Goal: Task Accomplishment & Management: Manage account settings

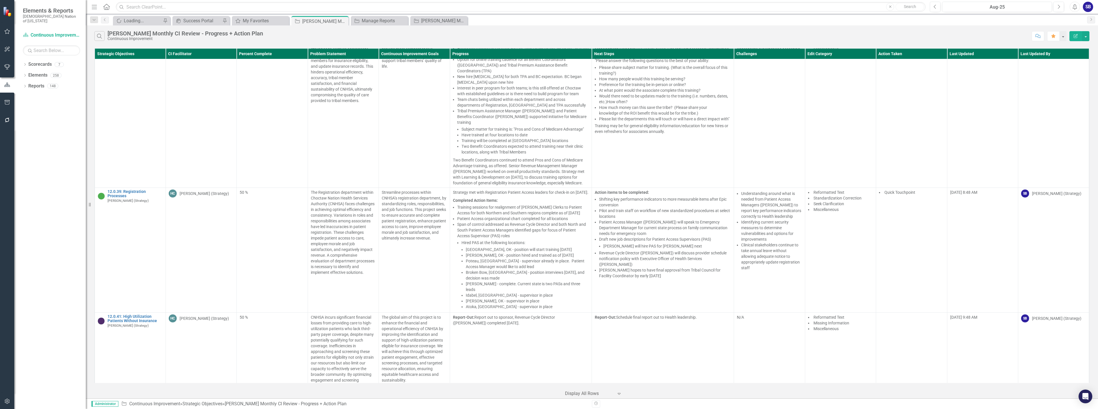
scroll to position [1115, 0]
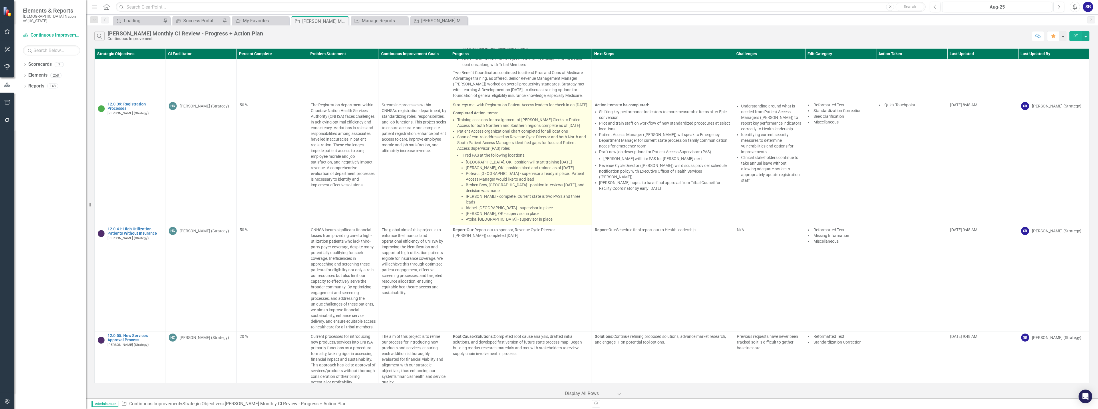
click at [537, 158] on li "Span of control addressed as Revenue Cycle Director and both North and South Pa…" at bounding box center [523, 178] width 132 height 88
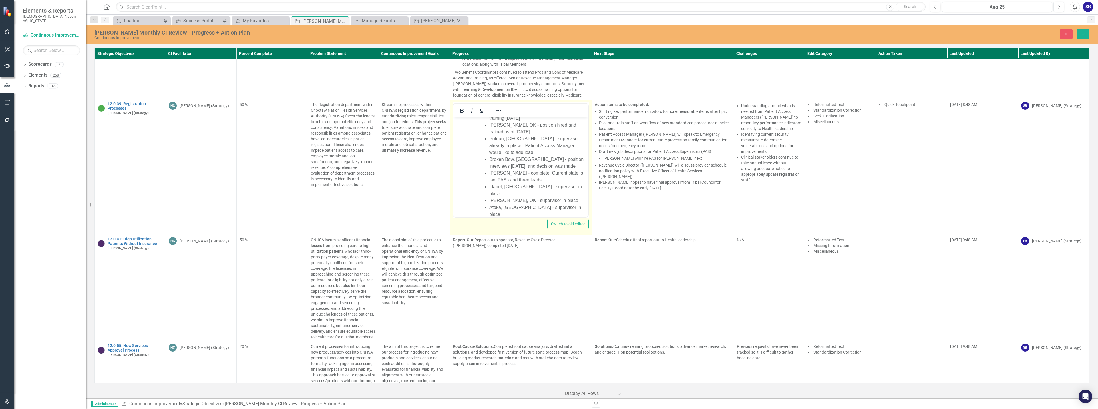
scroll to position [74, 0]
click at [488, 179] on ul "Talihina, OK - position will start training September 14, 2025 Stigler, OK - po…" at bounding box center [532, 192] width 109 height 110
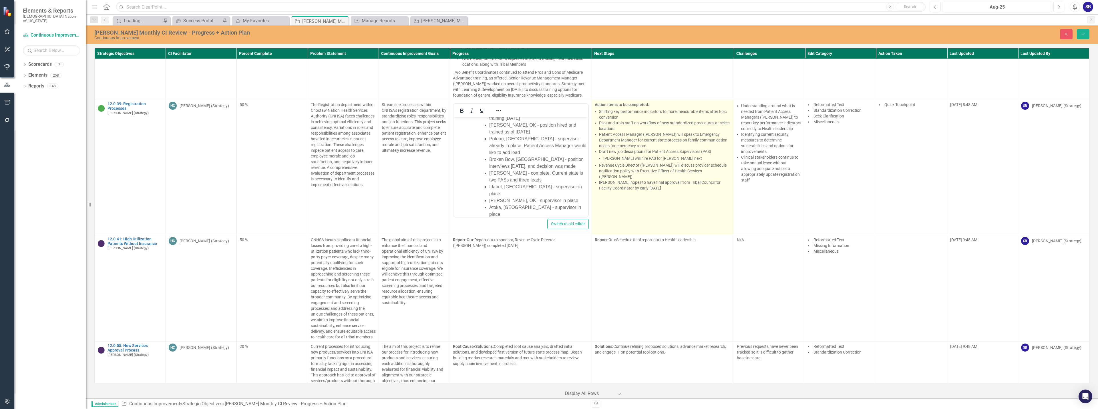
click at [669, 162] on ul "Shifting key performance indicators to more measurable items after Epic convers…" at bounding box center [665, 150] width 132 height 82
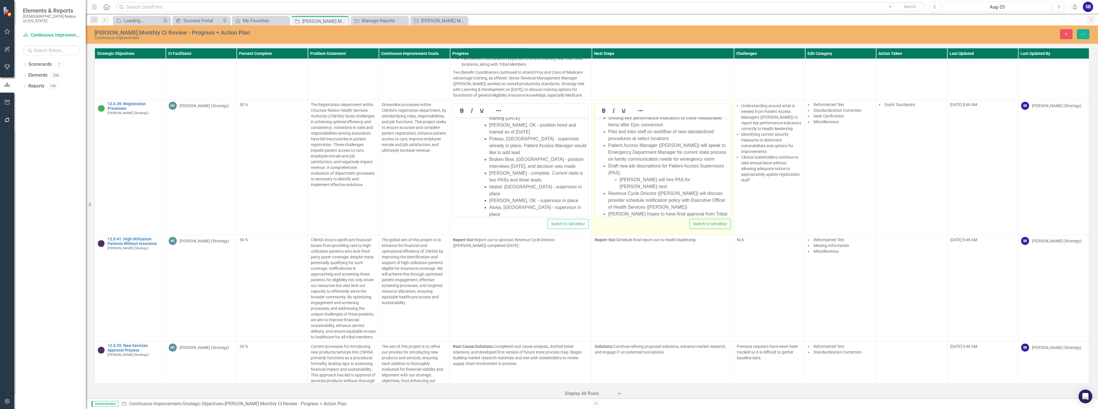
scroll to position [29, 0]
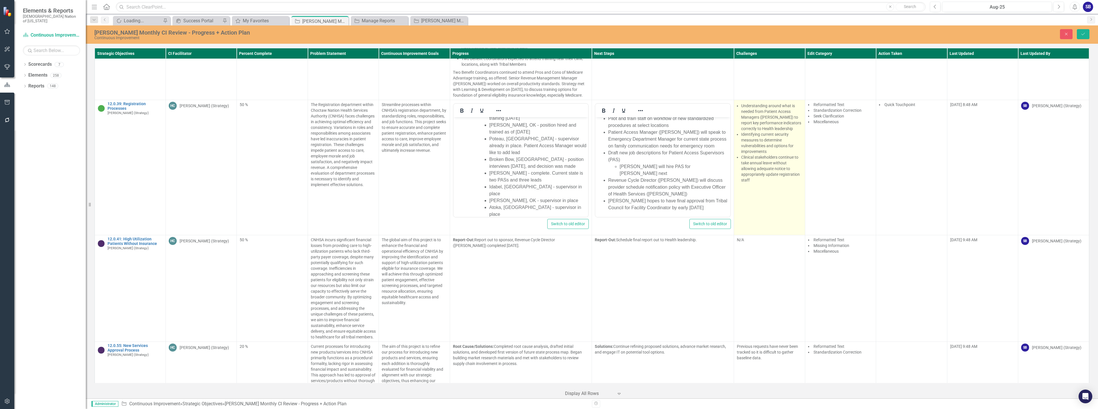
click at [769, 151] on li "Identifying current security measures to determine vulnerabilities and options …" at bounding box center [771, 143] width 61 height 23
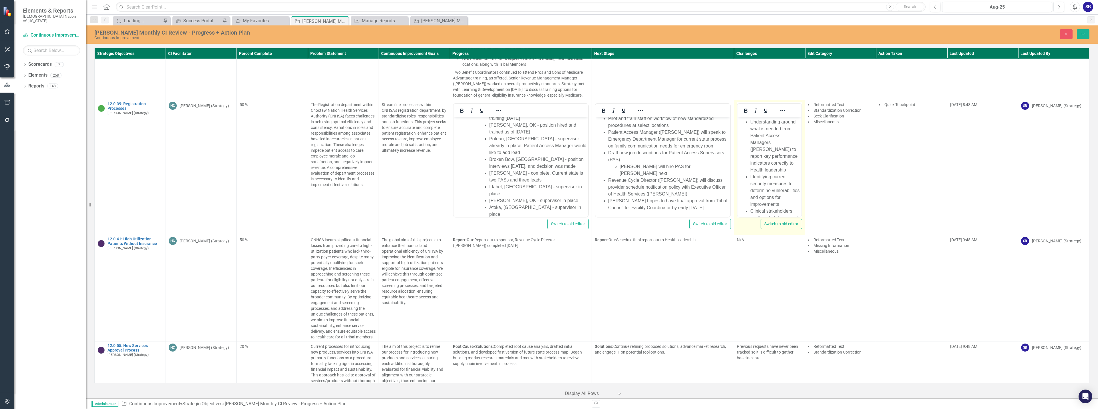
scroll to position [0, 0]
click at [750, 124] on ul "Understanding around what is needed from Patient Access Managers (PAM) to repor…" at bounding box center [769, 184] width 61 height 130
click at [775, 158] on p "Understanding around what is needed from Patient Access Managers (PAM) to repor…" at bounding box center [769, 139] width 61 height 41
click at [773, 187] on p "Understanding around what is needed from Patient Access Managers (PAM) to repor…" at bounding box center [769, 153] width 61 height 69
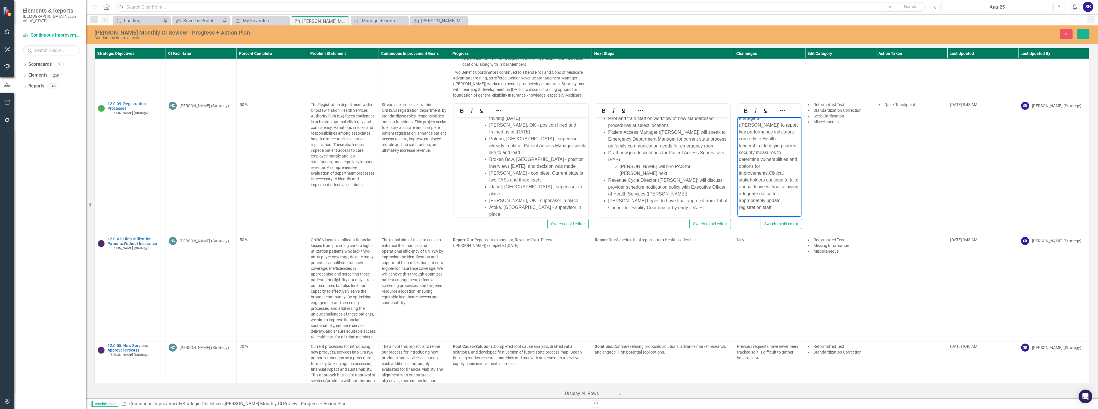
click at [788, 210] on p "Understanding around what is needed from Patient Access Managers (PAM) to repor…" at bounding box center [769, 156] width 61 height 110
click at [771, 175] on p "Understanding around what is needed from Patient Access Managers (PAM) to repor…" at bounding box center [769, 156] width 61 height 110
click at [762, 146] on p "Understanding around what is needed from Patient Access Managers (PAM) to repor…" at bounding box center [769, 138] width 61 height 69
click at [1082, 35] on icon "Save" at bounding box center [1083, 34] width 5 height 4
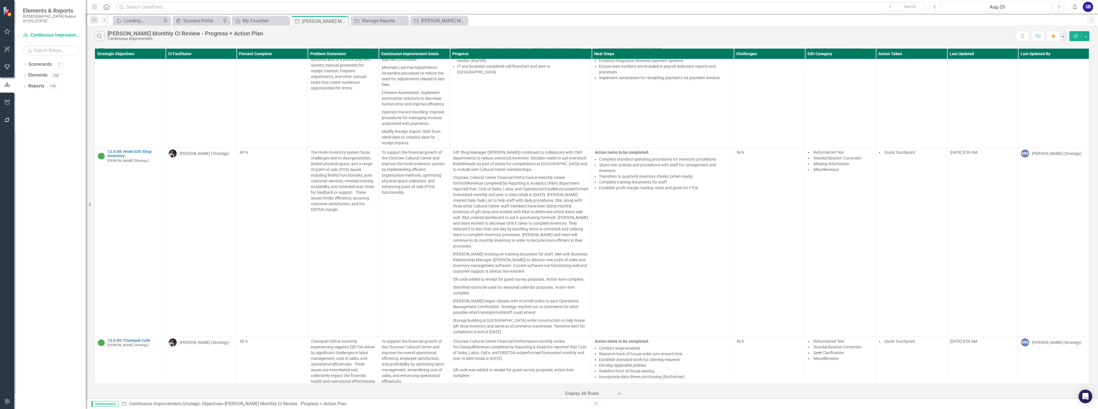
scroll to position [1544, 0]
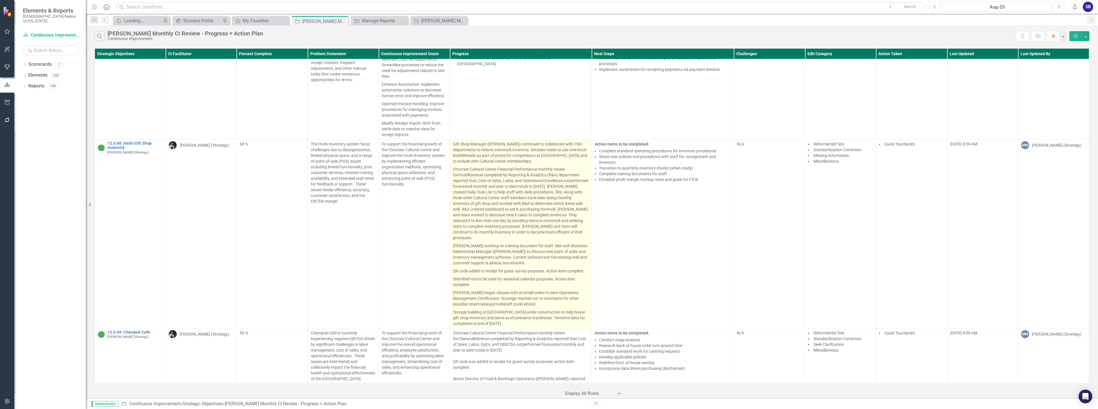
click at [543, 255] on p "[PERSON_NAME] working on training document for staff. Met with Business Relatio…" at bounding box center [521, 254] width 136 height 25
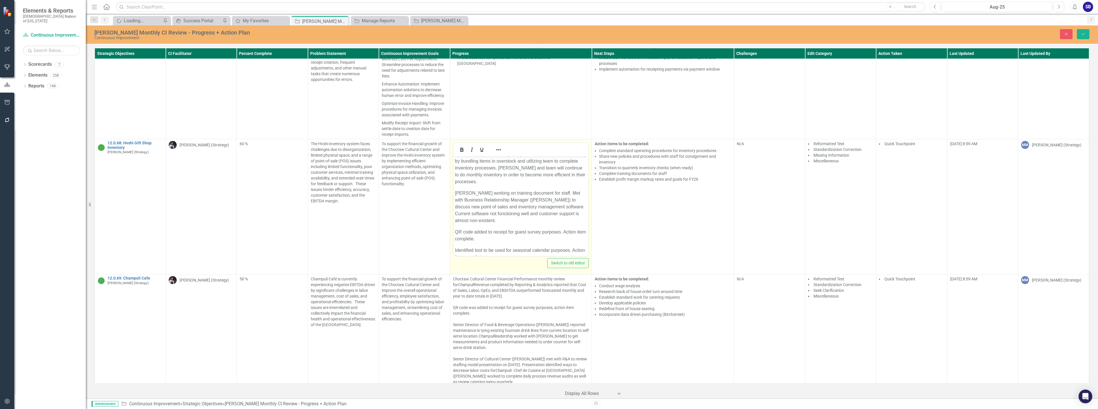
scroll to position [182, 0]
click at [499, 246] on p "Storage building at [GEOGRAPHIC_DATA] under construction to help house gift sho…" at bounding box center [521, 240] width 132 height 21
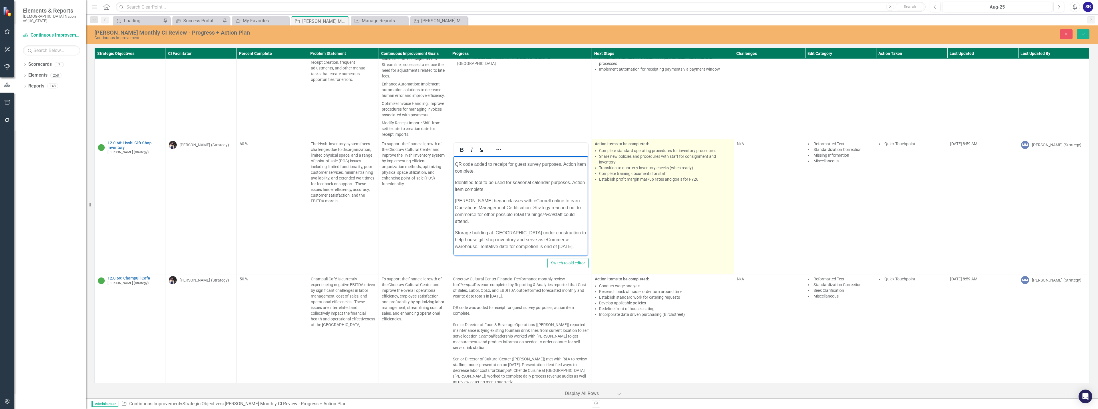
click at [647, 165] on li "Share new policies and procedures with staff for consignment and inventory" at bounding box center [665, 159] width 132 height 11
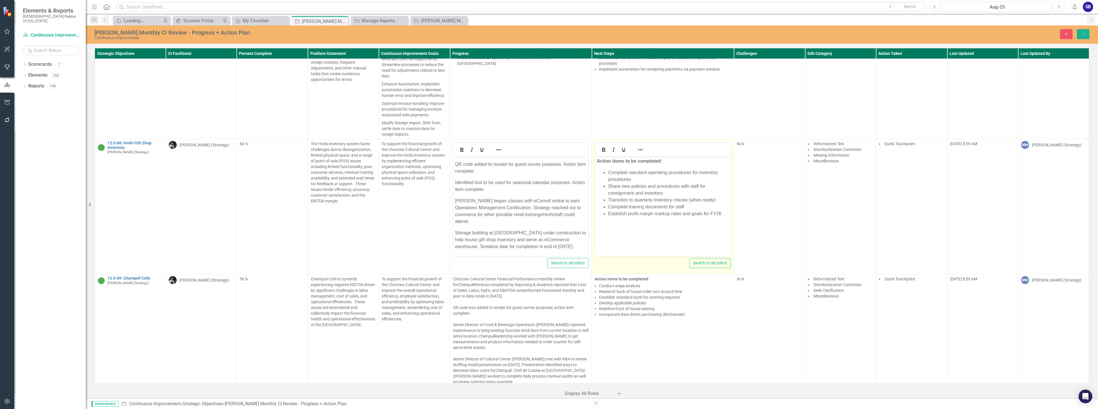
scroll to position [0, 0]
drag, startPoint x: 668, startPoint y: 162, endPoint x: 581, endPoint y: 162, distance: 86.4
click at [595, 162] on html "Action items to be completed: Complete standard operating procedures for invent…" at bounding box center [662, 199] width 135 height 86
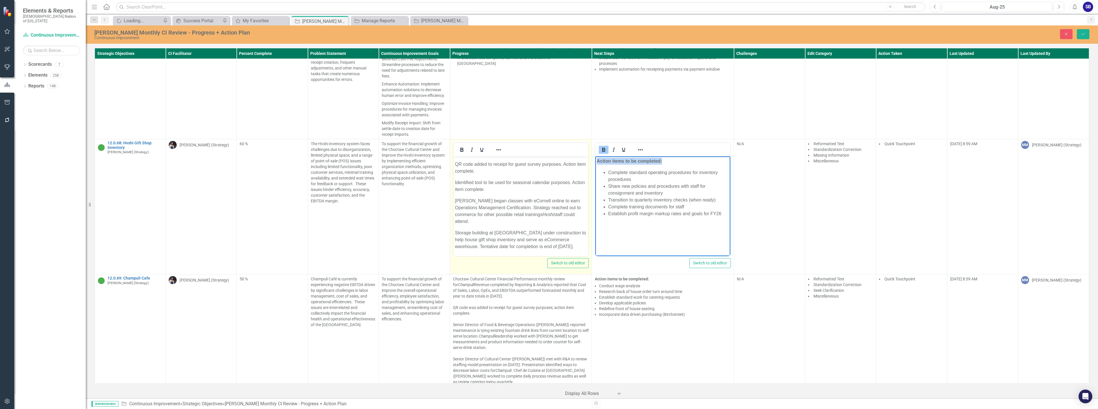
copy strong "Action items to be completed:"
click at [481, 251] on body "Gift Shop Manager (Felicia Scott) continued to collaborate with CNO departments…" at bounding box center [520, 115] width 135 height 282
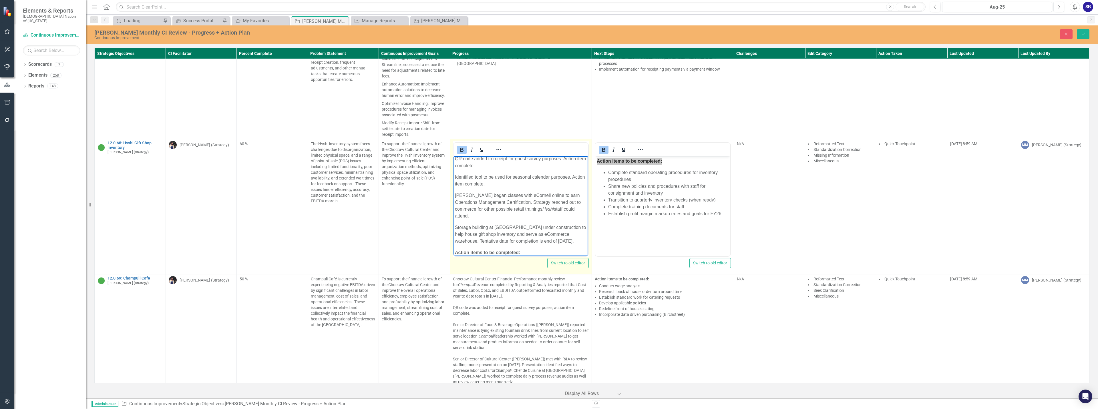
scroll to position [194, 0]
drag, startPoint x: 494, startPoint y: 253, endPoint x: 482, endPoint y: 252, distance: 11.7
click at [482, 252] on body "Gift Shop Manager (Felicia Scott) continued to collaborate with CNO departments…" at bounding box center [520, 109] width 135 height 293
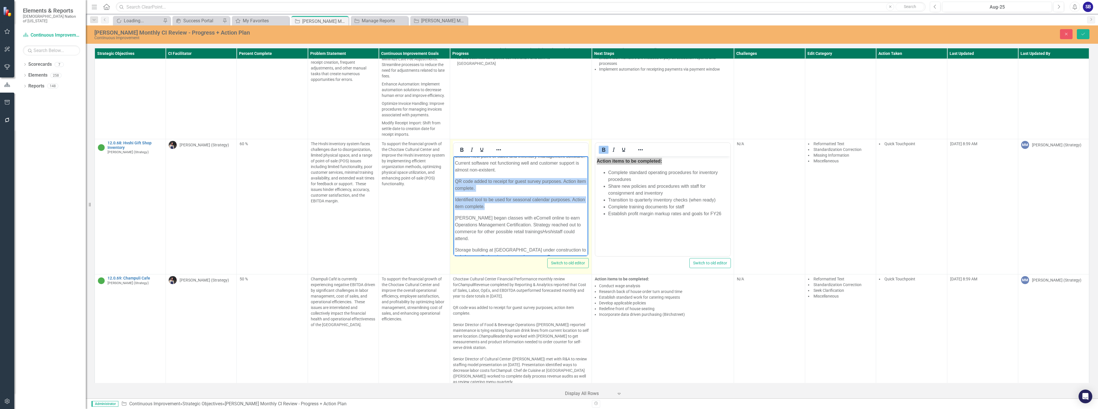
drag, startPoint x: 502, startPoint y: 204, endPoint x: 454, endPoint y: 182, distance: 53.0
click at [454, 182] on body "Gift Shop Manager (Felicia Scott) continued to collaborate with CNO departments…" at bounding box center [520, 137] width 135 height 293
copy body "QR code added to receipt for guest survey purposes. Action item complete. Ident…"
click at [515, 245] on p "Action items completed:" at bounding box center [521, 246] width 132 height 7
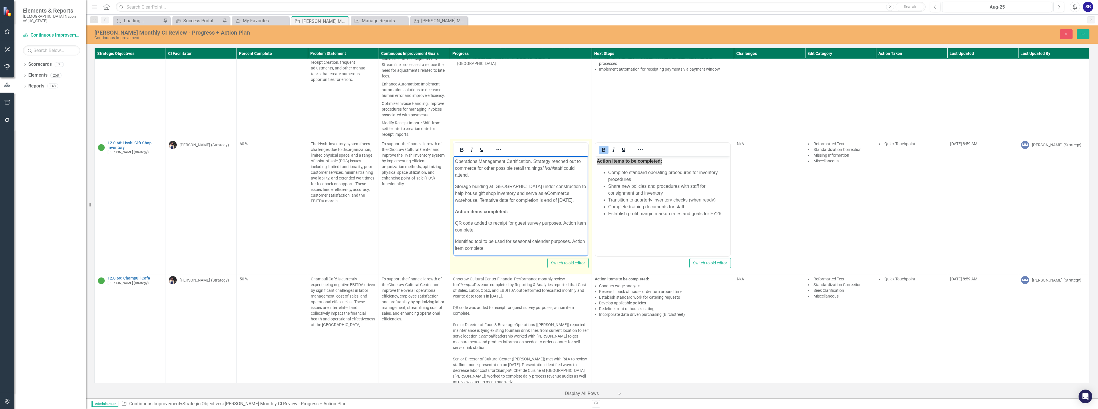
scroll to position [194, 0]
drag, startPoint x: 503, startPoint y: 247, endPoint x: 436, endPoint y: 246, distance: 66.4
click at [453, 246] on html "Gift Shop Manager (Felicia Scott) continued to collaborate with CNO departments…" at bounding box center [520, 109] width 135 height 293
drag, startPoint x: 491, startPoint y: 236, endPoint x: 432, endPoint y: 235, distance: 58.9
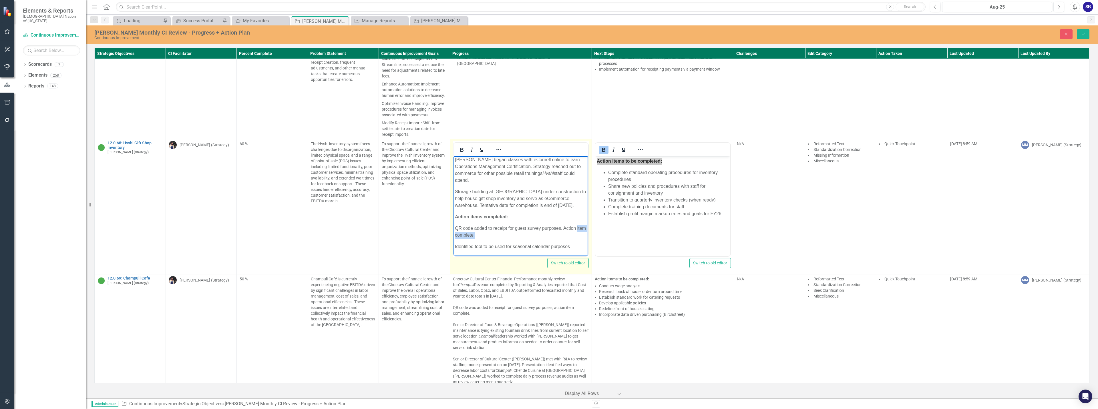
click at [453, 235] on html "Gift Shop Manager (Felicia Scott) continued to collaborate with CNO departments…" at bounding box center [520, 113] width 135 height 287
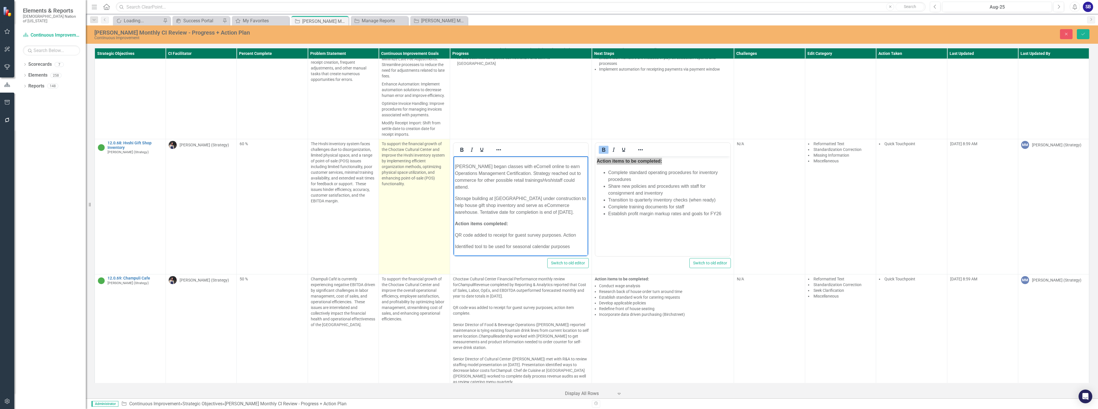
scroll to position [180, 0]
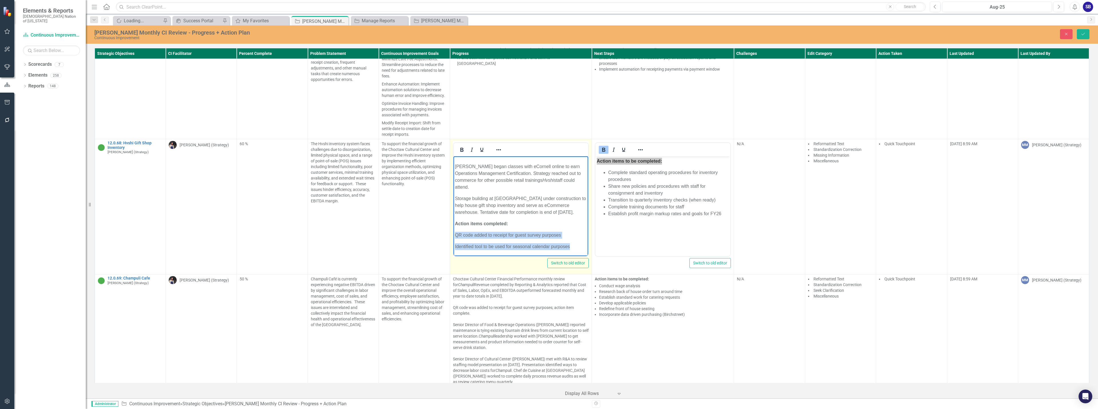
drag, startPoint x: 576, startPoint y: 249, endPoint x: 448, endPoint y: 230, distance: 129.5
click at [453, 230] on html "Gift Shop Manager (Felicia Scott) continued to collaborate with CNO departments…" at bounding box center [520, 117] width 135 height 280
click at [497, 153] on icon "Reveal or hide additional toolbar items" at bounding box center [498, 149] width 7 height 7
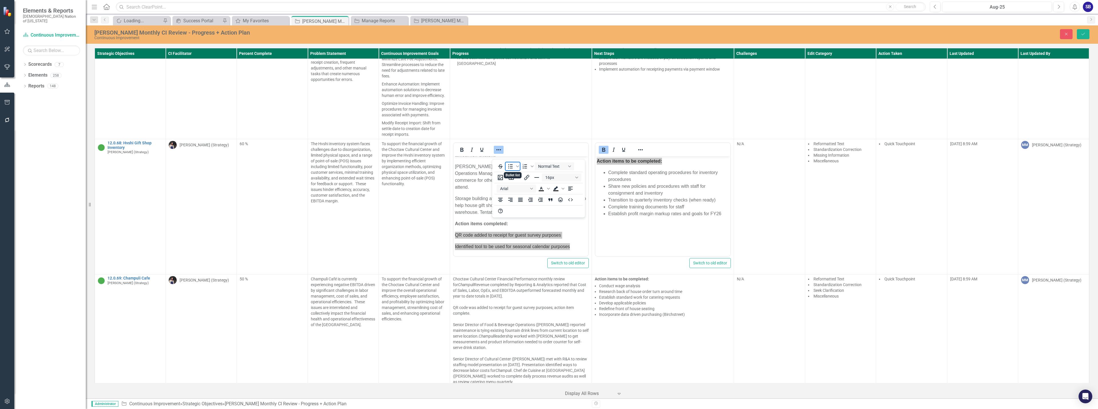
click at [510, 167] on icon "Bullet list" at bounding box center [510, 166] width 7 height 7
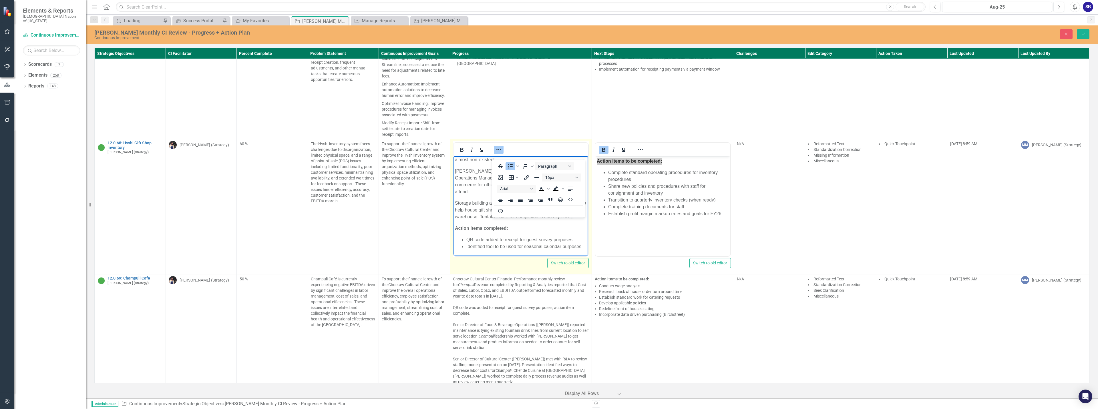
scroll to position [175, 0]
click at [495, 153] on icon "Reveal or hide additional toolbar items" at bounding box center [498, 149] width 7 height 7
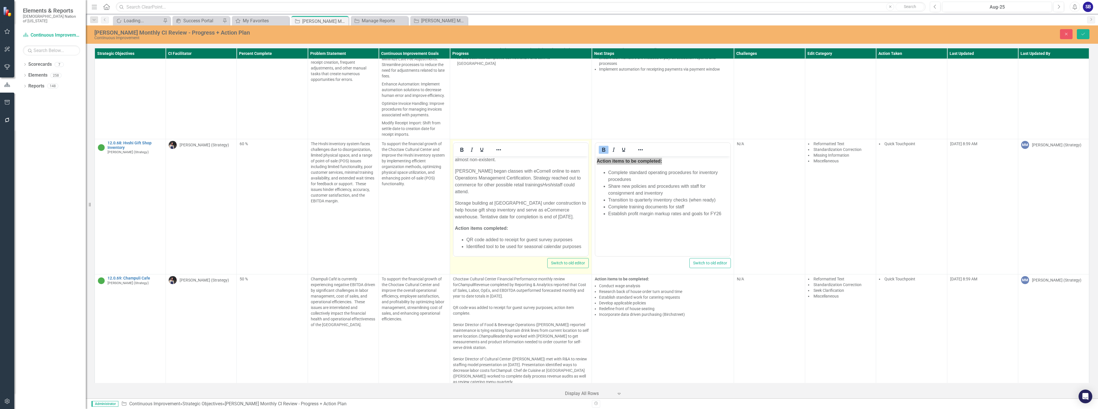
click at [527, 222] on body "Gift Shop Manager (Felicia Scott) continued to collaborate with CNO departments…" at bounding box center [520, 118] width 135 height 275
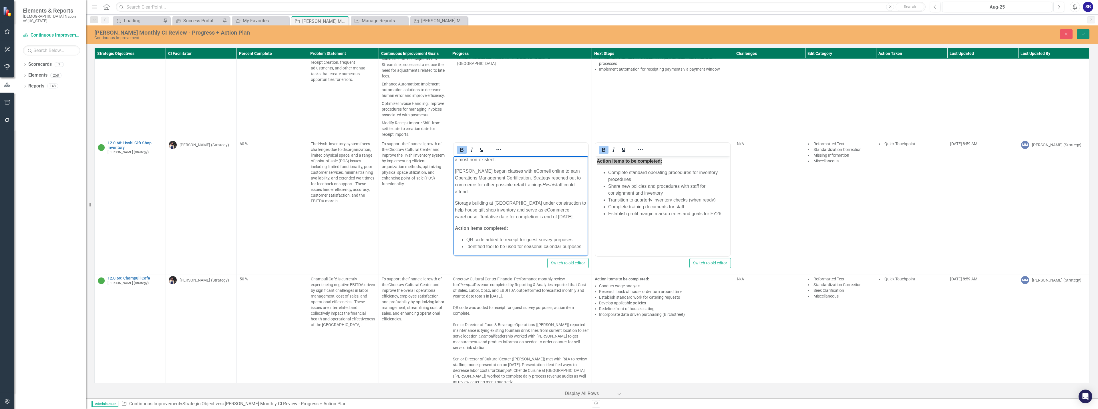
click at [1085, 35] on icon "Save" at bounding box center [1083, 34] width 5 height 4
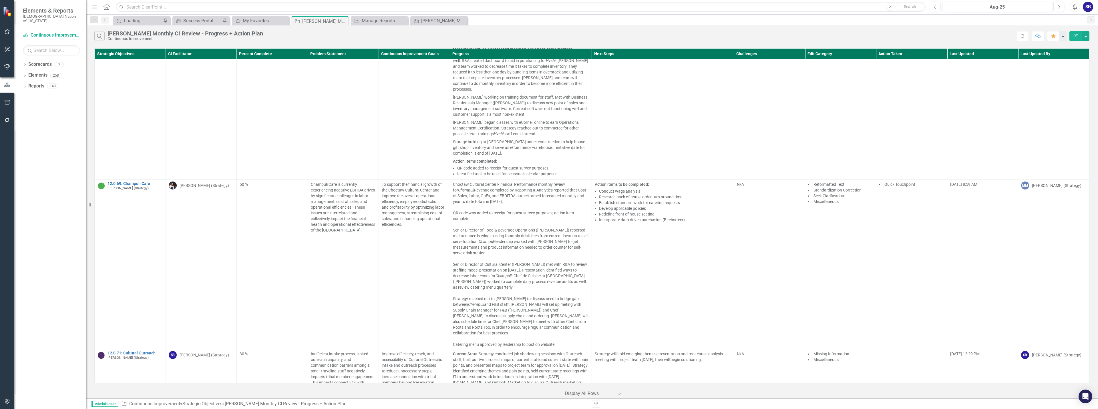
scroll to position [1697, 0]
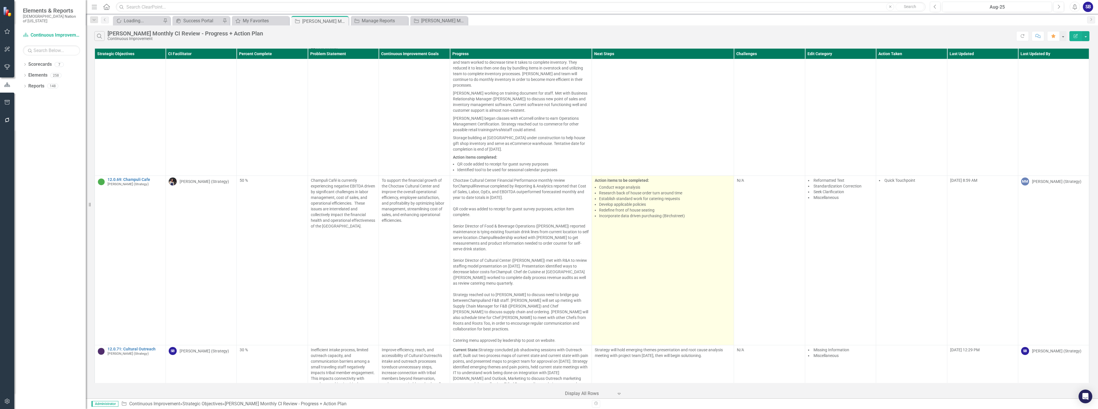
click at [672, 197] on li "Establish standard work for catering requests" at bounding box center [665, 199] width 132 height 6
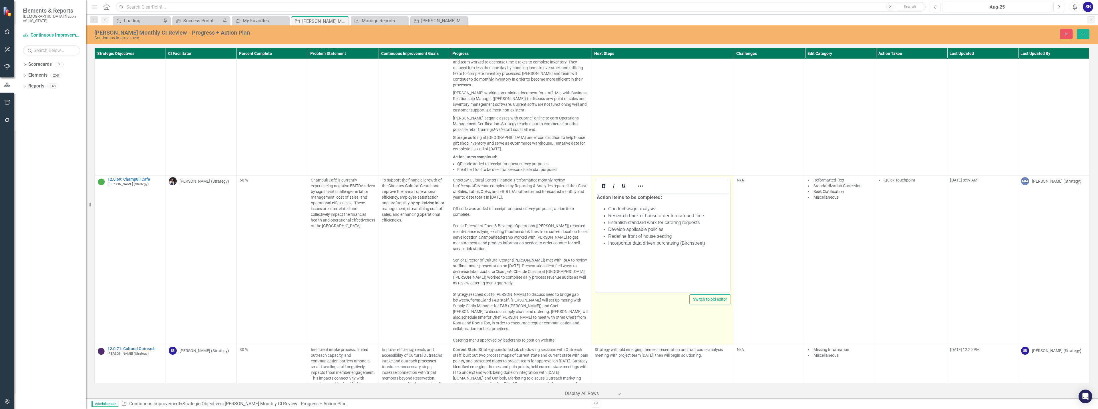
scroll to position [0, 0]
click at [694, 244] on li "Incorporate data driven purchasing (Birchstreet)" at bounding box center [668, 243] width 121 height 7
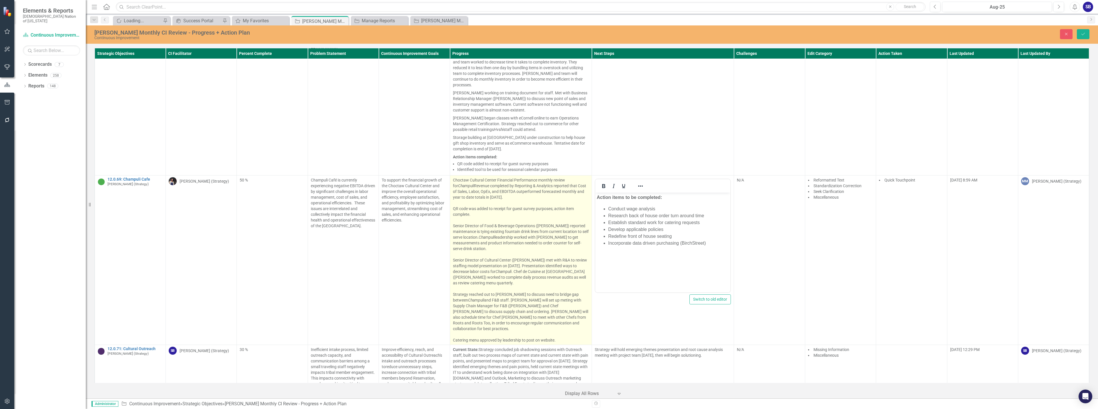
click at [549, 259] on div "Senior Director of Cultural Center (Scott Wesley) met with R&A to review staffi…" at bounding box center [521, 271] width 136 height 29
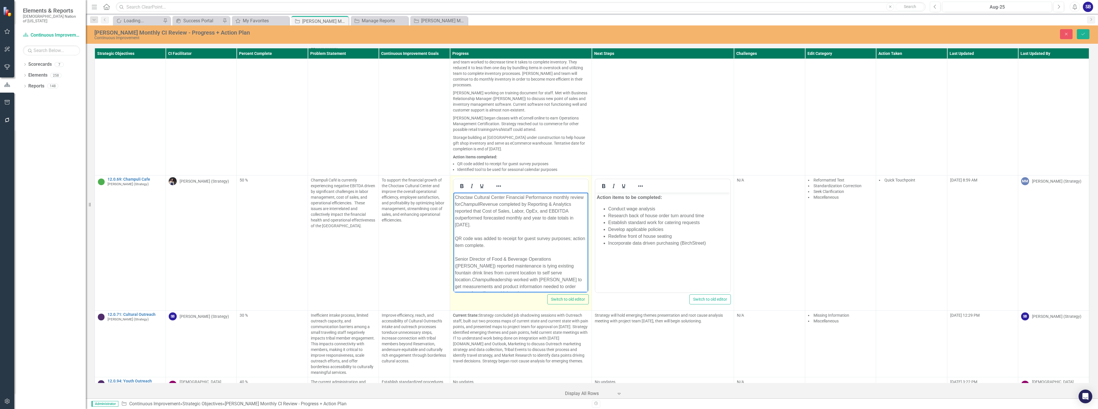
click at [571, 211] on div "Choctaw Cultural Center Financial Performance monthly review for Champuli Reven…" at bounding box center [521, 211] width 132 height 34
drag, startPoint x: 483, startPoint y: 224, endPoint x: 461, endPoint y: 219, distance: 23.2
click at [461, 219] on div "Choctaw Cultural Center Financial Performance monthly review for Champuli Reven…" at bounding box center [521, 214] width 132 height 41
click at [568, 209] on div "Choctaw Cultural Center Financial Performance monthly review for Champuli Reven…" at bounding box center [521, 211] width 132 height 34
click at [462, 219] on div "Choctaw Cultural Center Financial Performance monthly review for Champuli Reven…" at bounding box center [521, 214] width 132 height 41
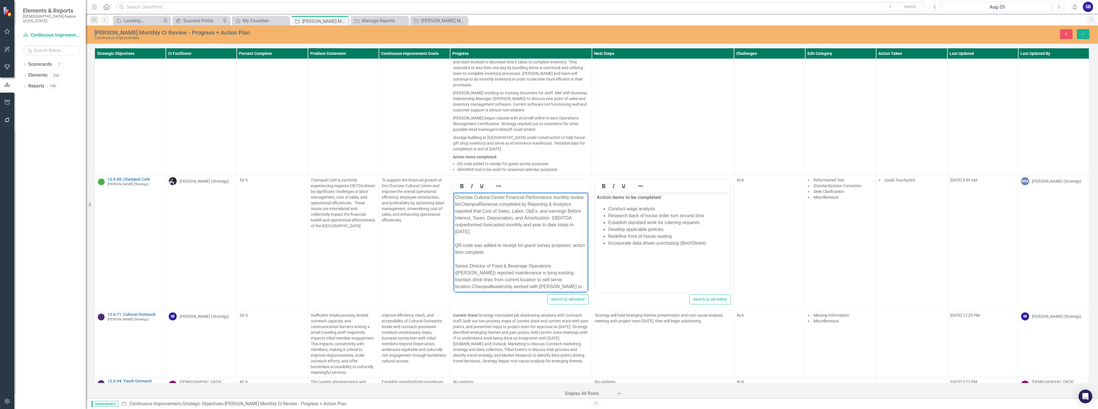
click at [476, 219] on div "Choctaw Cultural Center Financial Performance monthly review for Champuli Reven…" at bounding box center [521, 214] width 132 height 41
click at [489, 219] on div "Choctaw Cultural Center Financial Performance monthly review for Champuli Reven…" at bounding box center [521, 214] width 132 height 41
click at [507, 219] on div "Choctaw Cultural Center Financial Performance monthly review for Champuli Reven…" at bounding box center [521, 214] width 132 height 41
click at [521, 217] on div "Choctaw Cultural Center Financial Performance monthly review for Champuli Reven…" at bounding box center [521, 214] width 132 height 41
click at [558, 219] on div "Choctaw Cultural Center Financial Performance monthly review for Champuli Reven…" at bounding box center [521, 214] width 132 height 41
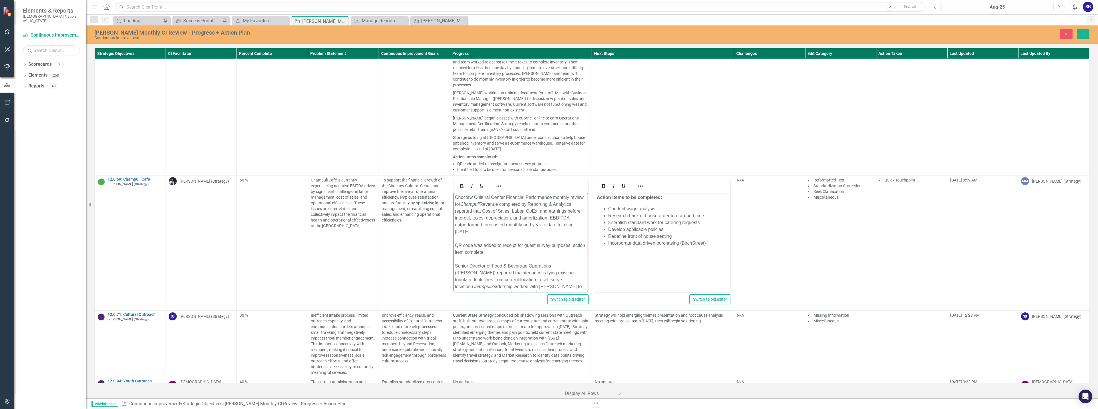
click at [474, 226] on div "Choctaw Cultural Center Financial Performance monthly review for Champuli Reven…" at bounding box center [521, 214] width 132 height 41
click at [455, 225] on div "Choctaw Cultural Center Financial Performance monthly review for Champuli Reven…" at bounding box center [521, 214] width 132 height 41
click at [551, 213] on div "Choctaw Cultural Center Financial Performance monthly review for Champuli Reven…" at bounding box center [521, 214] width 132 height 41
click at [571, 231] on div "Choctaw Cultural Center Financial Performance monthly review for Champuli Reven…" at bounding box center [521, 214] width 132 height 41
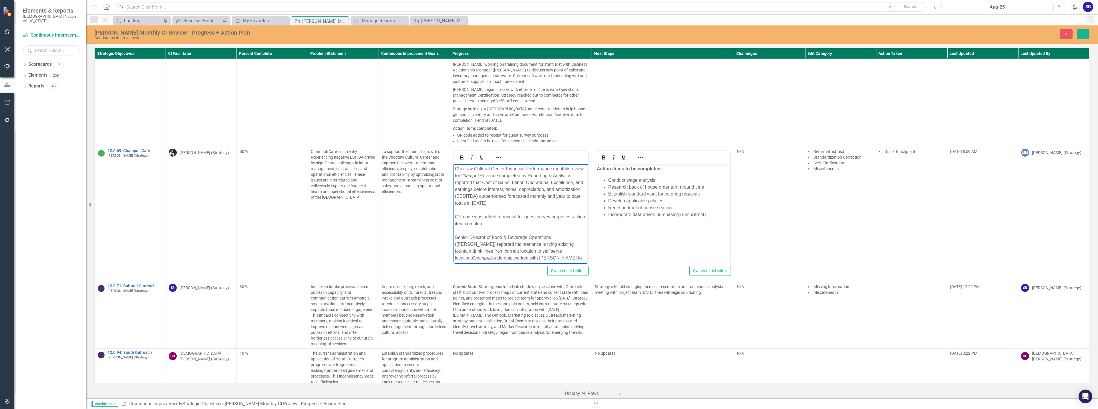
scroll to position [1697, 0]
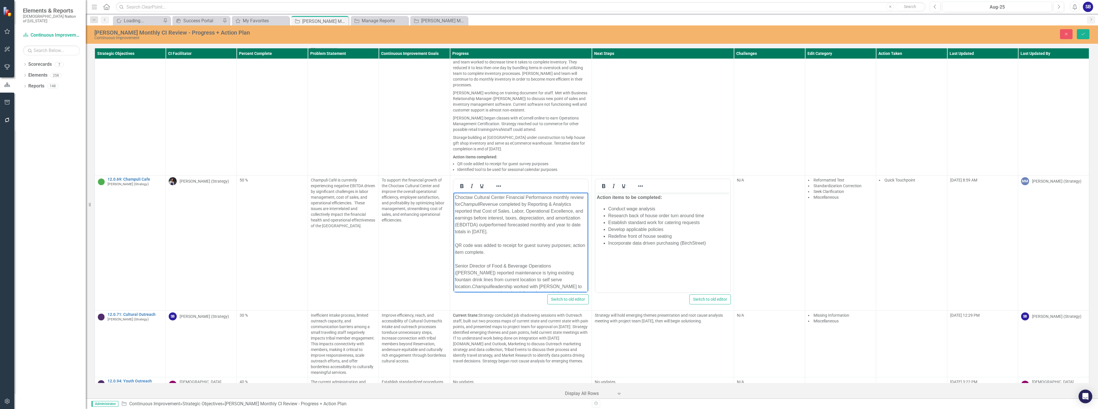
click at [474, 211] on div "Choctaw Cultural Center Financial Performance monthly review for Champuli Reven…" at bounding box center [521, 214] width 132 height 41
click at [517, 225] on div "Choctaw Cultural Center Financial Performance monthly review for Champuli Reven…" at bounding box center [521, 214] width 132 height 41
click at [495, 283] on em "Champuli" at bounding box center [504, 283] width 19 height 5
click at [519, 276] on div "Strategy reached out to David to discuss need to bridge gap between Champuli an…" at bounding box center [521, 300] width 132 height 55
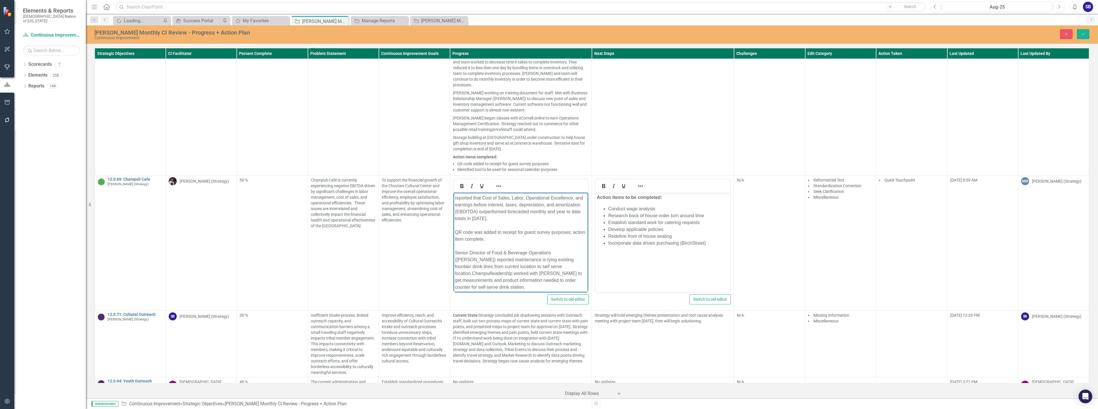
scroll to position [0, 0]
click at [528, 269] on div "Senior Director of Food & Beverage Operations (David Dell) reported maintenance…" at bounding box center [521, 283] width 132 height 41
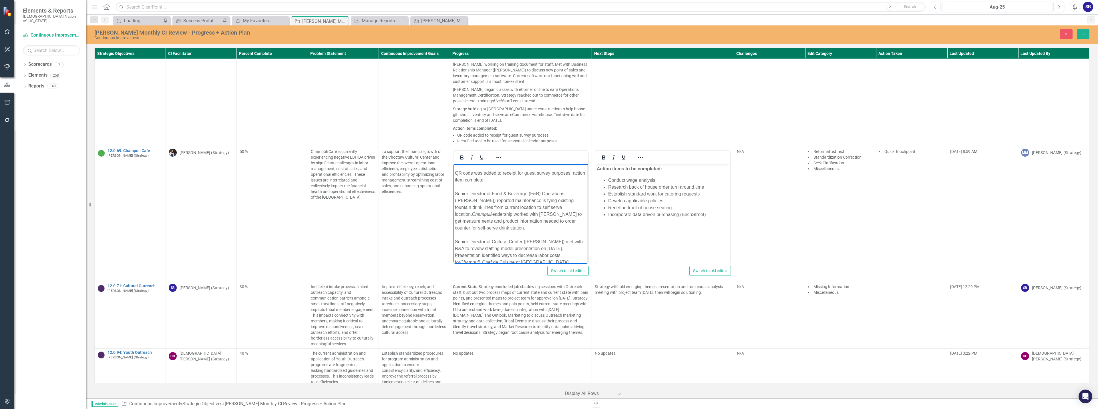
scroll to position [15, 0]
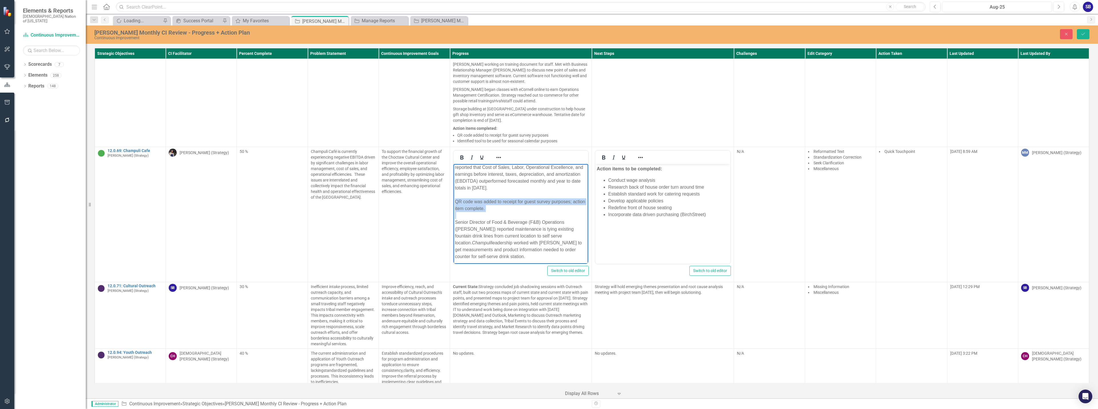
drag, startPoint x: 512, startPoint y: 213, endPoint x: 452, endPoint y: 204, distance: 60.5
click at [453, 204] on html "Choctaw Cultural Center Financial Performance monthly review for Champuli Reven…" at bounding box center [520, 267] width 135 height 236
copy div "QR code was added to receipt for guest survey purposes; action item complete."
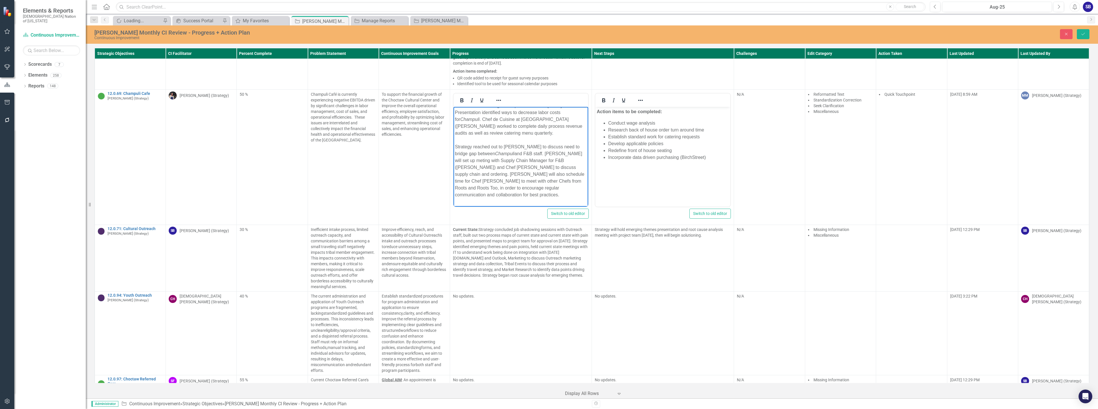
click at [566, 190] on div "Strategy reached out to David to discuss need to bridge gap between Champuli an…" at bounding box center [521, 171] width 132 height 55
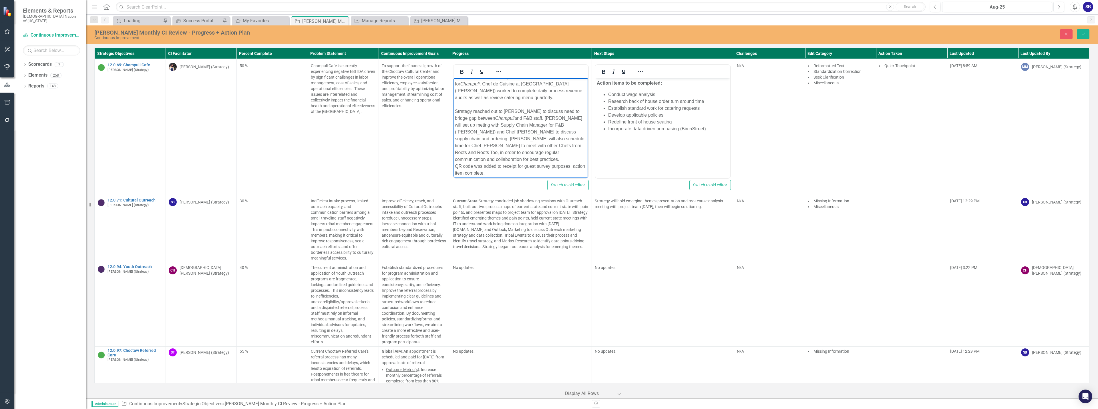
click at [565, 154] on div "Strategy reached out to David to discuss need to bridge gap between Champuli an…" at bounding box center [521, 135] width 132 height 55
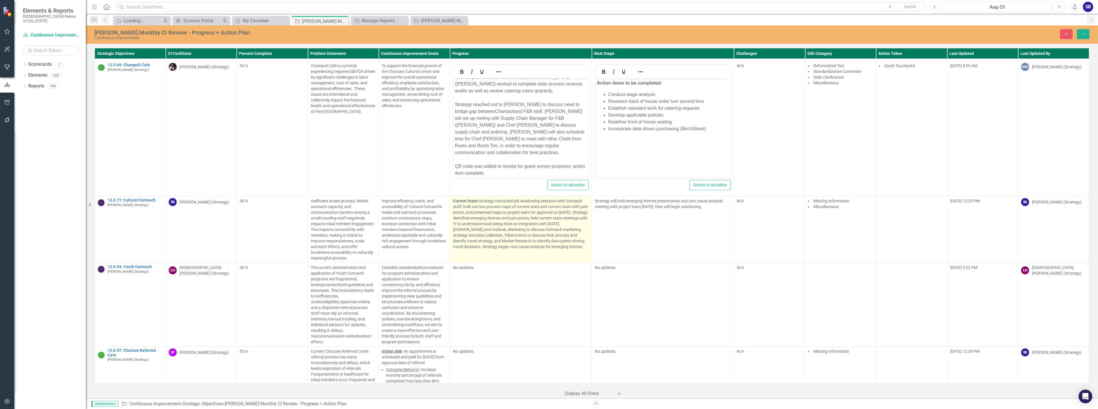
click at [555, 239] on p "Current State: Strategy concluded job shadowing sessions with Outreach staff, b…" at bounding box center [521, 223] width 136 height 51
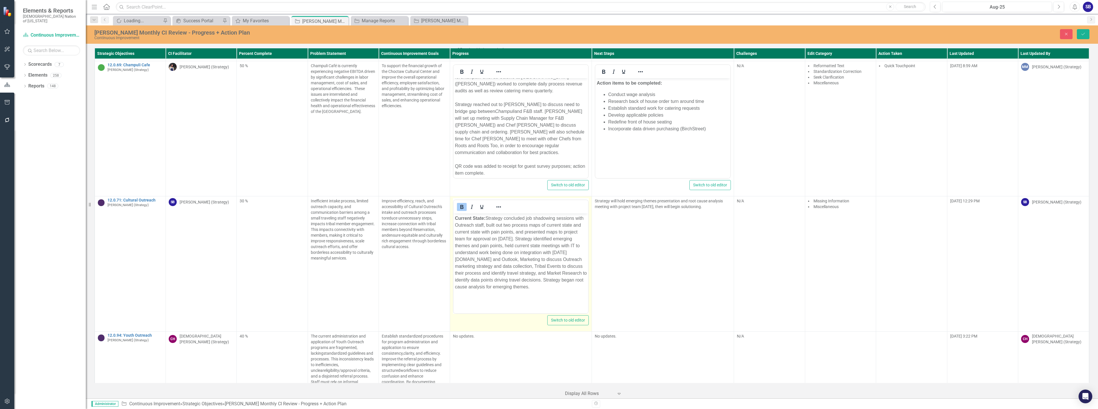
scroll to position [0, 0]
click at [460, 273] on p "Current State: Strategy concluded job shadowing sessions with Outreach staff, b…" at bounding box center [521, 253] width 132 height 76
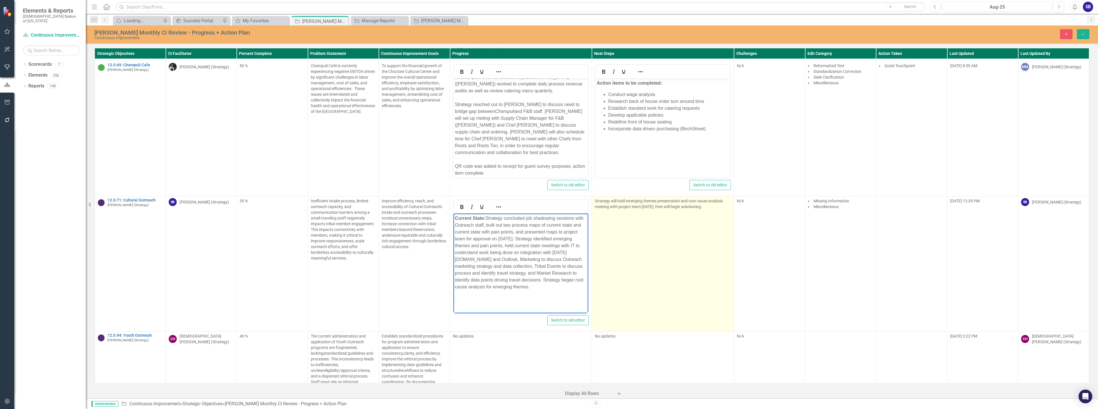
click at [666, 213] on td "Strategy will hold emerging themes presentation and root cause analysis meeting…" at bounding box center [663, 263] width 142 height 135
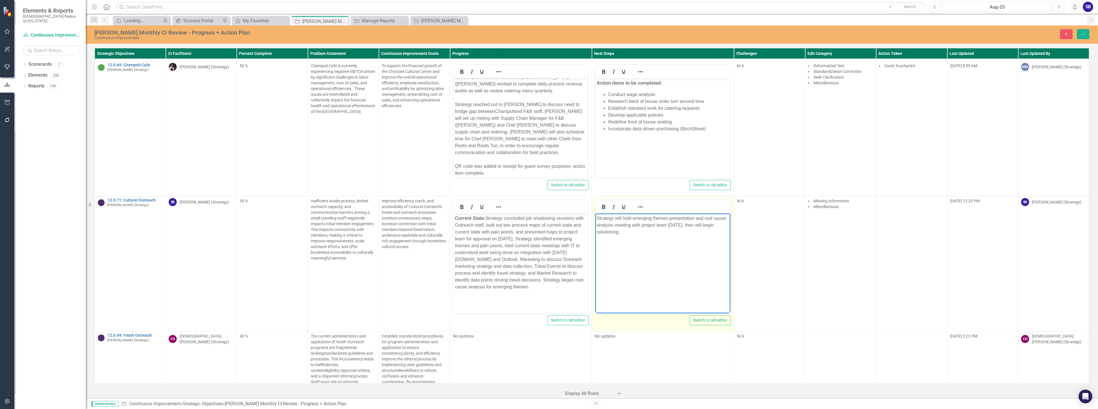
click at [697, 226] on p "Strategy will hold emerging themes presentation and root cause analysis meeting…" at bounding box center [663, 225] width 132 height 21
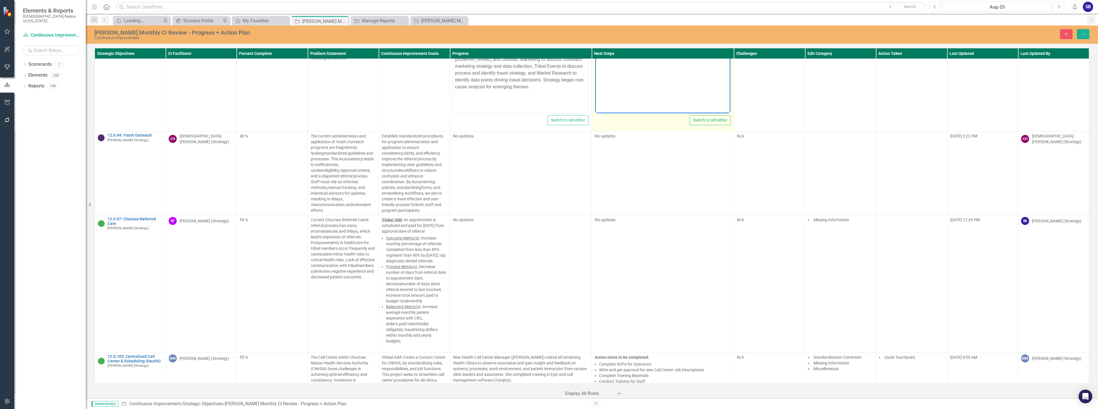
scroll to position [2183, 0]
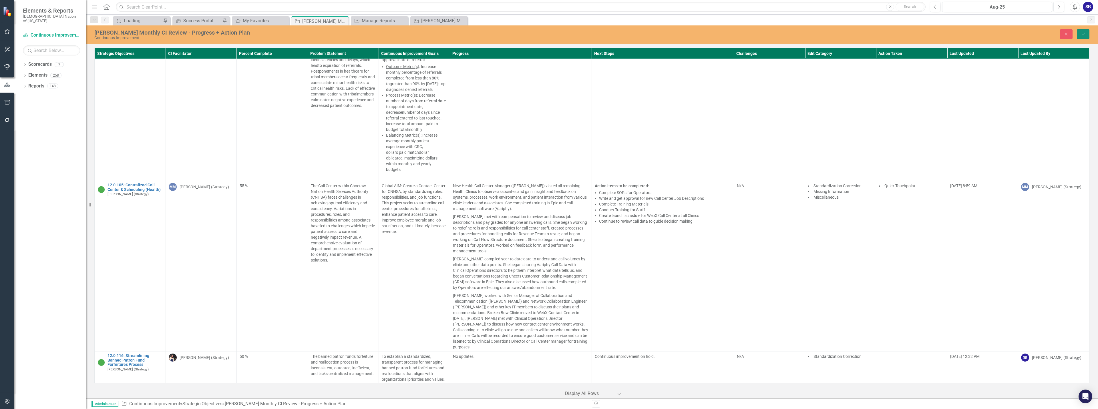
click at [1088, 36] on button "Save" at bounding box center [1083, 34] width 13 height 10
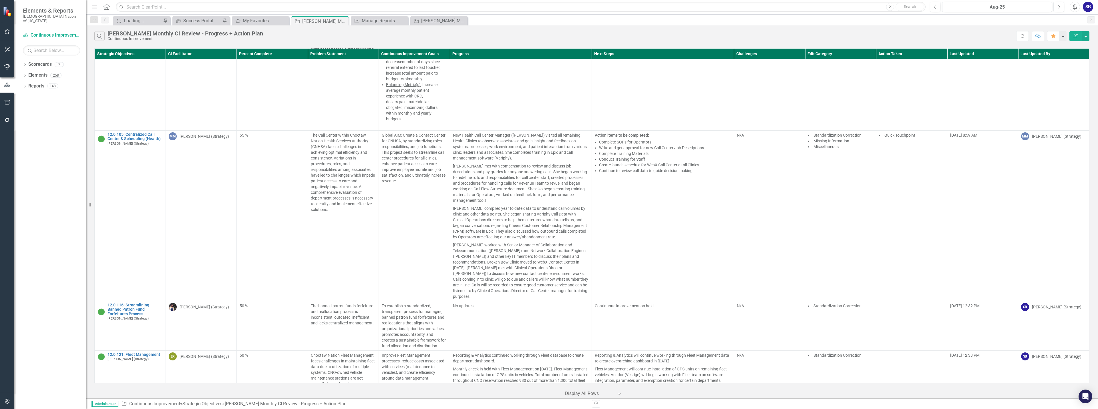
scroll to position [2204, 0]
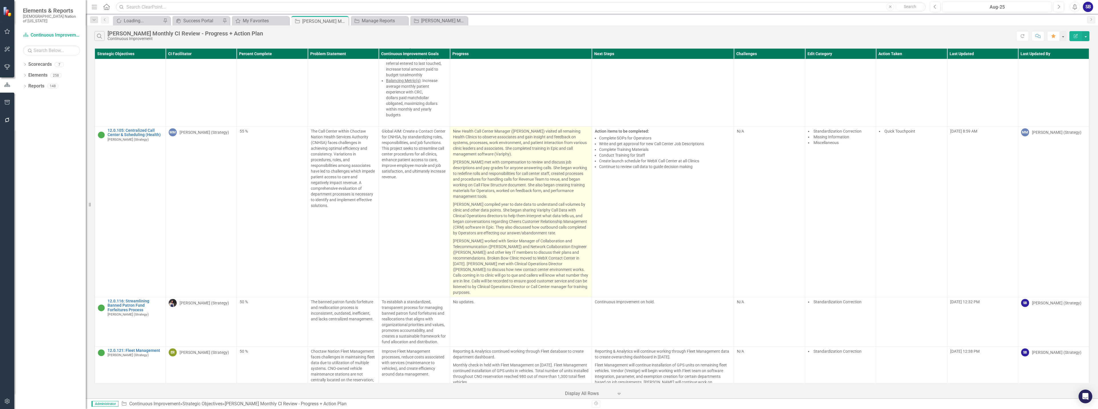
click at [494, 165] on p "Paula met with compensation to review and discuss job descriptions and pay grad…" at bounding box center [521, 179] width 136 height 42
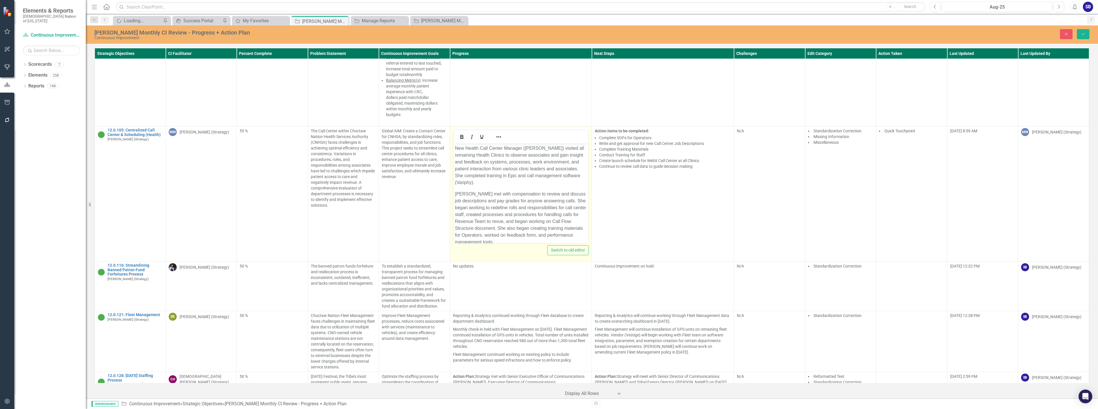
scroll to position [0, 0]
click at [488, 196] on p "Paula met with compensation to review and discuss job descriptions and pay grad…" at bounding box center [521, 218] width 132 height 55
click at [494, 221] on p "Paula met with Compensation to review and discuss job descriptions and pay grad…" at bounding box center [521, 218] width 132 height 55
click at [498, 197] on p "Paula compiled year to date data to understand call volumes by clinic and other…" at bounding box center [521, 217] width 132 height 48
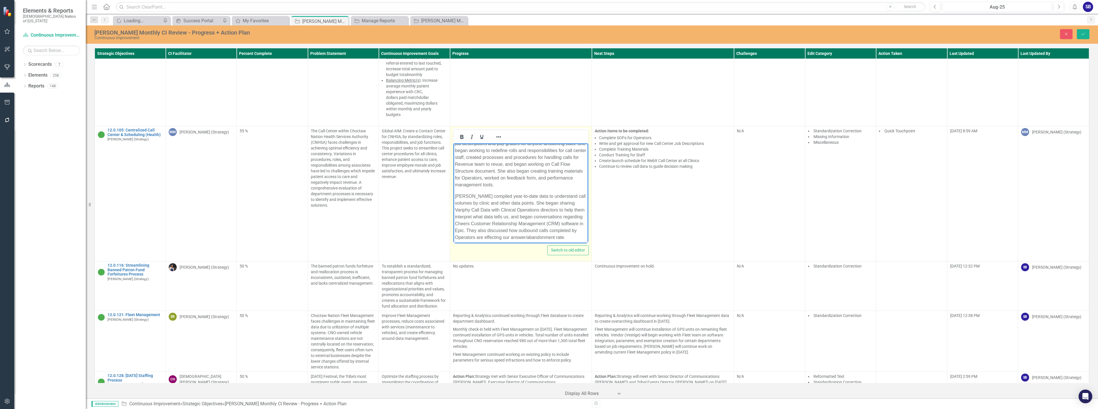
click at [575, 203] on p "Paula compiled year-to-date data to understand call volumes by clinic and other…" at bounding box center [521, 217] width 132 height 48
click at [456, 210] on p "Paula compiled year-to-date data to understand call volumes by clinic and other…" at bounding box center [521, 217] width 132 height 48
drag, startPoint x: 490, startPoint y: 217, endPoint x: 476, endPoint y: 217, distance: 13.4
click at [476, 217] on p "Paula compiled year-to-date data to understand call volumes by clinic and other…" at bounding box center [521, 217] width 132 height 48
click at [462, 217] on p "Paula compiled year-to-date data to understand call volumes by clinic and other…" at bounding box center [521, 217] width 132 height 48
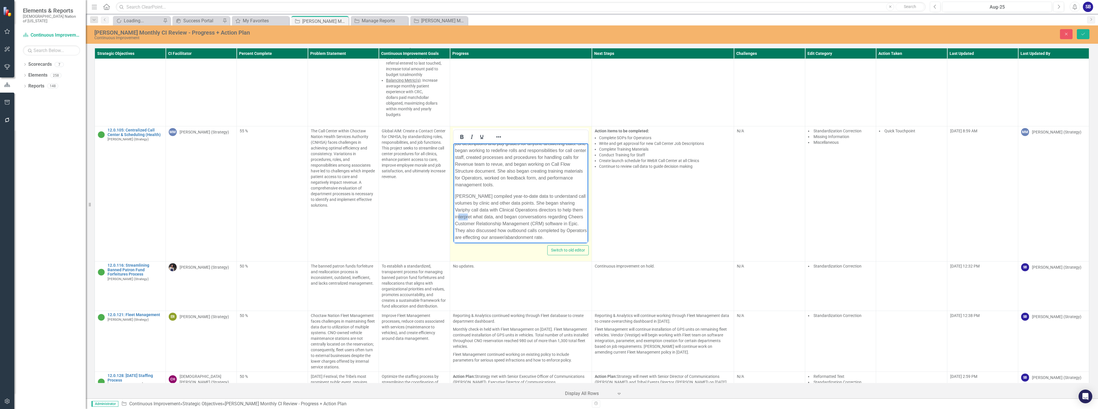
click at [462, 217] on p "Paula compiled year-to-date data to understand call volumes by clinic and other…" at bounding box center [521, 217] width 132 height 48
click at [572, 232] on p "Paula compiled year-to-date data to understand call volumes by clinic and other…" at bounding box center [521, 217] width 132 height 48
drag, startPoint x: 480, startPoint y: 238, endPoint x: 468, endPoint y: 238, distance: 11.7
click at [468, 238] on p "Paula compiled year-to-date data to understand call volumes by clinic and other…" at bounding box center [521, 217] width 132 height 48
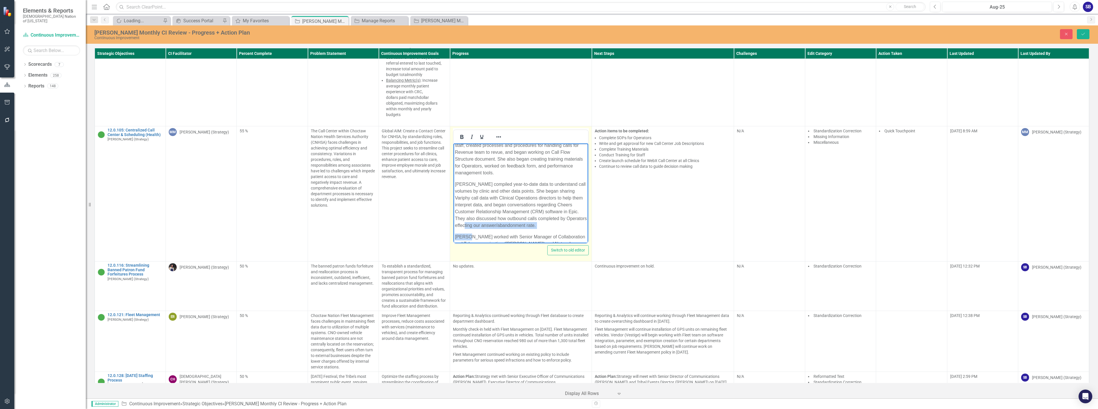
scroll to position [72, 0]
drag, startPoint x: 478, startPoint y: 237, endPoint x: 466, endPoint y: 225, distance: 16.8
click at [466, 225] on p "Paula compiled year-to-date data to understand call volumes by clinic and other…" at bounding box center [521, 202] width 132 height 48
click at [517, 220] on p "[PERSON_NAME] compiled year-to-date data to understand call volumes by clinic a…" at bounding box center [521, 202] width 132 height 48
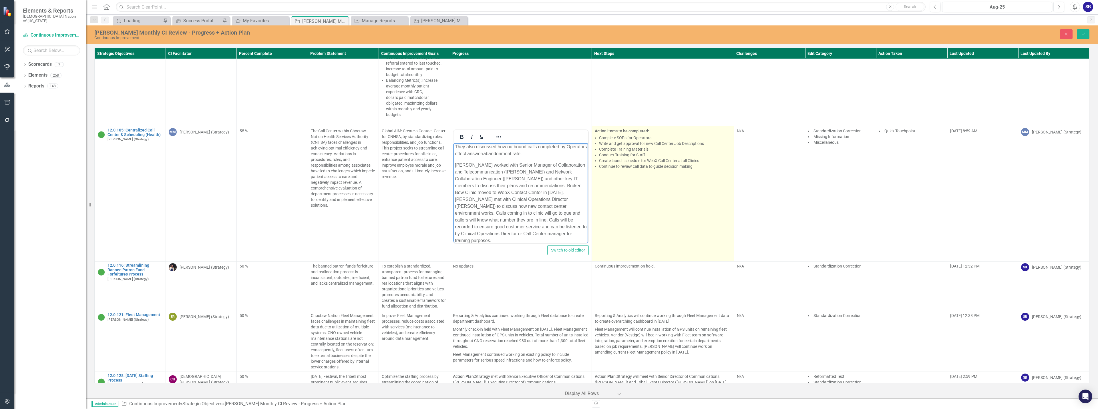
click at [656, 146] on li "Complete Training Materials" at bounding box center [665, 149] width 132 height 6
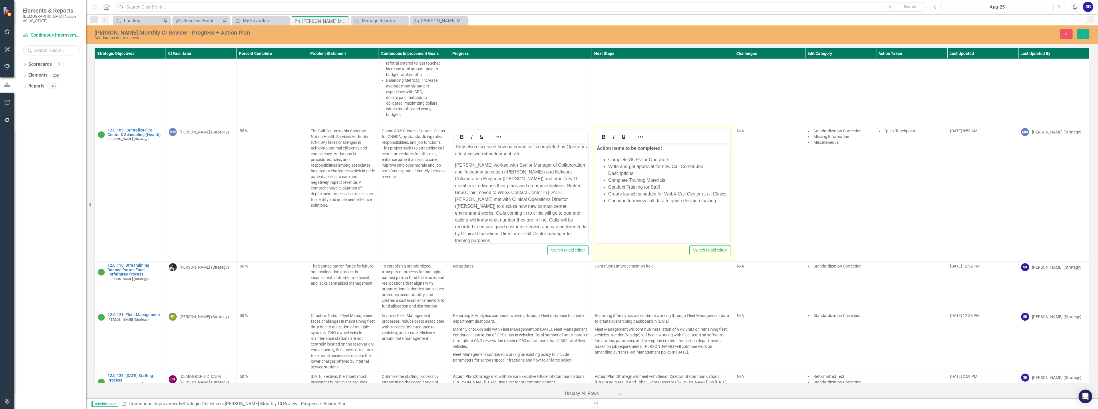
scroll to position [0, 0]
drag, startPoint x: 641, startPoint y: 160, endPoint x: 629, endPoint y: 161, distance: 12.0
click at [629, 161] on li "Complete SOPs for Operators" at bounding box center [668, 159] width 121 height 7
click at [631, 178] on li "Complete Training Materials" at bounding box center [668, 180] width 121 height 7
click at [648, 179] on li "Complete training Materials" at bounding box center [668, 180] width 121 height 7
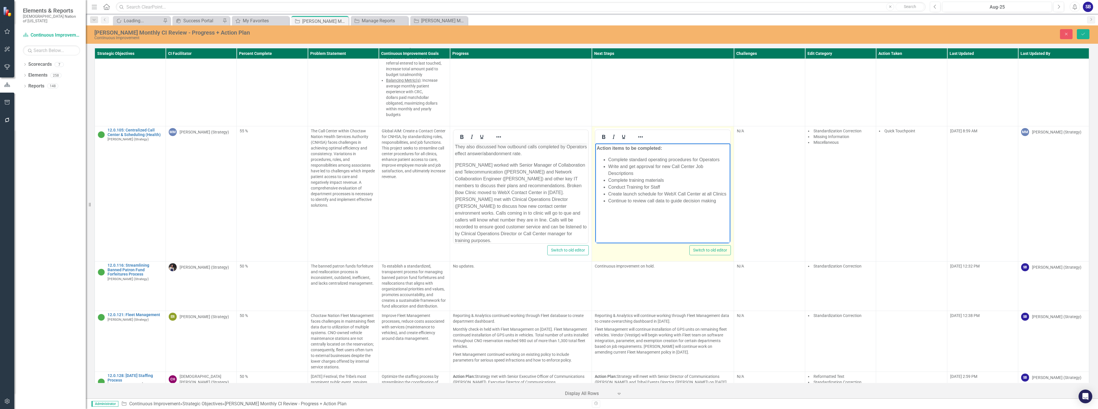
click at [629, 188] on li "Conduct Training for Staff" at bounding box center [668, 187] width 121 height 7
click at [653, 188] on li "Conduct training for Staff" at bounding box center [668, 187] width 121 height 7
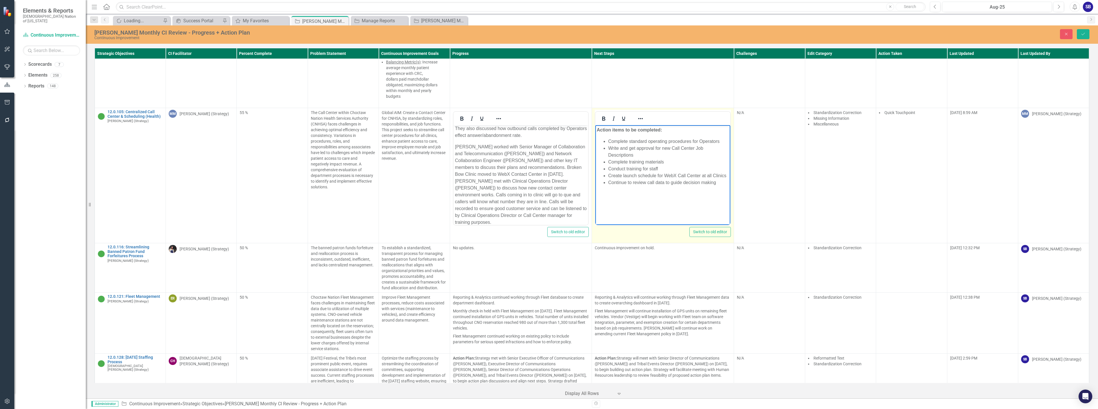
scroll to position [2233, 0]
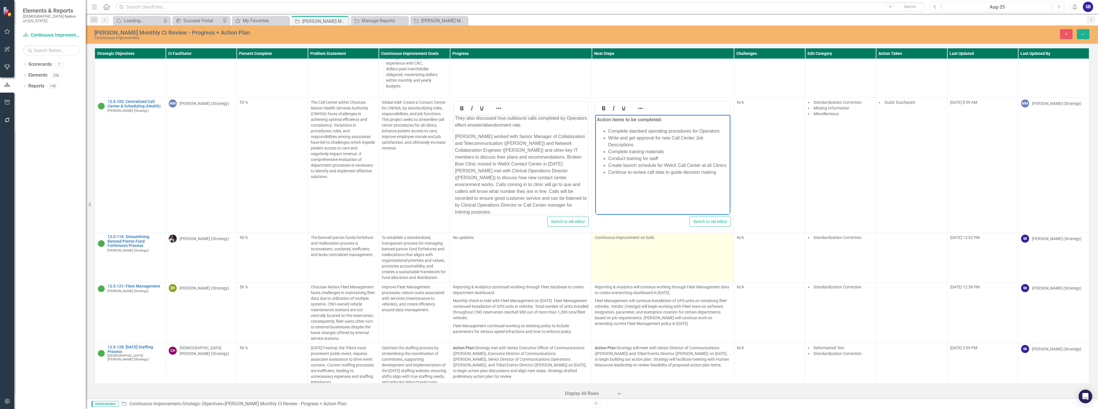
click at [655, 236] on td "Continuous improvement on hold." at bounding box center [663, 257] width 142 height 49
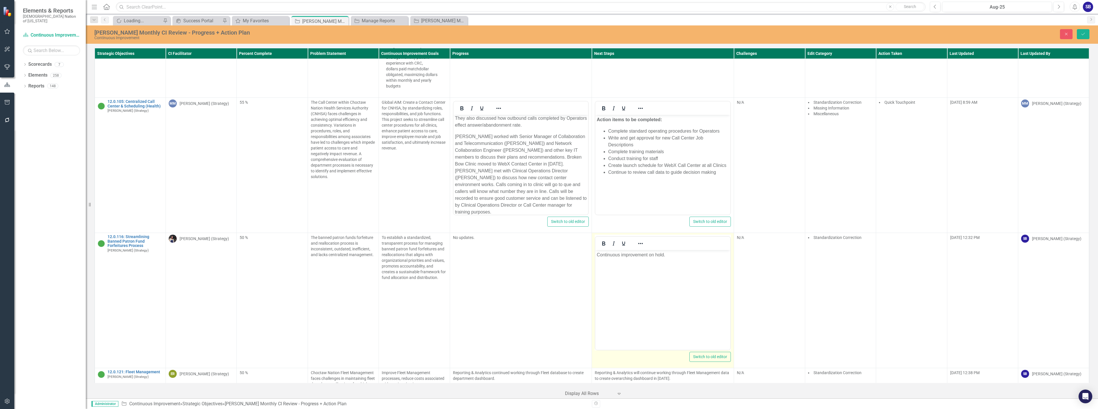
scroll to position [0, 0]
click at [649, 254] on p "Continuous improvement on hold." at bounding box center [663, 255] width 132 height 7
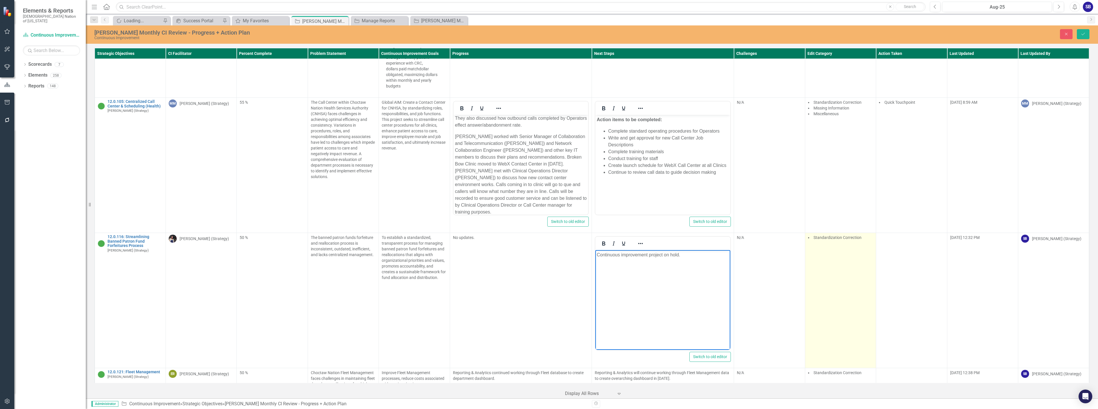
click at [848, 259] on td "Standardization Correction" at bounding box center [840, 300] width 71 height 135
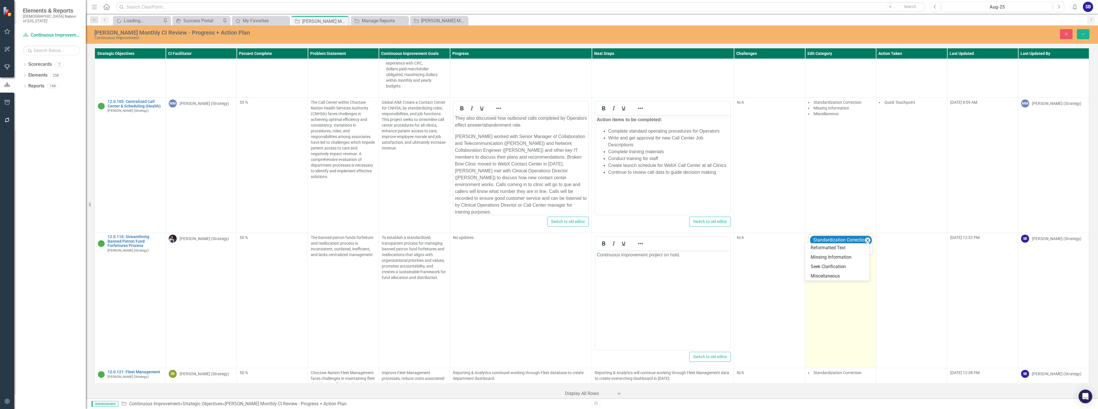
click at [849, 246] on div at bounding box center [841, 250] width 62 height 8
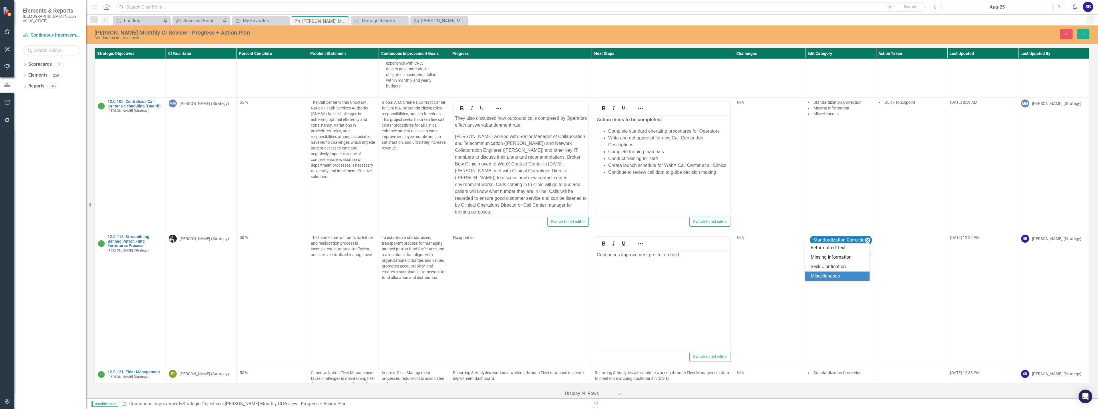
click at [839, 274] on div "Miscellaneous" at bounding box center [838, 276] width 55 height 7
click at [1082, 34] on icon "Save" at bounding box center [1083, 34] width 5 height 4
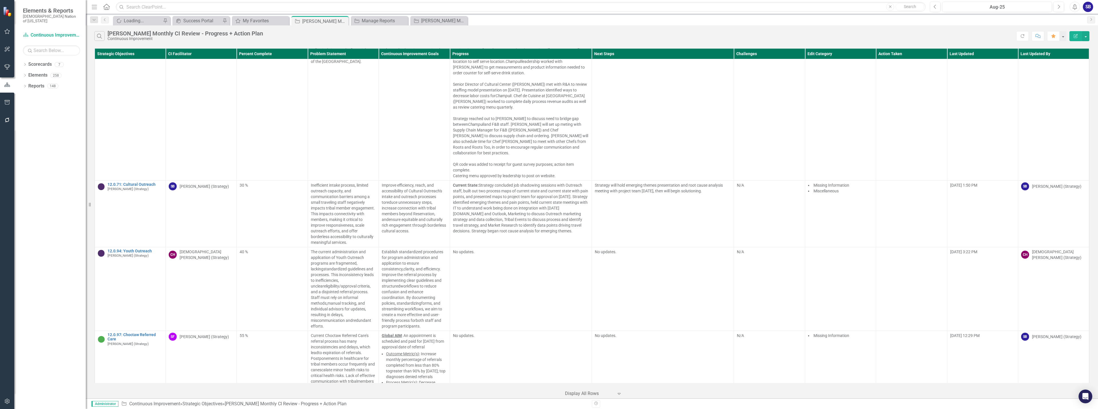
scroll to position [2398, 0]
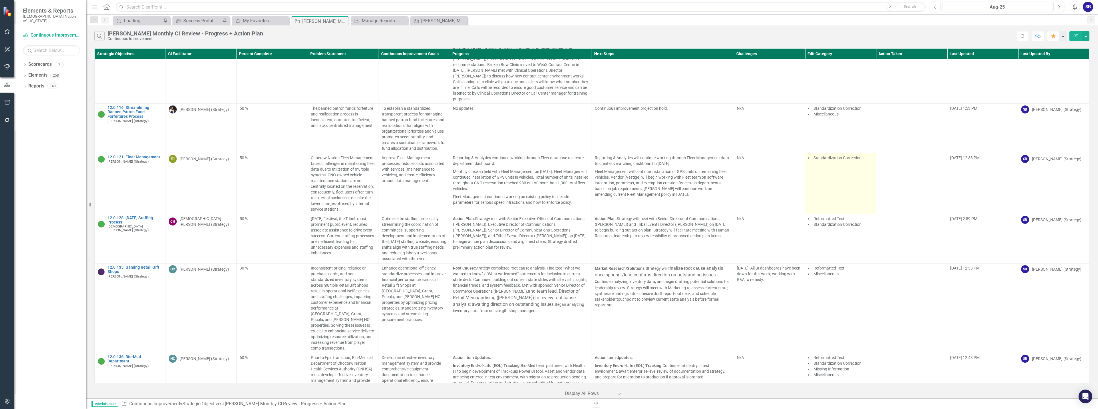
click at [831, 168] on td "Standardization Correction" at bounding box center [840, 183] width 71 height 61
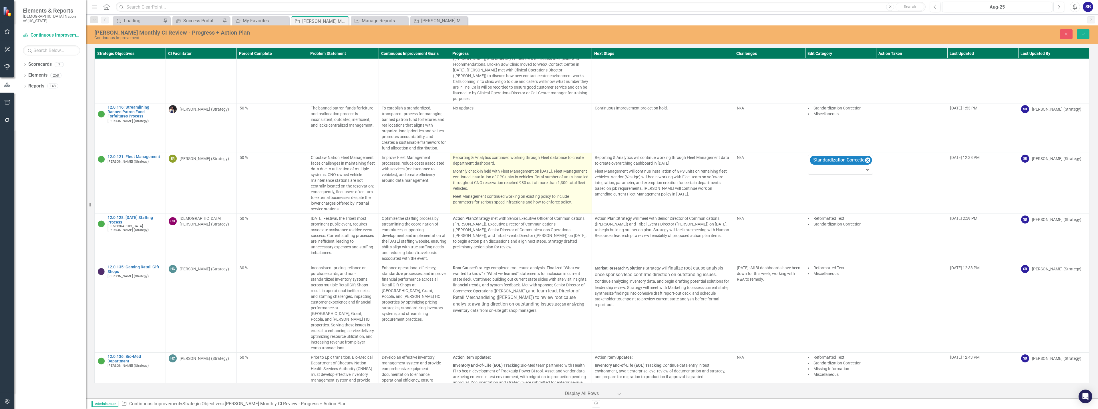
click at [549, 167] on p "Monthly check-in held with Fleet Management on August 27, 2025. Fleet Managemen…" at bounding box center [521, 179] width 136 height 25
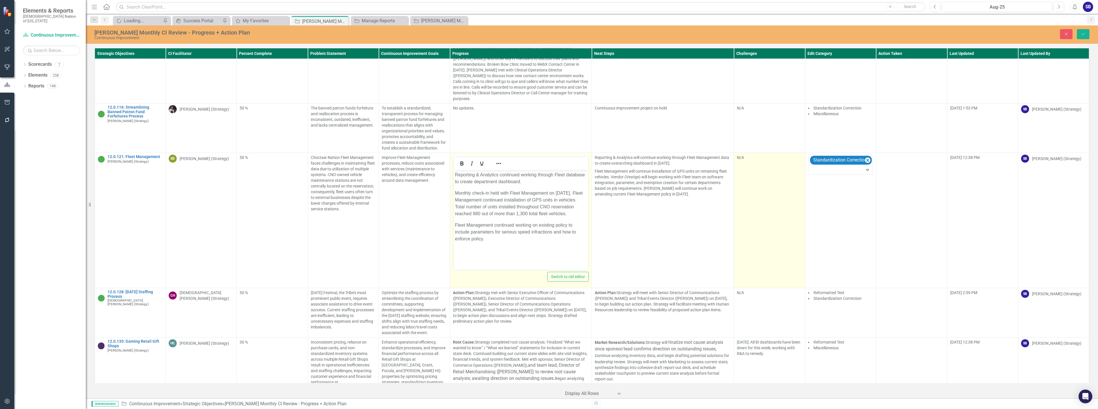
scroll to position [0, 0]
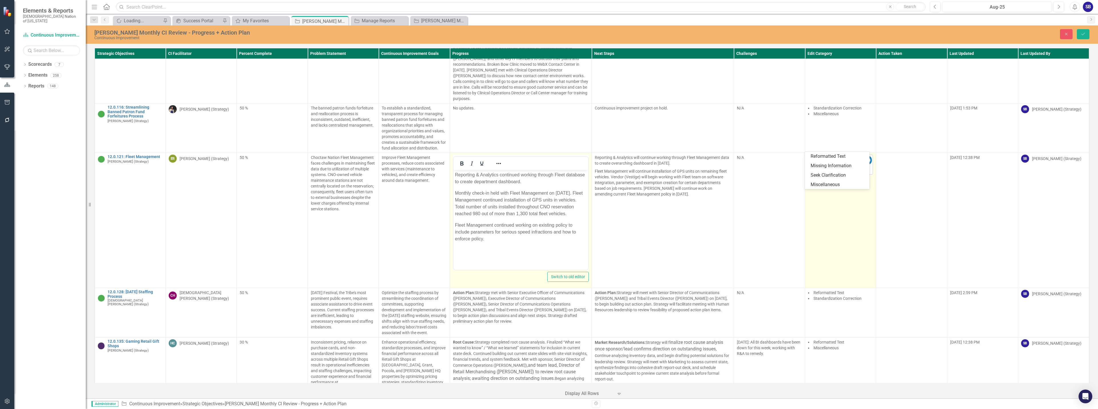
click at [822, 166] on div at bounding box center [841, 170] width 62 height 8
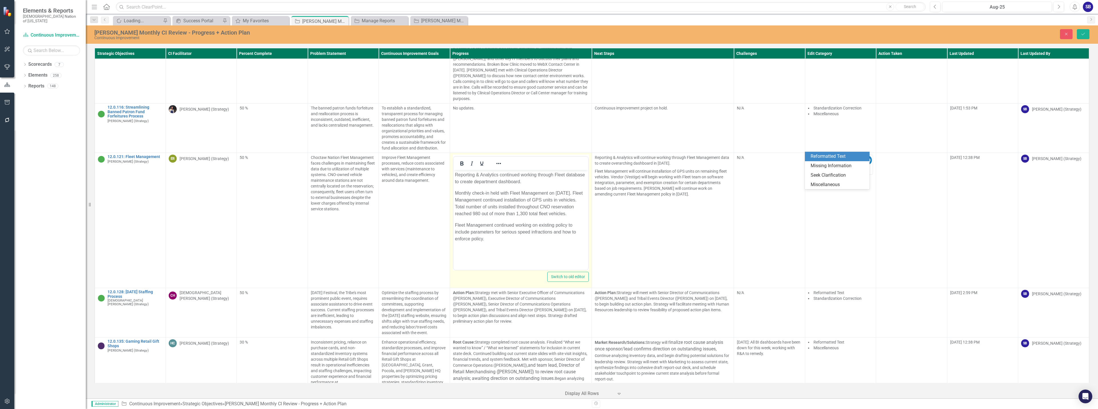
click at [825, 154] on div "Reformatted Text" at bounding box center [838, 156] width 55 height 7
click at [569, 181] on p "Reporting & Analytics continued working through Fleet database to create depart…" at bounding box center [521, 179] width 132 height 14
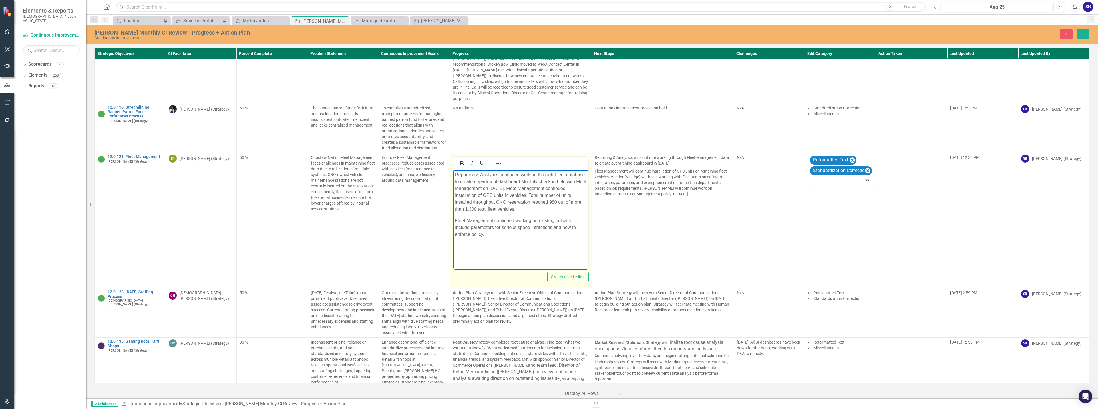
click at [510, 200] on p "Reporting & Analytics continued working through Fleet database to create depart…" at bounding box center [521, 192] width 132 height 41
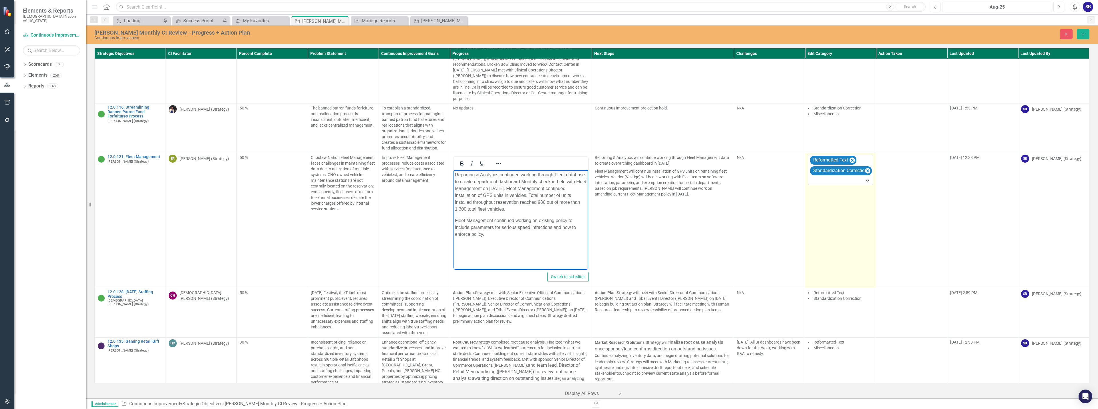
click at [816, 177] on div at bounding box center [841, 181] width 62 height 8
click at [819, 184] on div "Miscellaneous" at bounding box center [838, 186] width 55 height 7
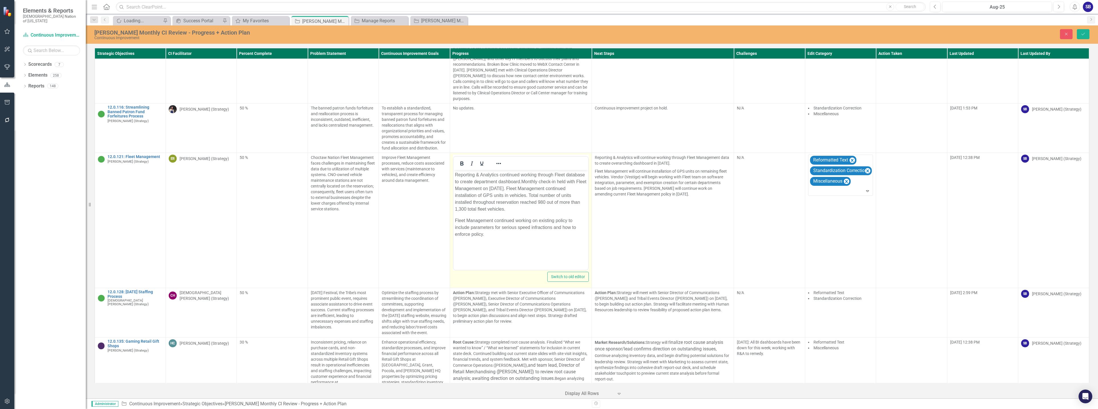
click at [535, 211] on p "Reporting & Analytics continued working through Fleet database to create depart…" at bounding box center [521, 192] width 132 height 41
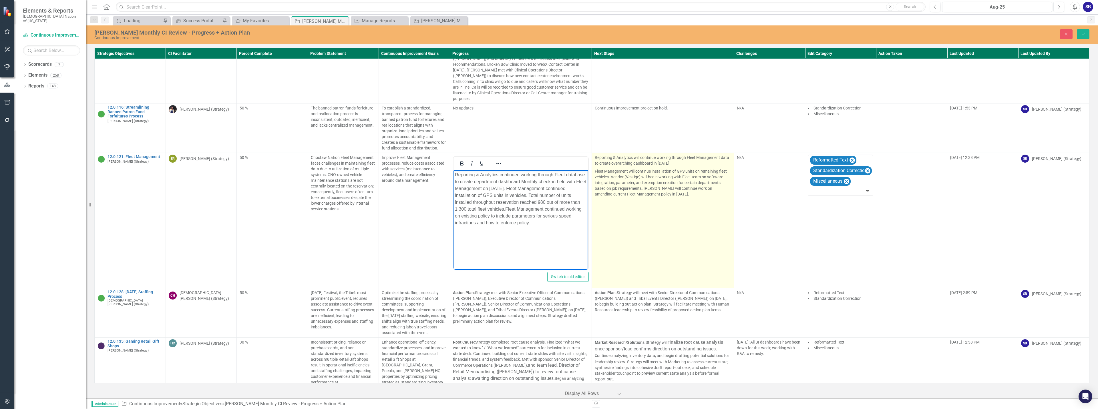
click at [650, 182] on td "Reporting & Analytics will continue working through Fleet Management data to cr…" at bounding box center [663, 220] width 142 height 135
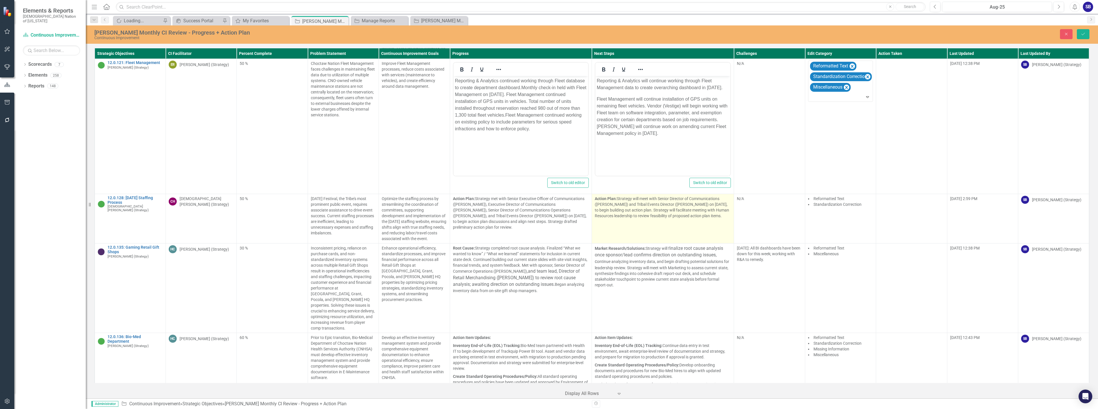
scroll to position [2512, 0]
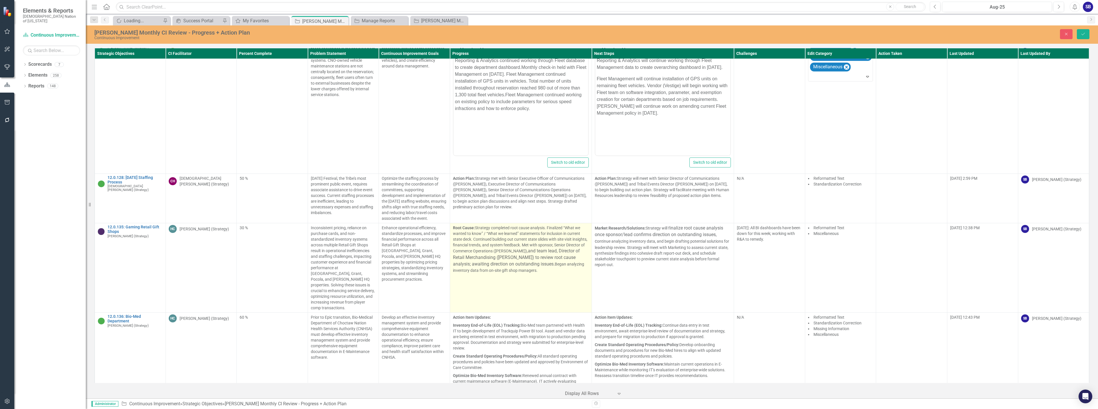
click at [540, 231] on p "Root Cause: Strategy completed root cause analysis. Finalized “What we wanted t…" at bounding box center [521, 249] width 136 height 48
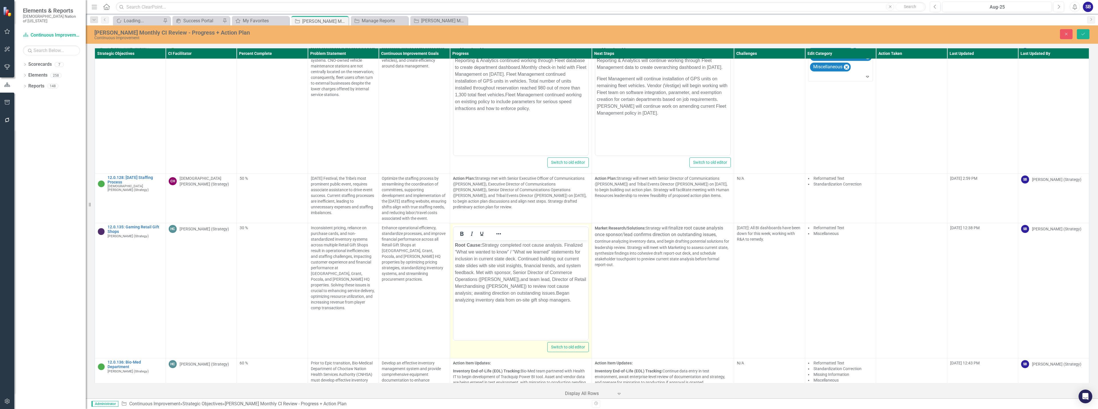
scroll to position [0, 0]
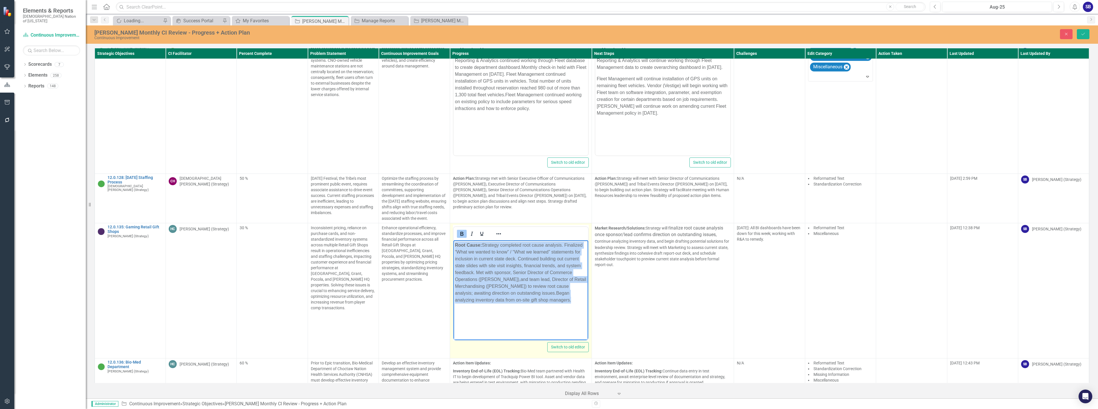
drag, startPoint x: 568, startPoint y: 306, endPoint x: 454, endPoint y: 236, distance: 133.4
click at [454, 241] on html "Root Cause: Strategy completed root cause analysis. Finalized “What we wanted t…" at bounding box center [520, 284] width 135 height 86
click at [499, 233] on icon "Reveal or hide additional toolbar items" at bounding box center [499, 233] width 5 height 1
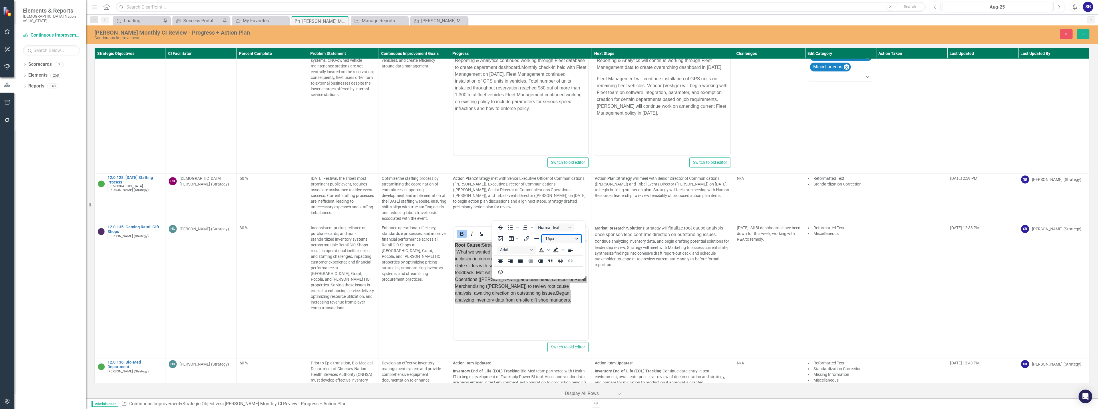
click at [576, 237] on button "16px" at bounding box center [561, 239] width 39 height 8
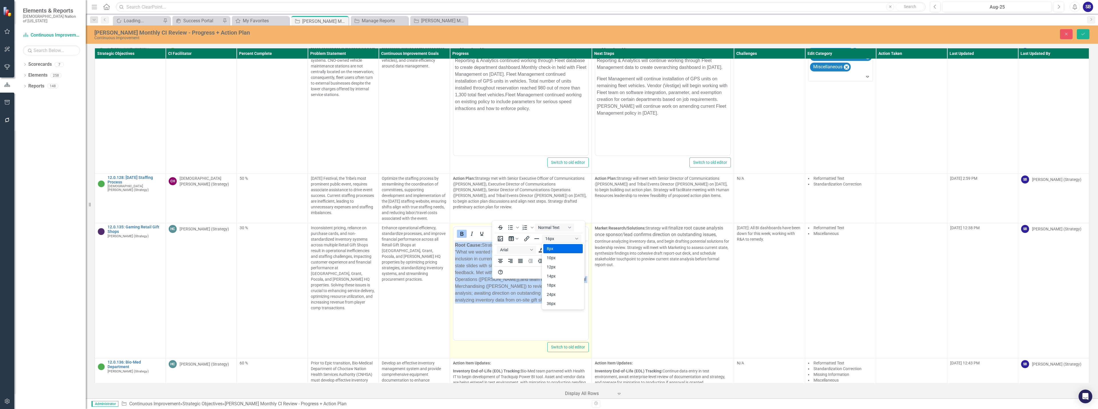
click at [487, 305] on body "Root Cause: Strategy completed root cause analysis. Finalized “What we wanted t…" at bounding box center [520, 284] width 135 height 86
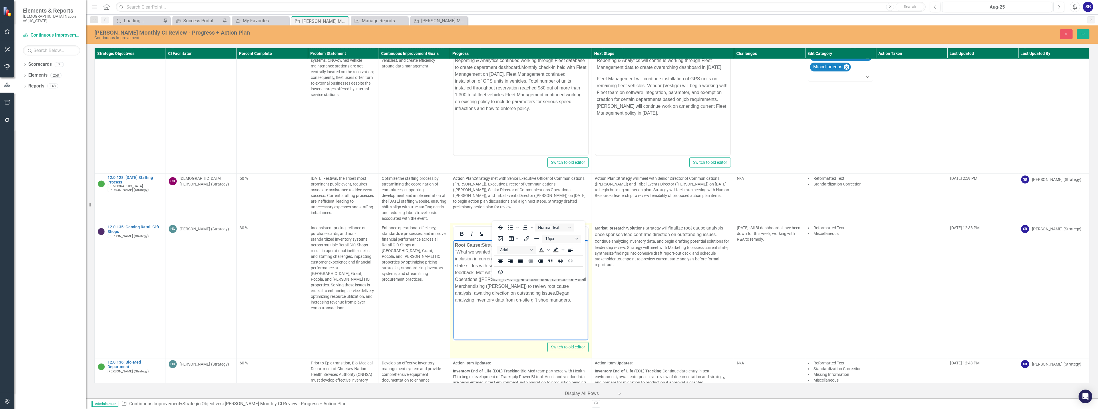
drag, startPoint x: 497, startPoint y: 218, endPoint x: 68, endPoint y: 14, distance: 474.9
click at [497, 231] on icon "Reveal or hide additional toolbar items" at bounding box center [498, 234] width 7 height 7
click at [556, 301] on p "Root Cause: Strategy completed root cause analysis. Finalized “What we wanted t…" at bounding box center [521, 273] width 132 height 62
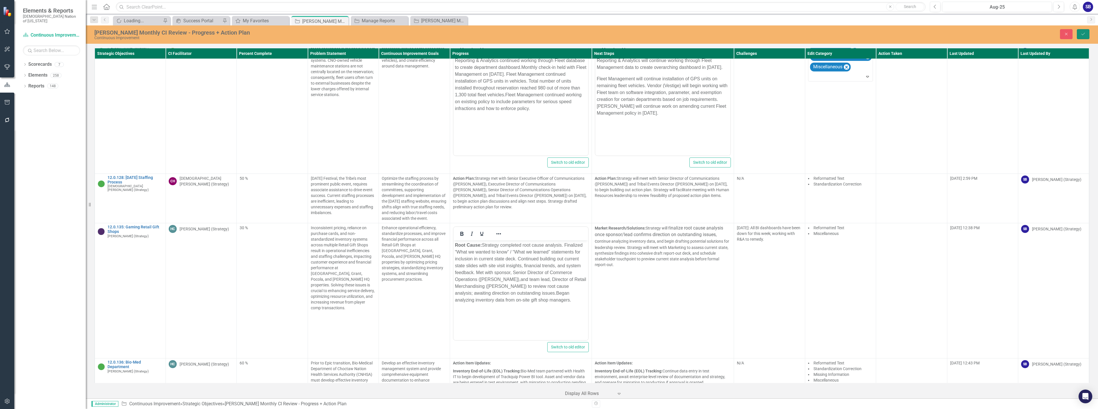
click at [1084, 37] on button "Save" at bounding box center [1083, 34] width 13 height 10
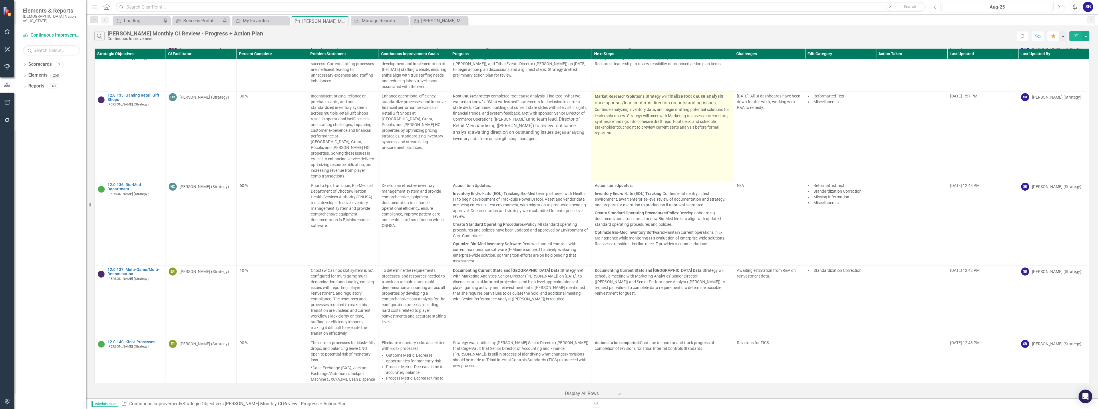
scroll to position [2579, 0]
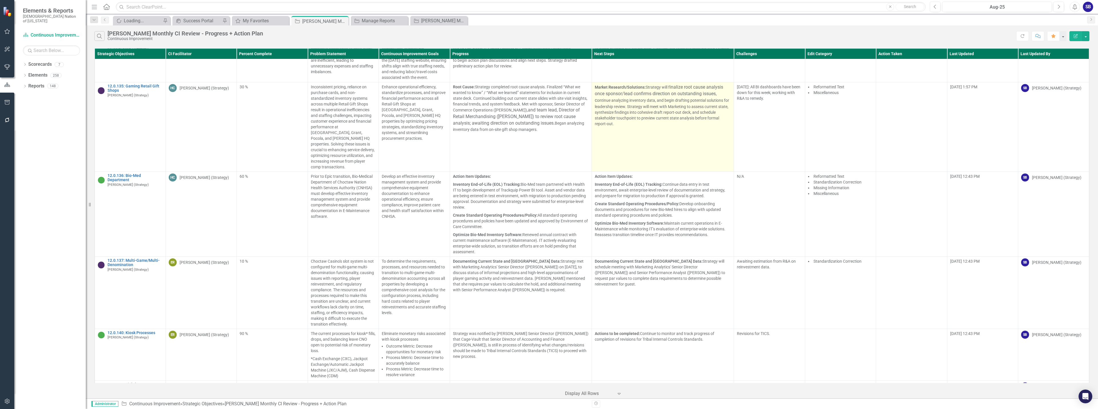
click at [686, 200] on p "Create Standard Operating Procedures/Policy: Develop onboarding documents and p…" at bounding box center [663, 209] width 136 height 19
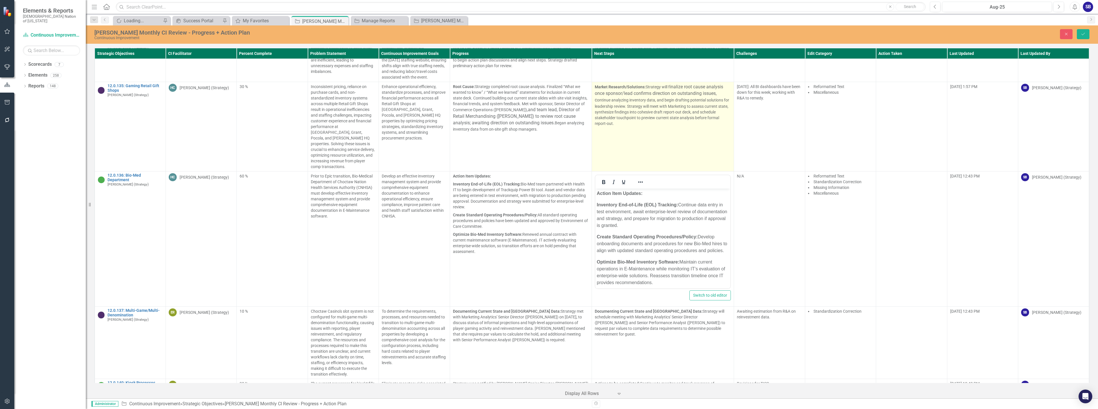
scroll to position [0, 0]
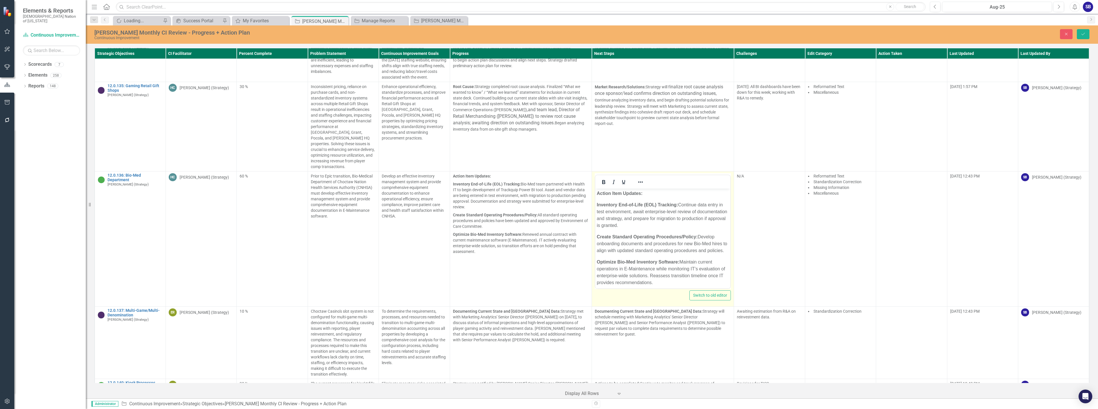
click at [631, 192] on strong "Action Item Updates:" at bounding box center [620, 193] width 46 height 5
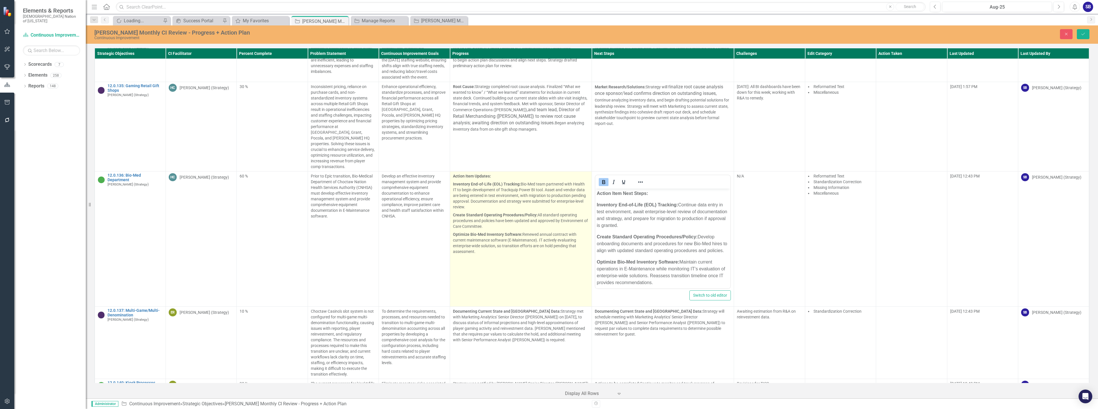
click at [539, 231] on p "Optimize Bio-Med Inventory Software: Renewed annual contract with current maint…" at bounding box center [521, 243] width 136 height 24
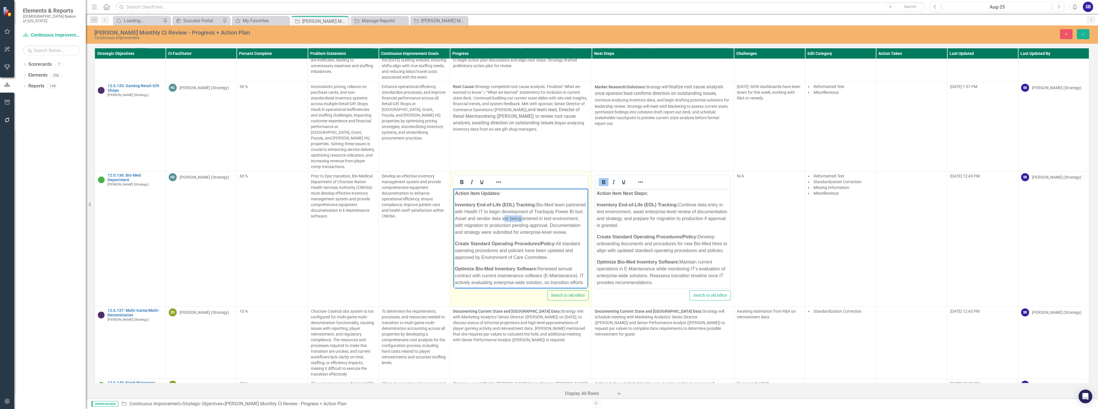
drag, startPoint x: 531, startPoint y: 219, endPoint x: 550, endPoint y: 219, distance: 19.5
click at [550, 219] on p "Inventory End-of-Life (EOL) Tracking: Bio-Med team partnered with Health IT to …" at bounding box center [521, 219] width 132 height 34
click at [481, 227] on p "Inventory End-of-Life (EOL) Tracking: Bio-Med team partnered with Health IT to …" at bounding box center [521, 219] width 132 height 34
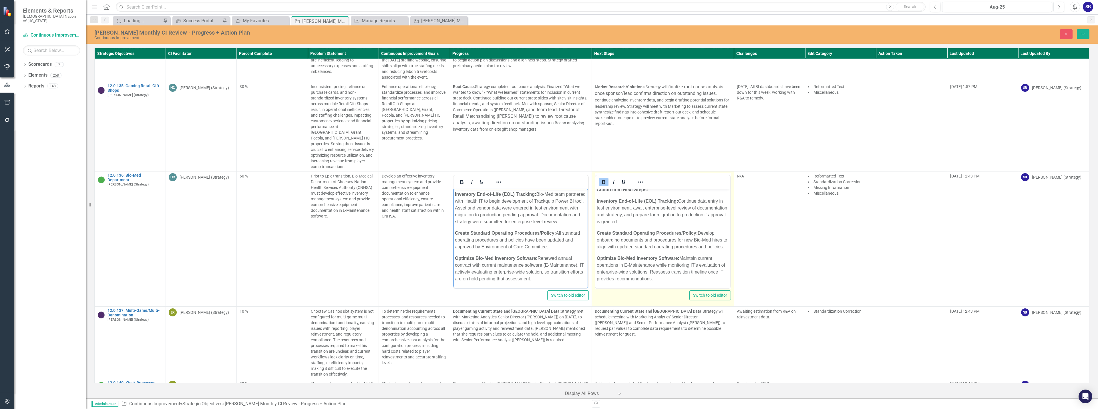
scroll to position [11, 0]
click at [644, 258] on strong "Optimize Bio-Med Inventory Software:" at bounding box center [638, 258] width 83 height 5
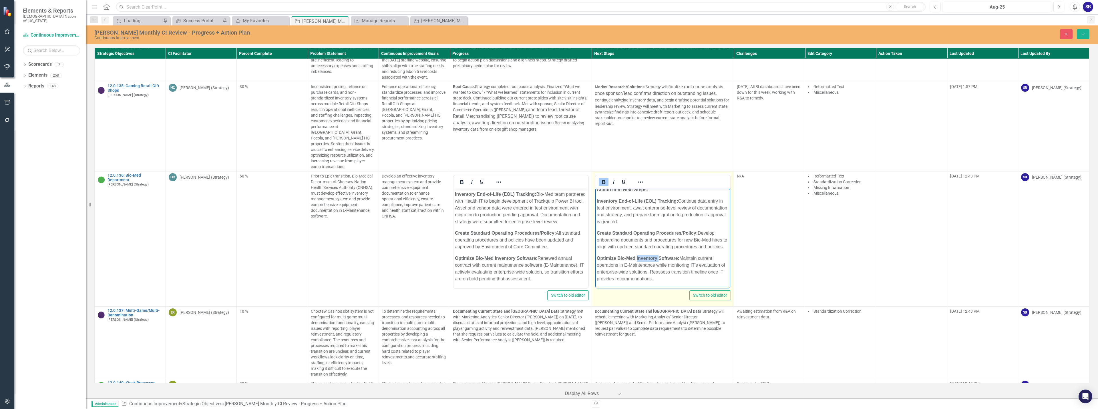
click at [644, 258] on strong "Optimize Bio-Med Inventory Software:" at bounding box center [638, 258] width 83 height 5
click at [625, 268] on p "Optimize Bio-Med Inventory Software: Maintain current operations in E-Maintenan…" at bounding box center [663, 268] width 132 height 27
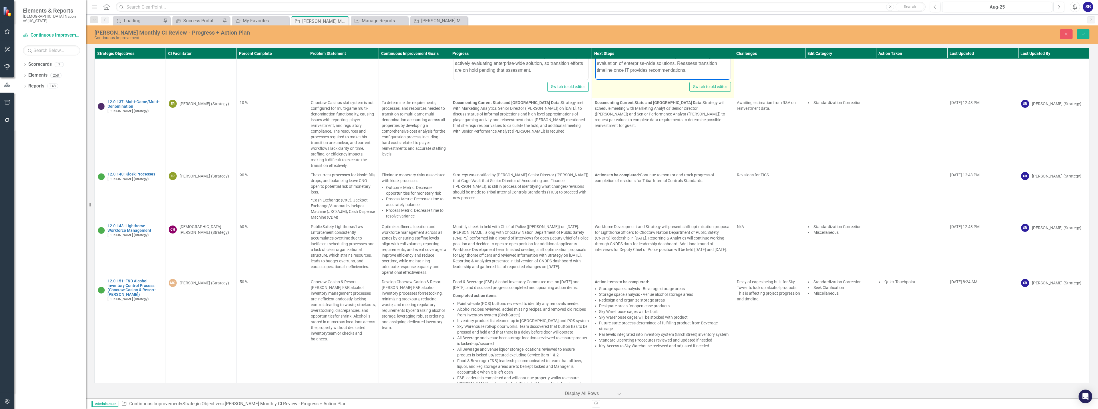
scroll to position [2808, 0]
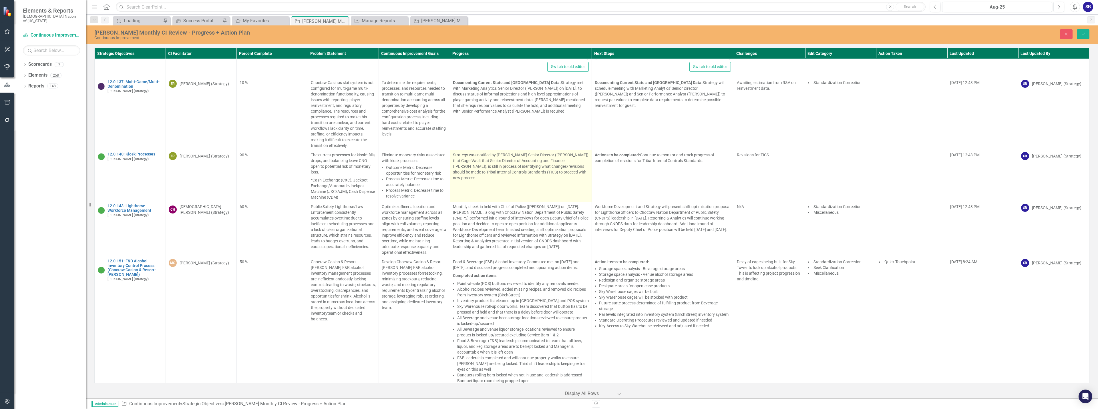
click at [535, 156] on p "Strategy was notified by Cage Senior Director (Tom McDonald) that Cage-Vault th…" at bounding box center [521, 166] width 136 height 29
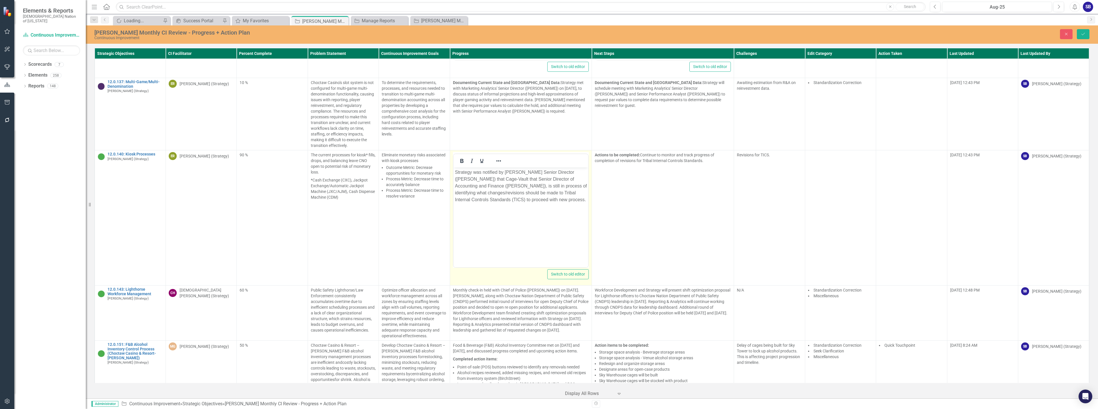
scroll to position [0, 0]
click at [494, 188] on p "Strategy was notified by Cage Senior Director (Tom McDonald) that Cage-Vault th…" at bounding box center [521, 186] width 132 height 34
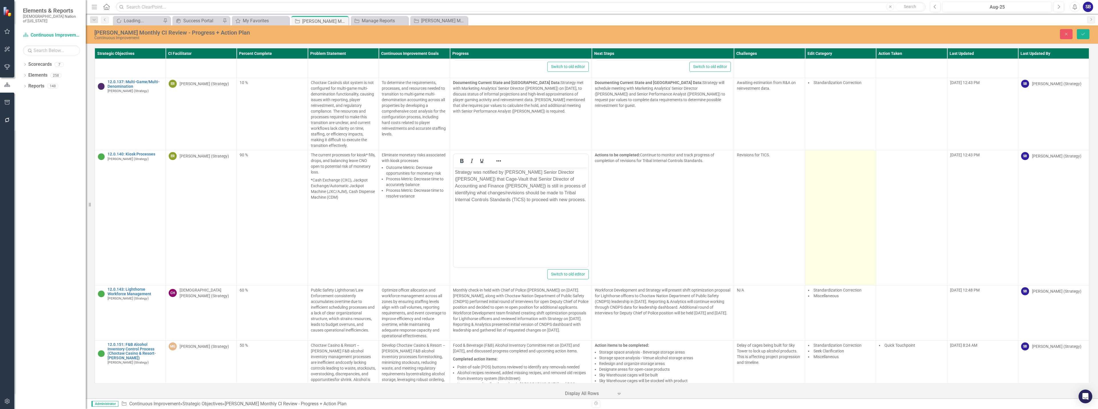
click at [831, 176] on td at bounding box center [840, 217] width 71 height 135
click at [830, 153] on div at bounding box center [836, 157] width 53 height 8
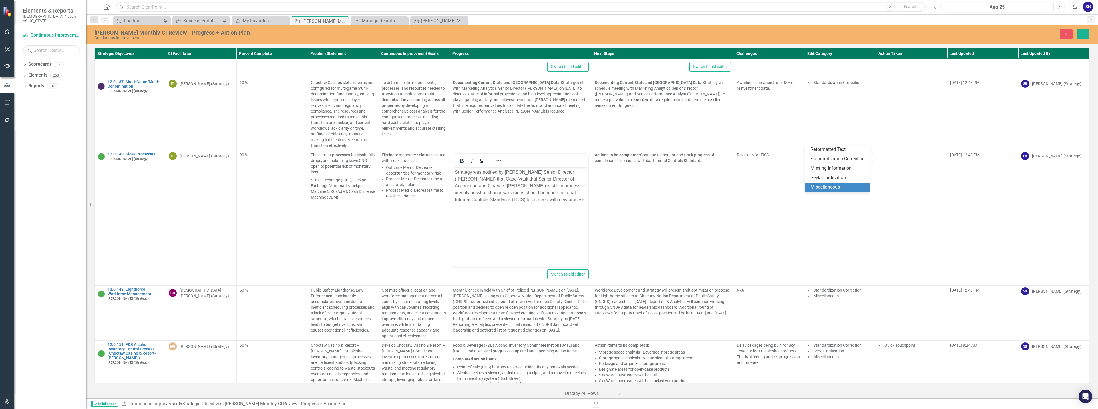
click at [830, 186] on div "Miscellaneous" at bounding box center [838, 187] width 55 height 7
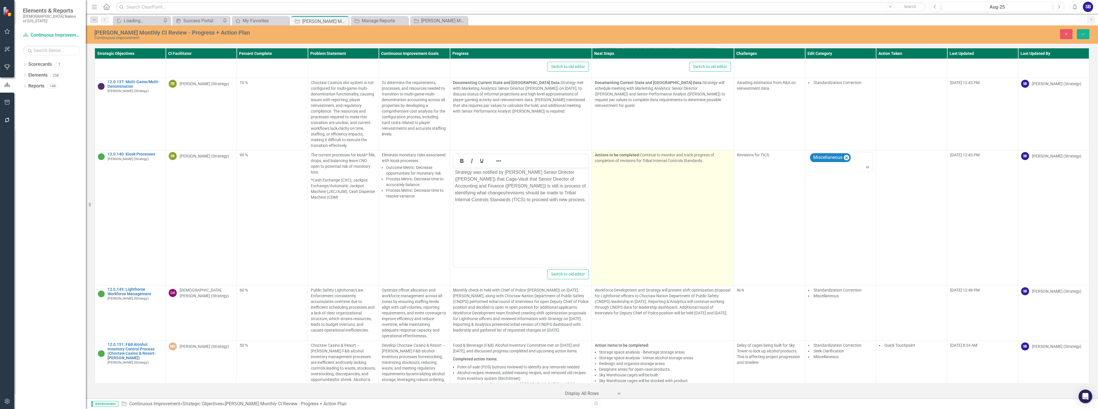
scroll to position [2922, 0]
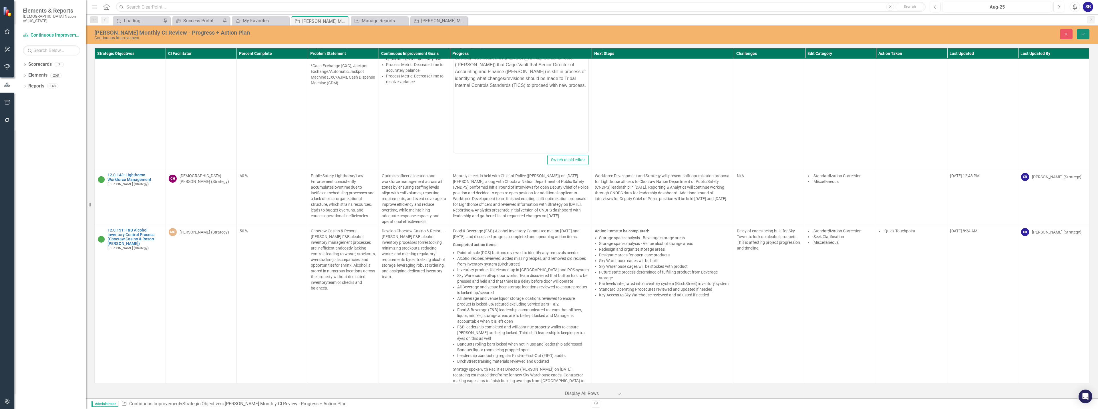
click at [1081, 33] on button "Save" at bounding box center [1083, 34] width 13 height 10
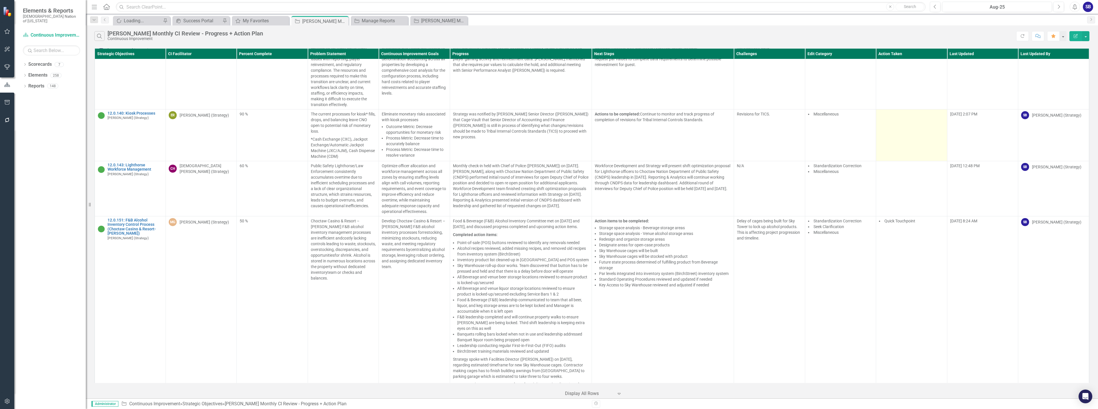
scroll to position [2817, 0]
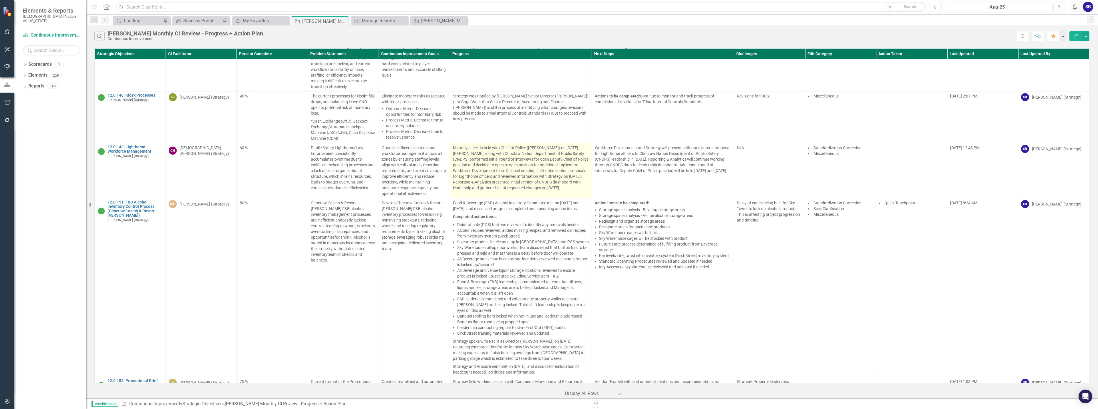
click at [526, 157] on p "Monthly check-in held with Chief of Police ([PERSON_NAME]) on [DATE]. [PERSON_N…" at bounding box center [521, 168] width 136 height 46
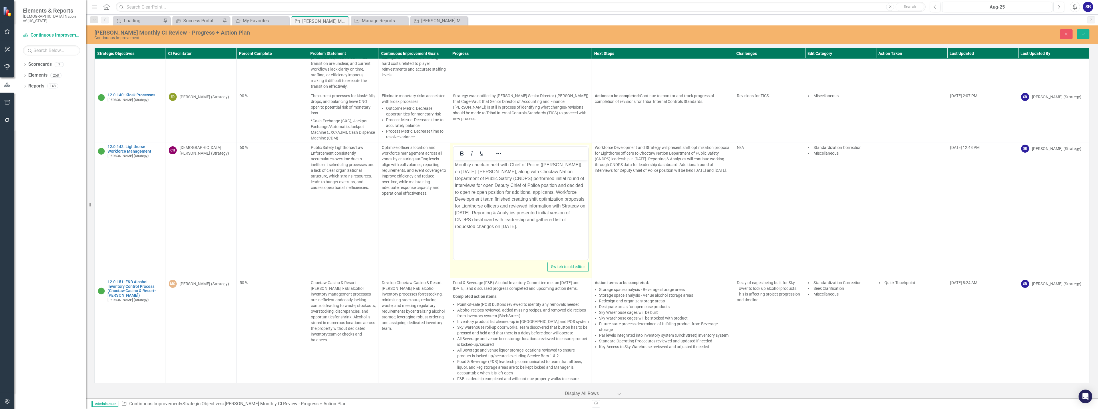
scroll to position [0, 0]
click at [570, 186] on p "Monthly check-in held with Chief of Police ([PERSON_NAME]) on [DATE]. [PERSON_N…" at bounding box center [521, 196] width 132 height 69
click at [582, 219] on p "Monthly check-in held with Chief of Police ([PERSON_NAME]) on [DATE]. [PERSON_N…" at bounding box center [521, 196] width 132 height 69
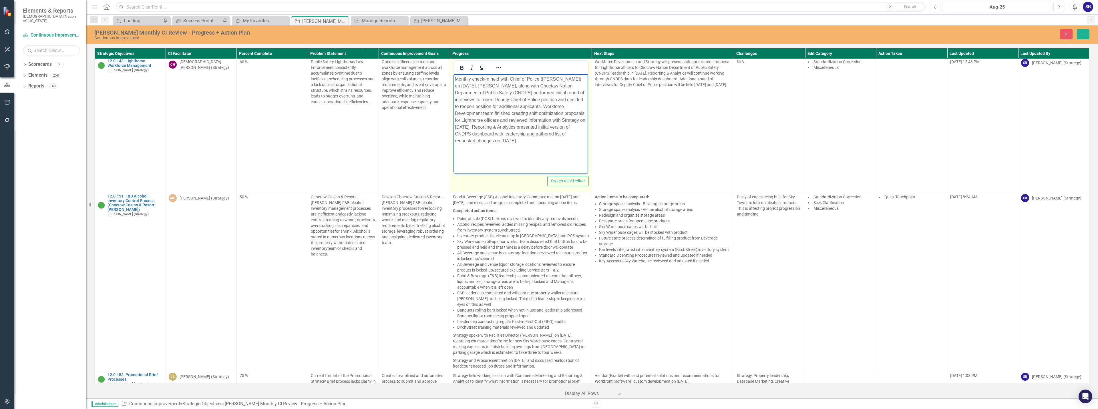
scroll to position [2960, 0]
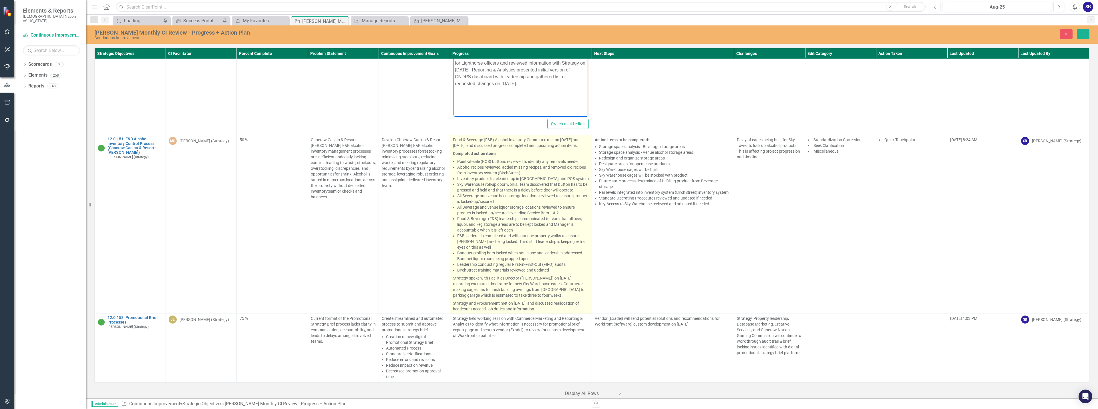
click at [513, 262] on li "Leadership conducting regular First-in-First-Out (FIFO) audits" at bounding box center [523, 265] width 132 height 6
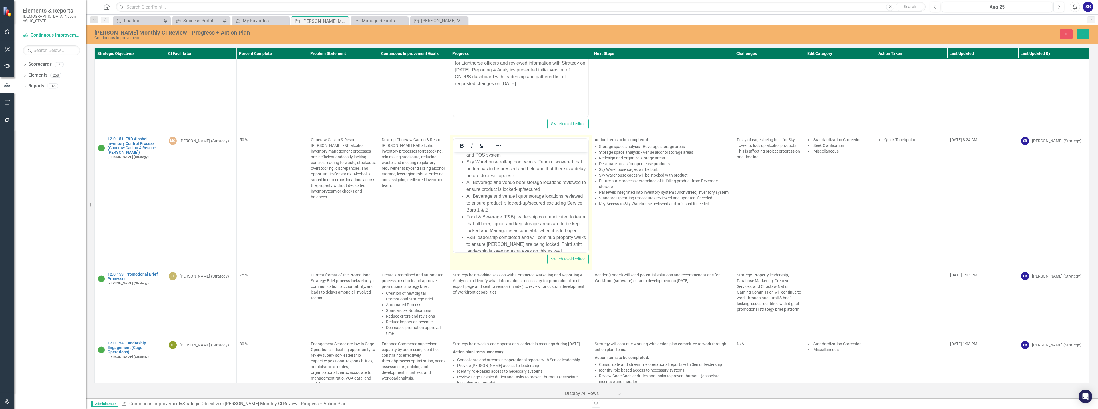
scroll to position [194, 0]
click at [565, 237] on p "Strategy and Procurement met on [DATE], and discussed reallocation of headcount…" at bounding box center [521, 240] width 132 height 14
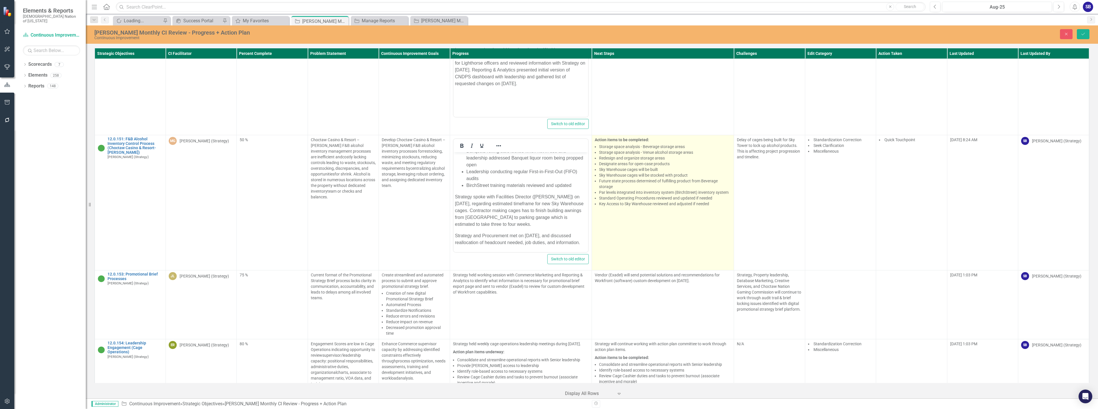
click at [666, 172] on li "Sky Warehouse cages will be stocked with product" at bounding box center [665, 175] width 132 height 6
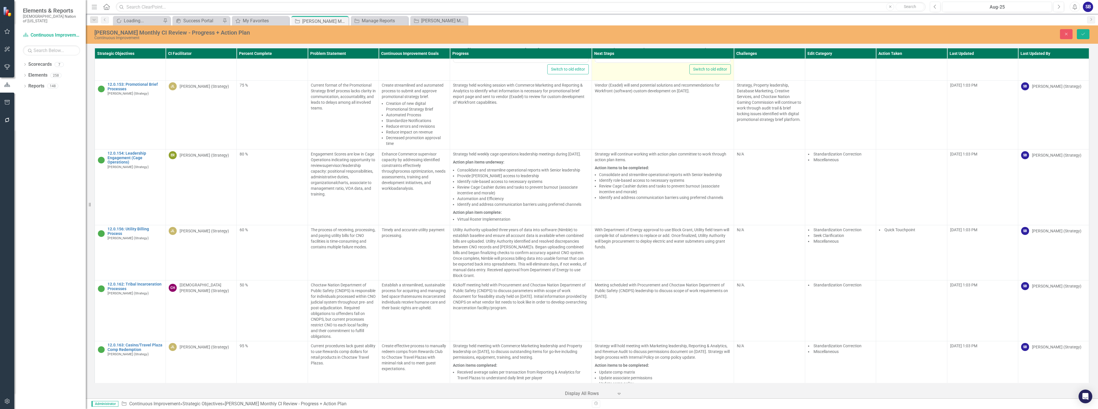
scroll to position [3160, 0]
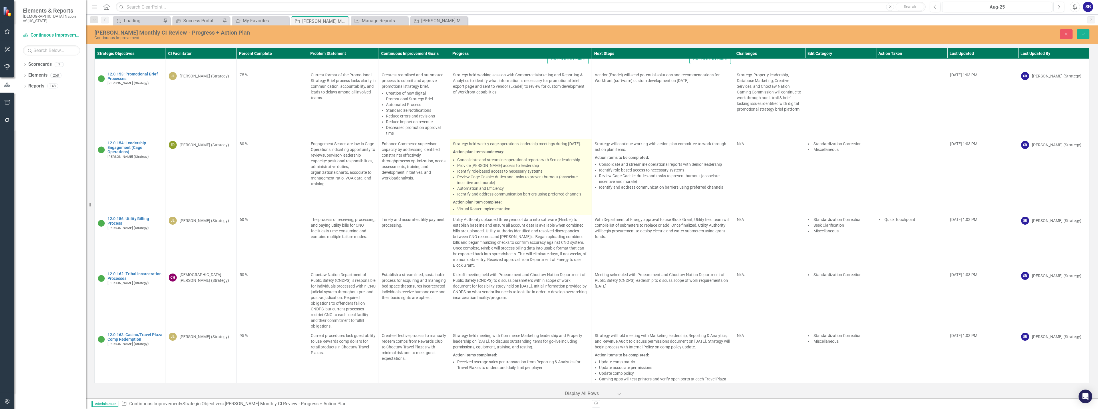
click at [568, 186] on li "Automation and Efficiency" at bounding box center [523, 189] width 132 height 6
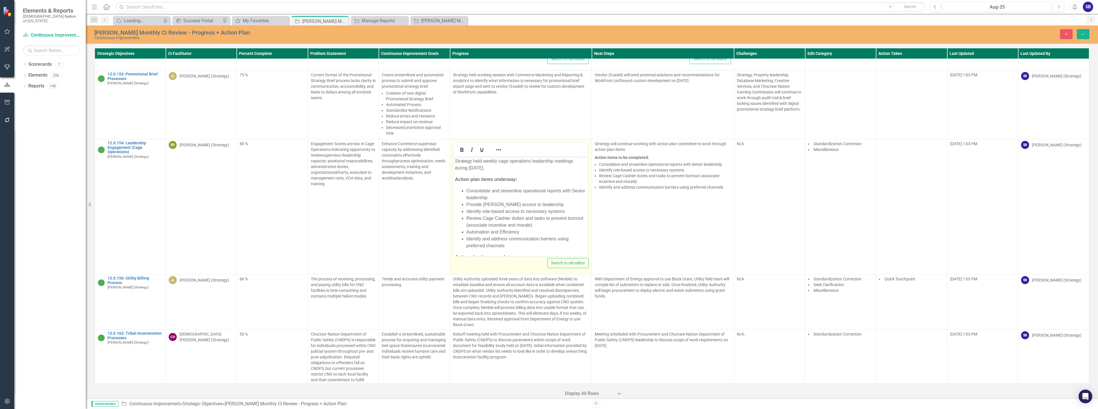
scroll to position [0, 0]
drag, startPoint x: 521, startPoint y: 170, endPoint x: 467, endPoint y: 167, distance: 53.8
click at [467, 167] on p "Strategy held weekly cage operations leadership meetings during [DATE]." at bounding box center [521, 165] width 132 height 14
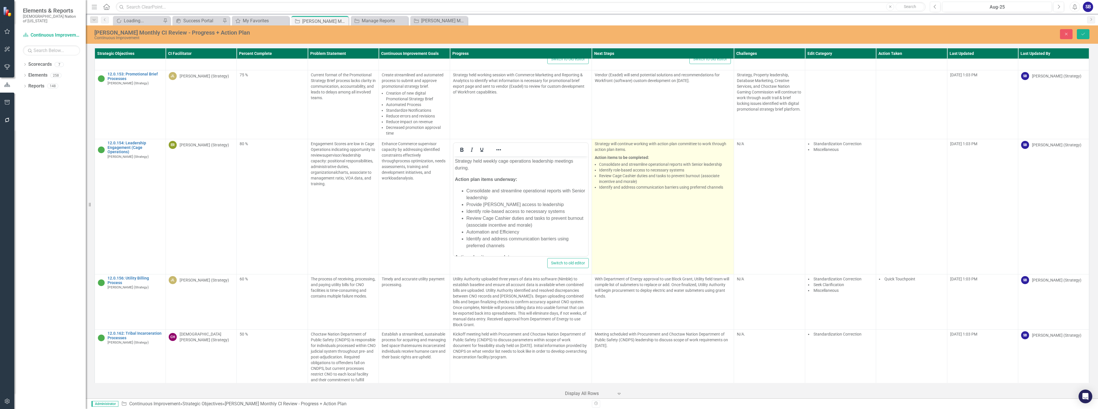
click at [698, 213] on td "Strategy will continue working with action plan committee to work through actio…" at bounding box center [663, 206] width 142 height 135
click at [698, 214] on td "Strategy will continue working with action plan committee to work through actio…" at bounding box center [663, 206] width 142 height 135
click at [659, 173] on li "Review Cage Cashier duties and tasks to prevent burnout (associate incentive an…" at bounding box center [665, 178] width 132 height 11
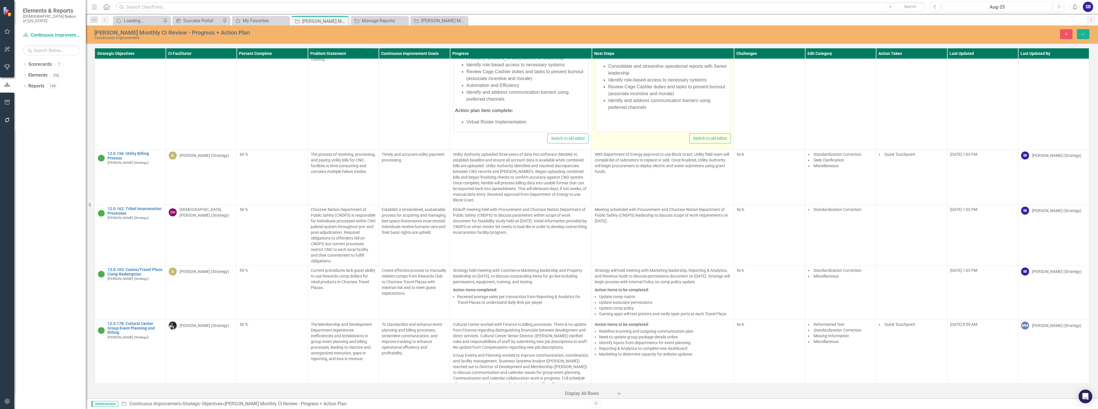
scroll to position [3303, 0]
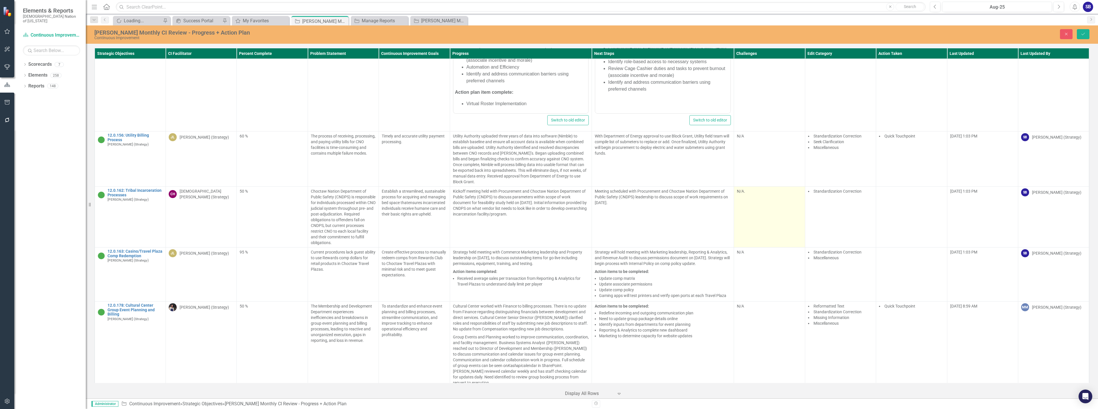
click at [787, 211] on td "N/A." at bounding box center [769, 217] width 71 height 61
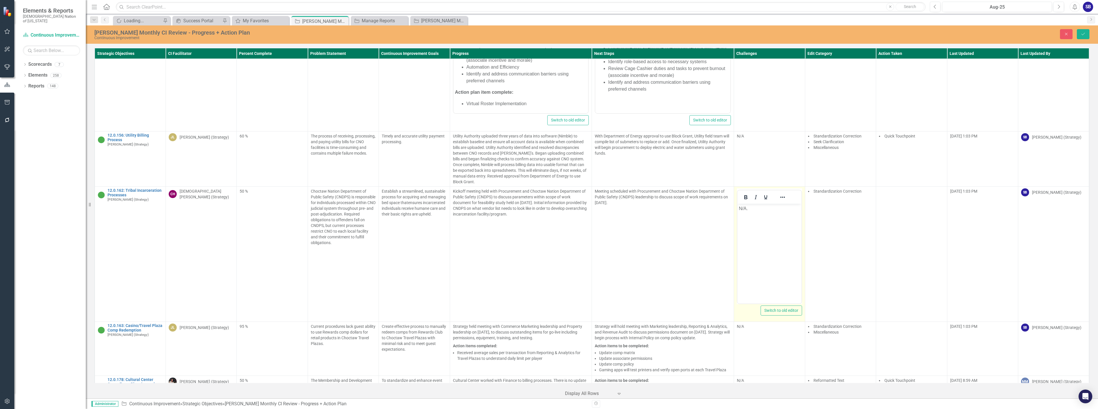
scroll to position [0, 0]
click at [779, 215] on body "N/A." at bounding box center [770, 247] width 64 height 86
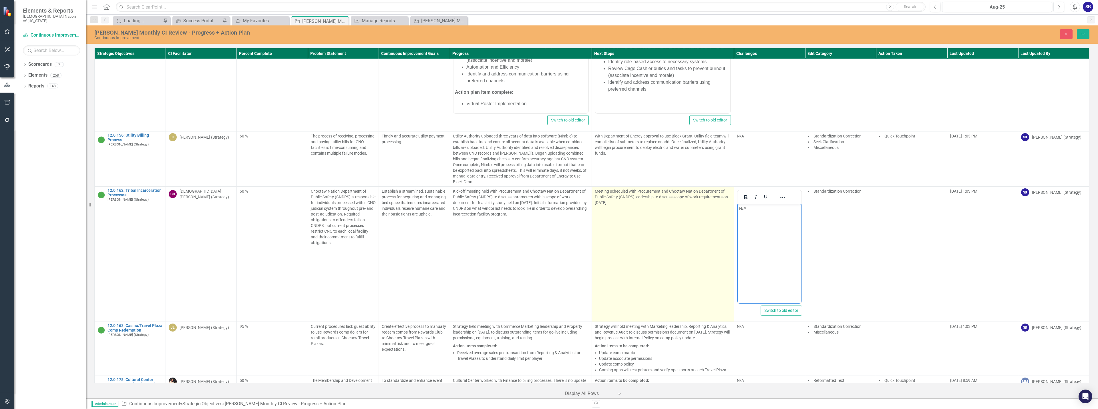
click at [661, 205] on td "Meeting scheduled with Procurement and Choctaw Nation Department of Public Safe…" at bounding box center [663, 254] width 142 height 135
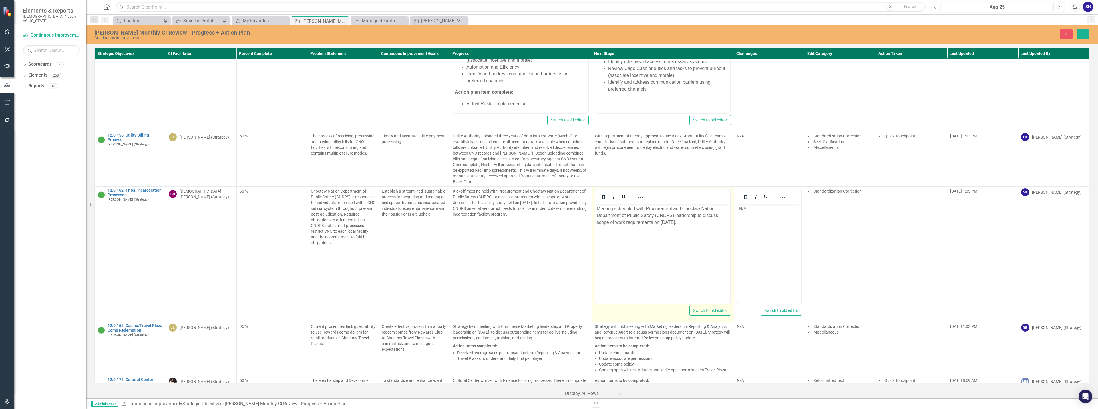
click at [663, 216] on p "Meeting scheduled with Procurement and Choctaw Nation Department of Public Safe…" at bounding box center [663, 215] width 132 height 21
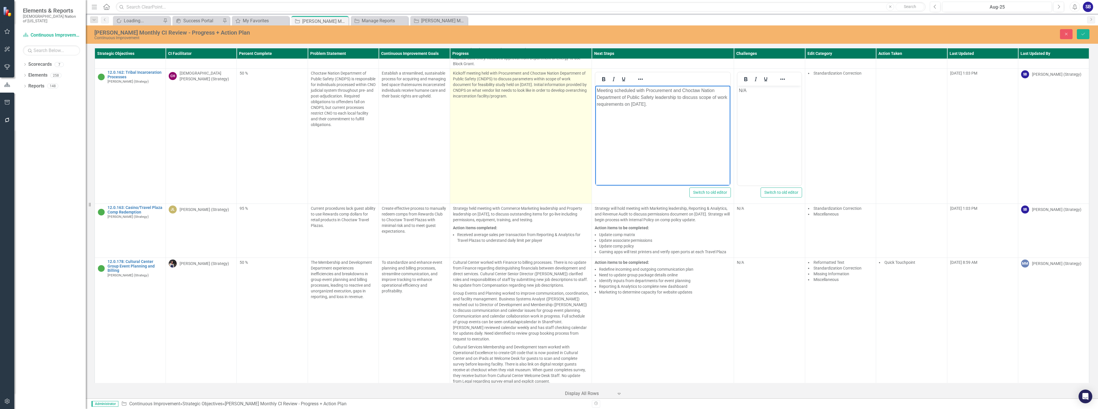
scroll to position [3446, 0]
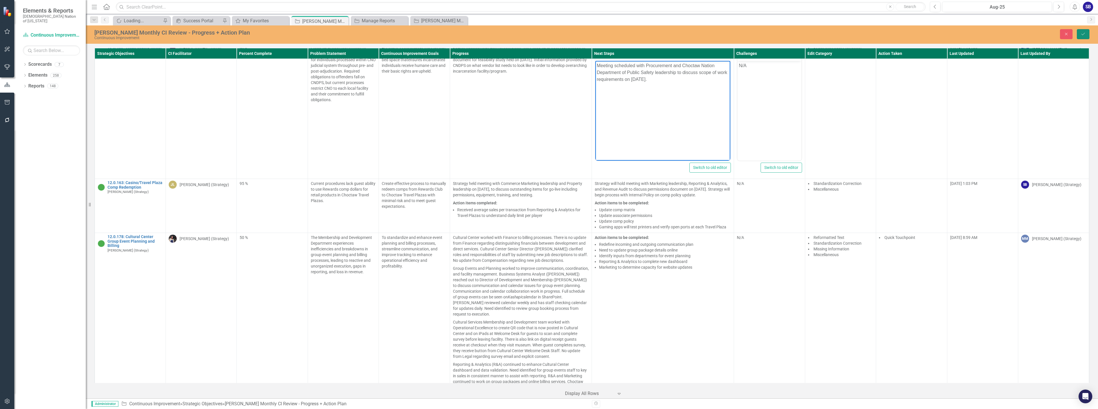
click at [1082, 34] on icon "Save" at bounding box center [1083, 34] width 5 height 4
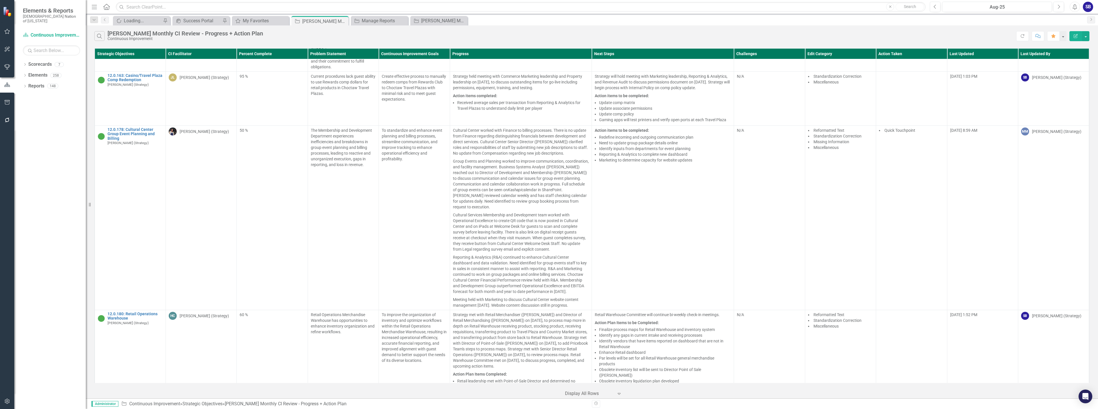
scroll to position [3397, 0]
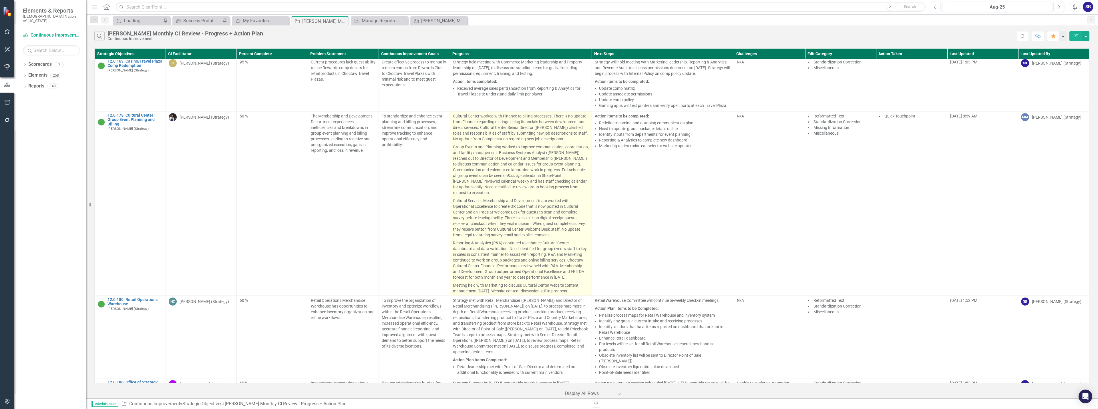
click at [570, 202] on p "Cultural Services Membership and Development team worked with Operational Excel…" at bounding box center [521, 218] width 136 height 42
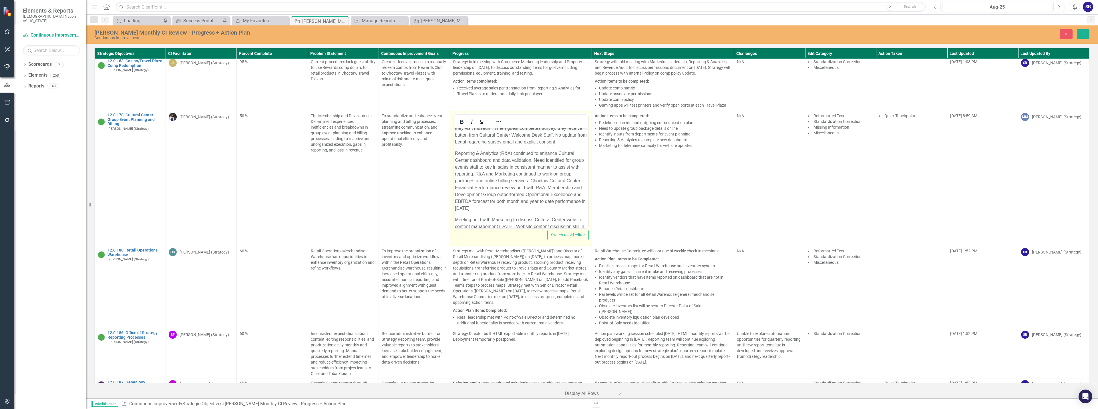
scroll to position [172, 0]
click at [512, 198] on p "Reporting & Analytics (R&A) continued to enhance Cultural Center dashboard and …" at bounding box center [521, 168] width 132 height 62
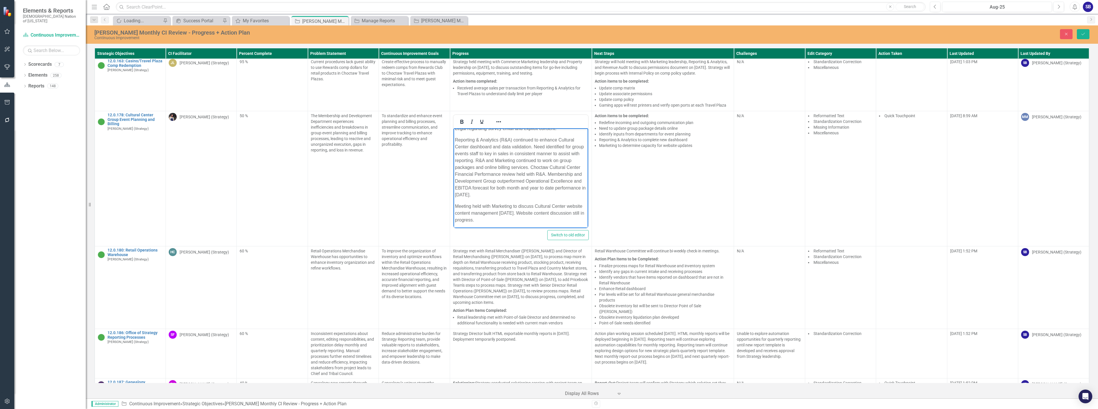
paste body "Rich Text Area. Press ALT-0 for help."
click at [537, 205] on p "Reporting & Analytics (R&A) continued to enhance Cultural Center dashboard and …" at bounding box center [521, 171] width 132 height 69
click at [515, 205] on p "Reporting & Analytics (R&A) continued to enhance Cultural Center dashboard and …" at bounding box center [521, 171] width 132 height 69
click at [533, 205] on p "Reporting & Analytics (R&A) continued to enhance Cultural Center dashboard and …" at bounding box center [521, 171] width 132 height 69
click at [546, 205] on p "Reporting & Analytics (R&A) continued to enhance Cultural Center dashboard and …" at bounding box center [521, 171] width 132 height 69
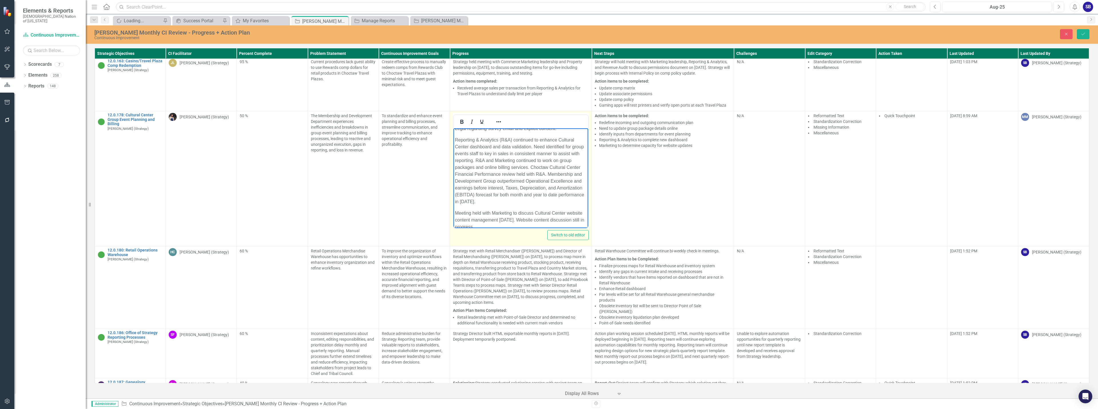
click at [564, 205] on p "Reporting & Analytics (R&A) continued to enhance Cultural Center dashboard and …" at bounding box center [521, 171] width 132 height 69
click at [458, 205] on p "Reporting & Analytics (R&A) continued to enhance Cultural Center dashboard and …" at bounding box center [521, 171] width 132 height 69
click at [494, 205] on p "Reporting & Analytics (R&A) continued to enhance Cultural Center dashboard and …" at bounding box center [521, 171] width 132 height 69
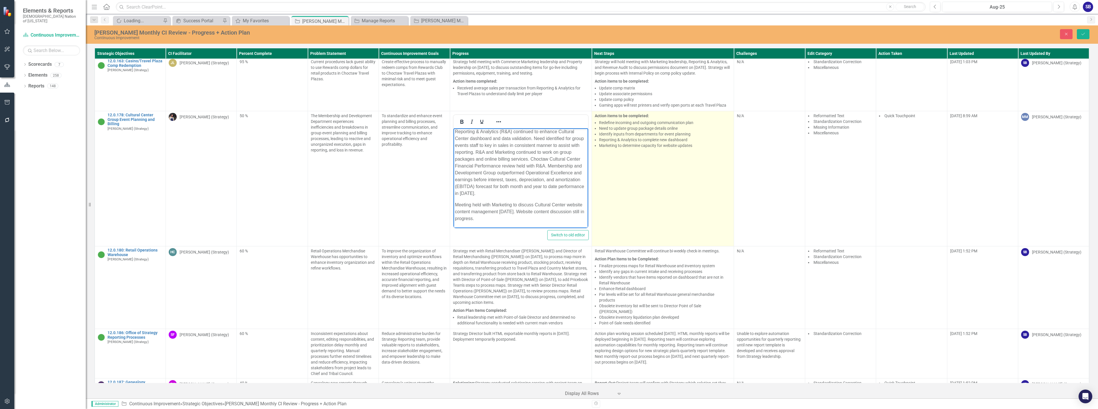
click at [679, 150] on td "Action items to be completed: Redefine incoming and outgoing communication plan…" at bounding box center [663, 178] width 142 height 135
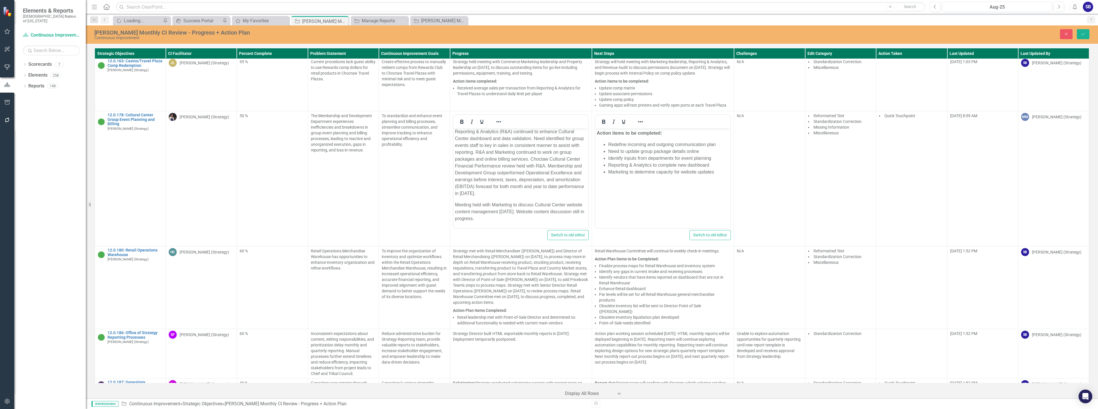
scroll to position [0, 0]
click at [654, 166] on li "Reporting & Analytics to complete new dashboard" at bounding box center [668, 165] width 121 height 7
click at [631, 172] on li "Marketing to determine capacity for website updates" at bounding box center [668, 172] width 121 height 7
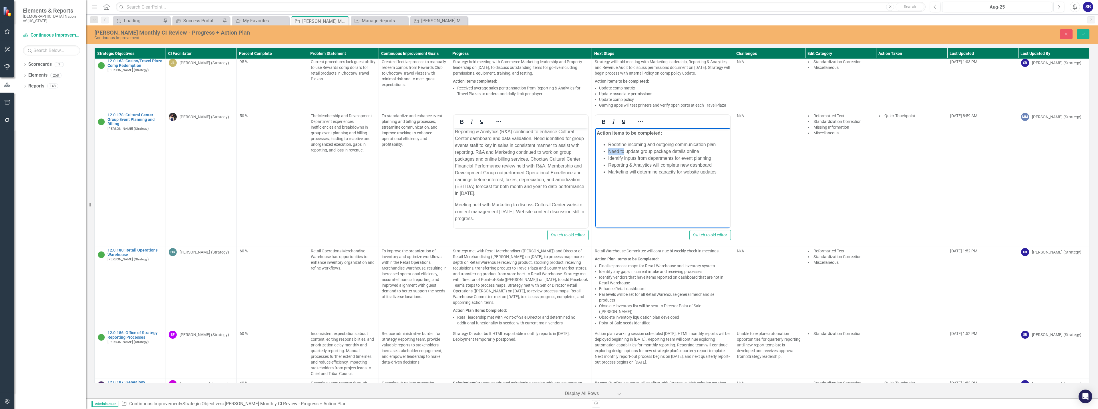
drag, startPoint x: 623, startPoint y: 151, endPoint x: 608, endPoint y: 150, distance: 15.2
click at [608, 150] on li "Need to update group package details online" at bounding box center [668, 151] width 121 height 7
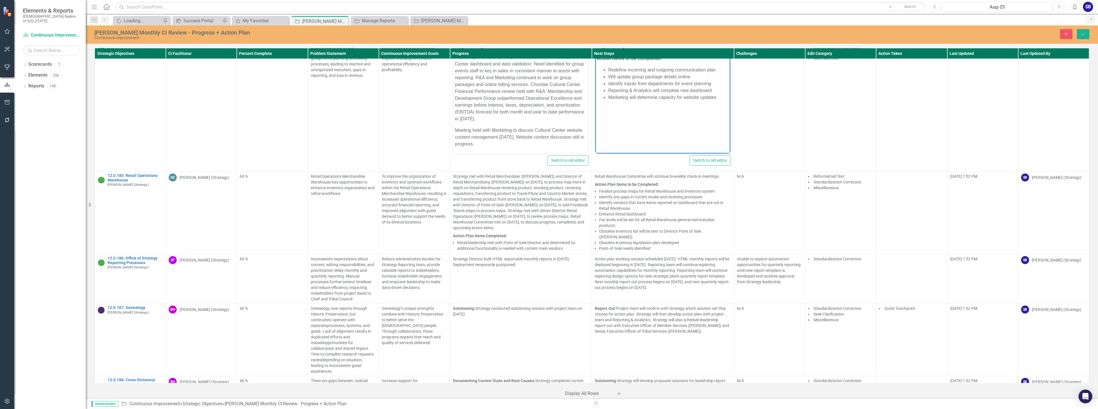
scroll to position [3483, 0]
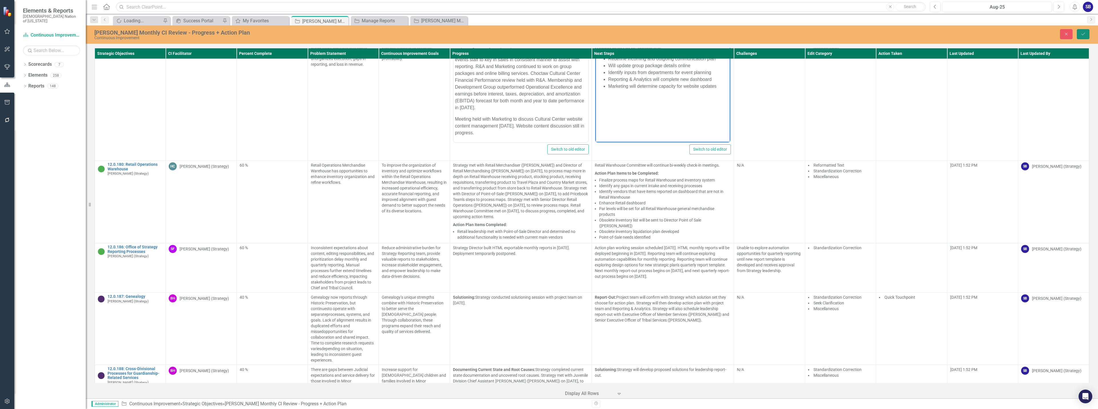
click at [1087, 32] on button "Save" at bounding box center [1083, 34] width 13 height 10
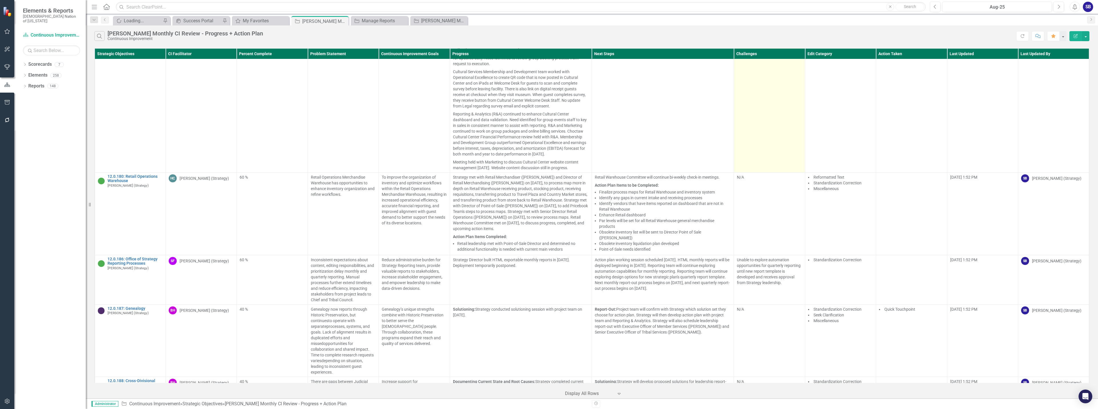
scroll to position [3527, 0]
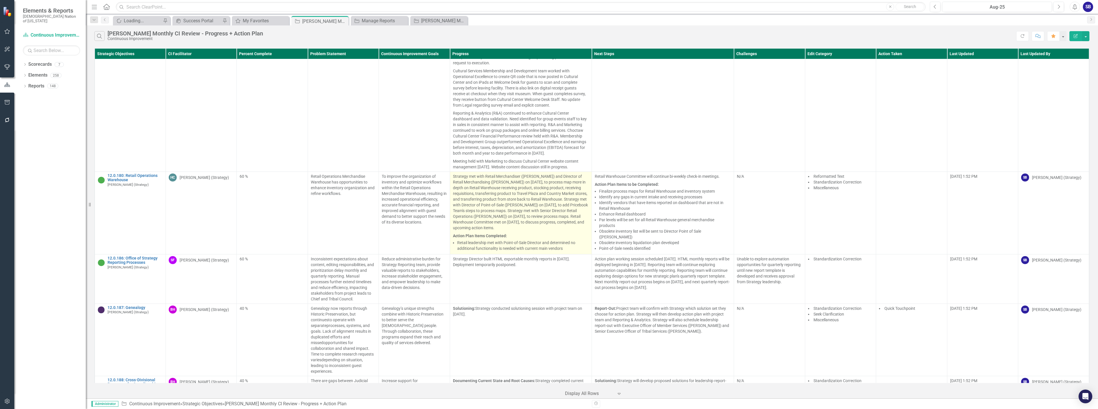
click at [515, 181] on p "Strategy met with Retail Merchandiser ([PERSON_NAME]) and Director of Retail Me…" at bounding box center [521, 203] width 136 height 58
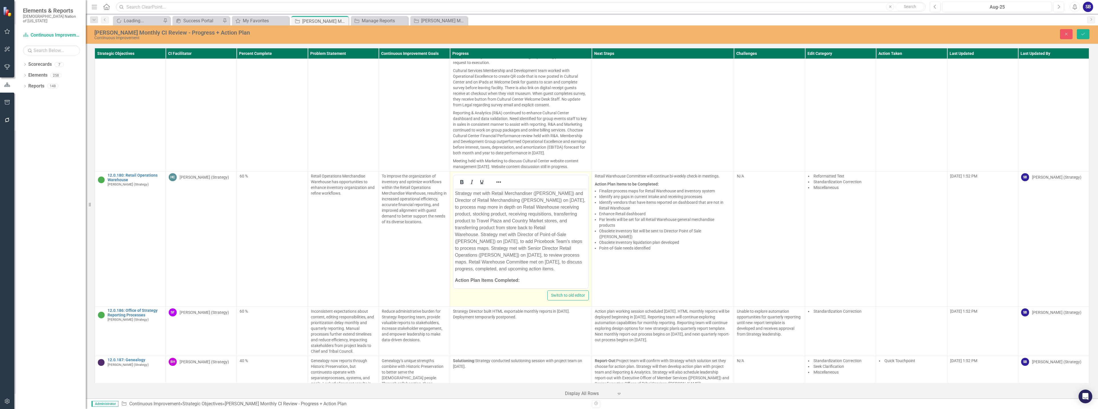
scroll to position [0, 0]
click at [566, 243] on p "Strategy met with Retail Merchandiser ([PERSON_NAME]) and Director of Retail Me…" at bounding box center [521, 231] width 132 height 82
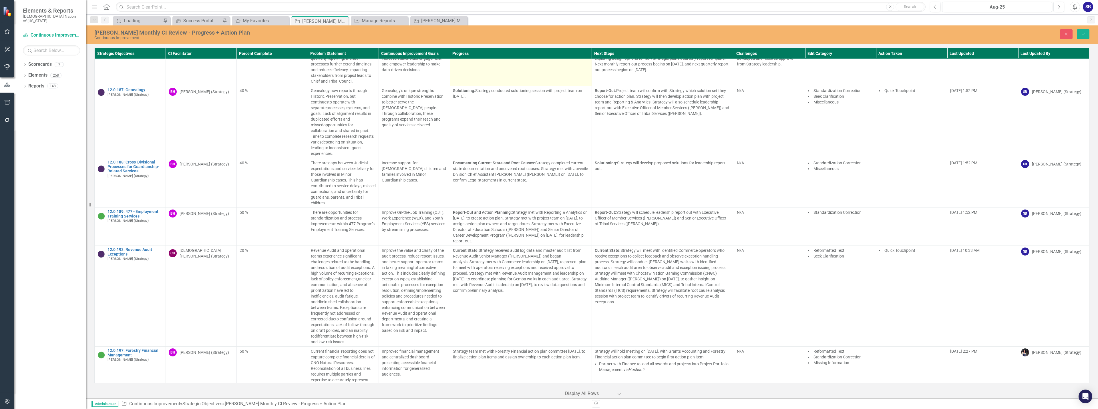
scroll to position [3842, 0]
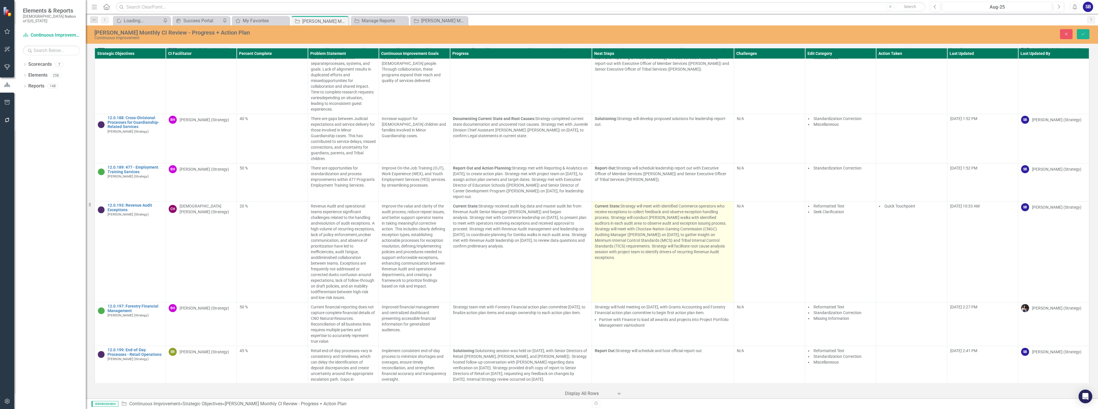
click at [681, 242] on td "Current State: Strategy will meet with identified Commerce operators who receiv…" at bounding box center [663, 252] width 142 height 101
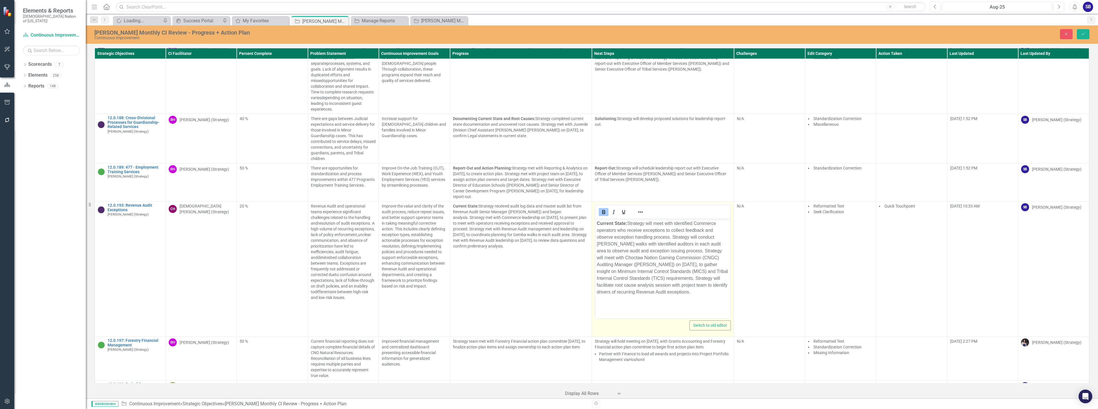
scroll to position [0, 0]
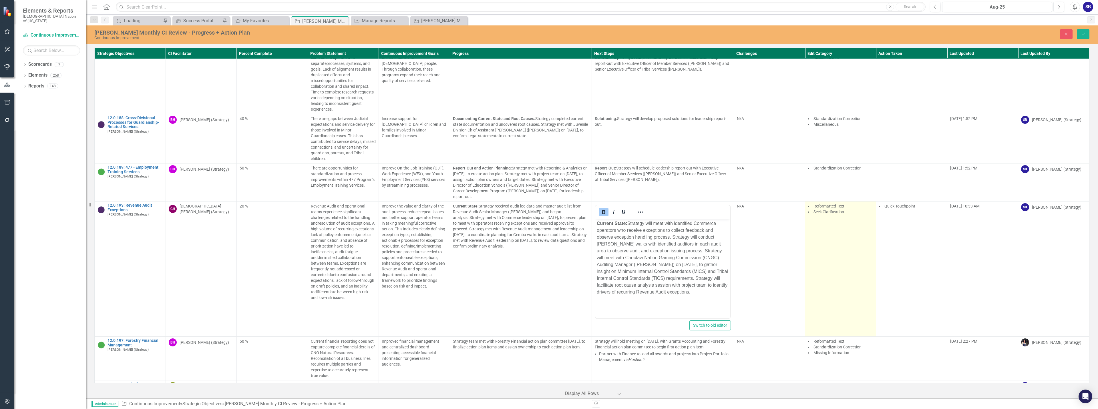
click at [829, 206] on td "Reformatted Text Seek Clarification" at bounding box center [840, 269] width 71 height 135
click at [829, 205] on td "Reformatted Text Seek Clarification" at bounding box center [840, 269] width 71 height 135
click at [831, 225] on div at bounding box center [841, 229] width 62 height 8
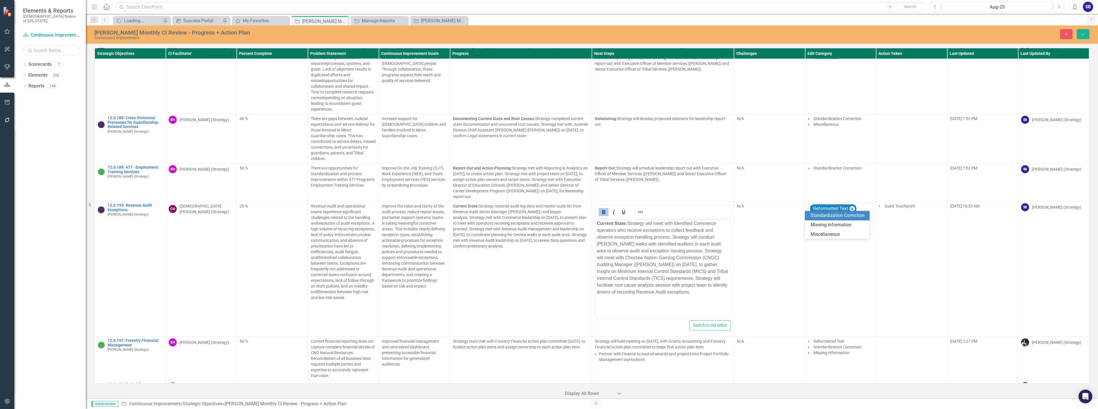
click at [831, 215] on div "Standardization Correction" at bounding box center [838, 216] width 55 height 7
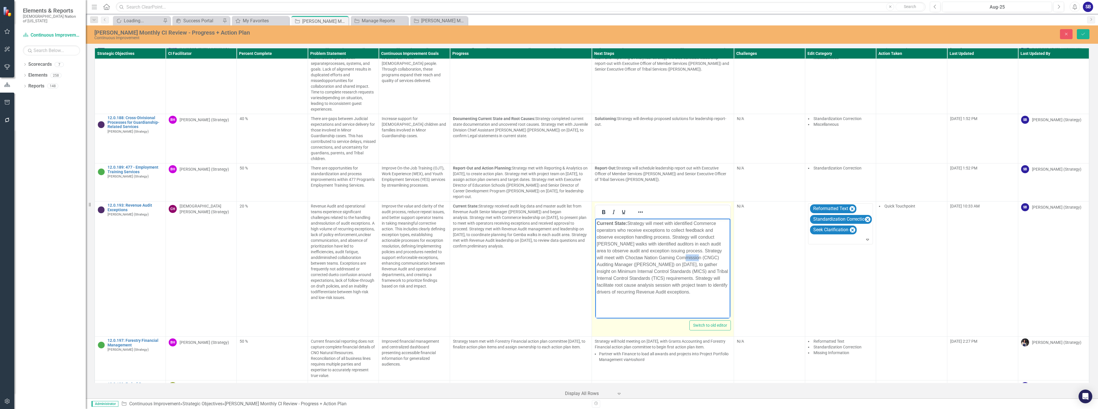
drag, startPoint x: 700, startPoint y: 258, endPoint x: 684, endPoint y: 258, distance: 16.0
click at [684, 258] on p "Current State: Strategy will meet with identified Commerce operators who receiv…" at bounding box center [663, 258] width 132 height 76
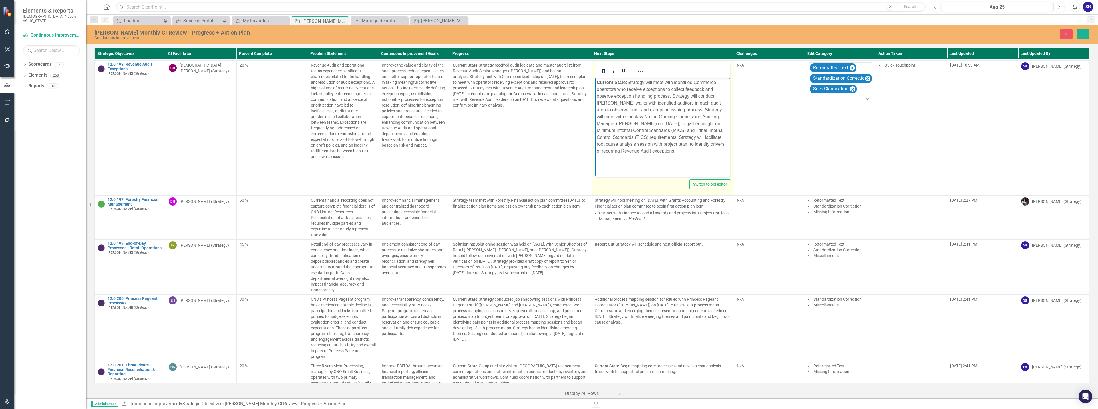
scroll to position [3985, 0]
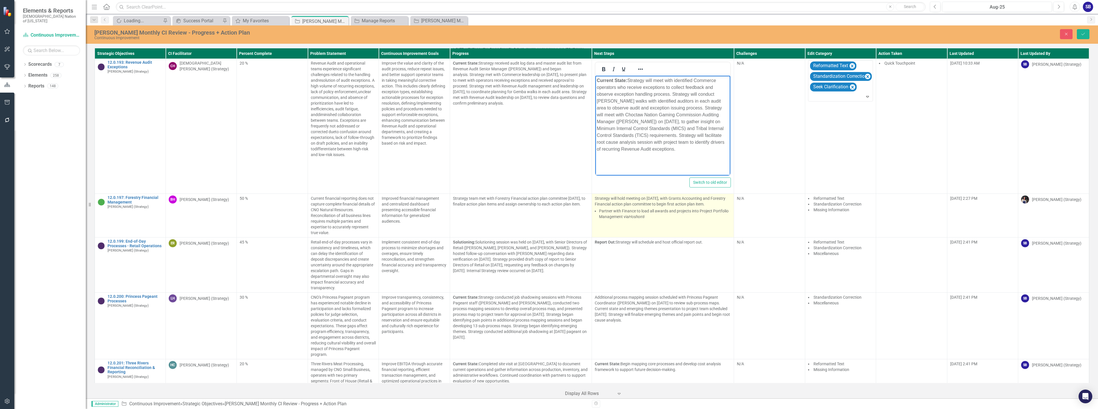
click at [650, 198] on td "Strategy will hold meeting on [DATE], with Grants Accounting and Forestry Finan…" at bounding box center [663, 216] width 142 height 44
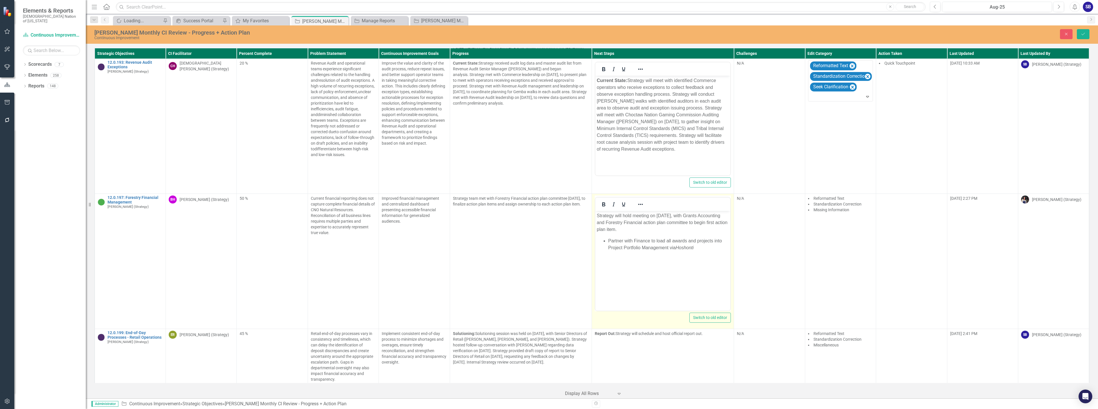
scroll to position [0, 0]
click at [688, 229] on p "Strategy will hold meeting on [DATE], with Grants Accounting and Forestry Finan…" at bounding box center [663, 223] width 132 height 21
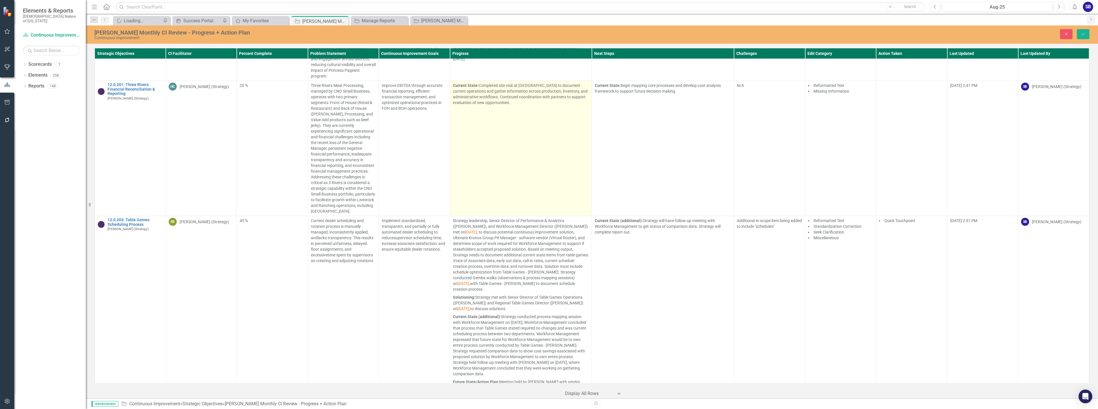
scroll to position [4356, 0]
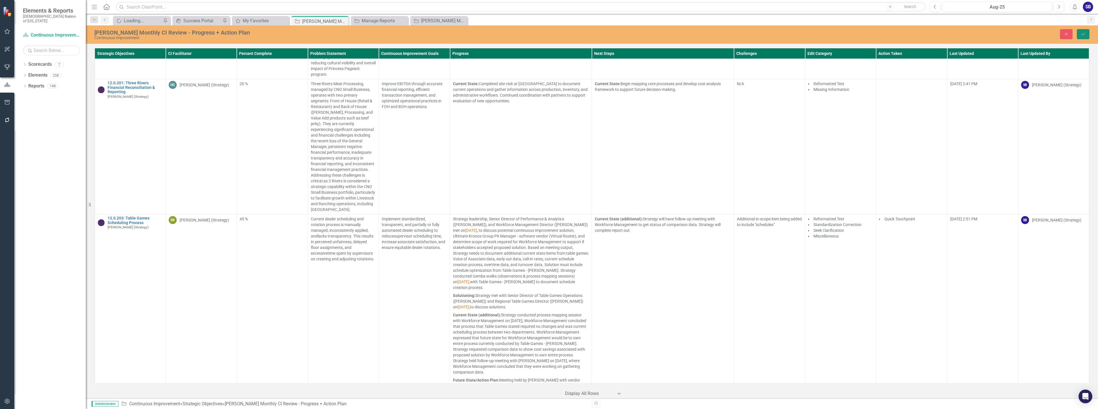
drag, startPoint x: 1084, startPoint y: 34, endPoint x: 1081, endPoint y: 39, distance: 5.2
click at [1084, 34] on icon "Save" at bounding box center [1083, 34] width 5 height 4
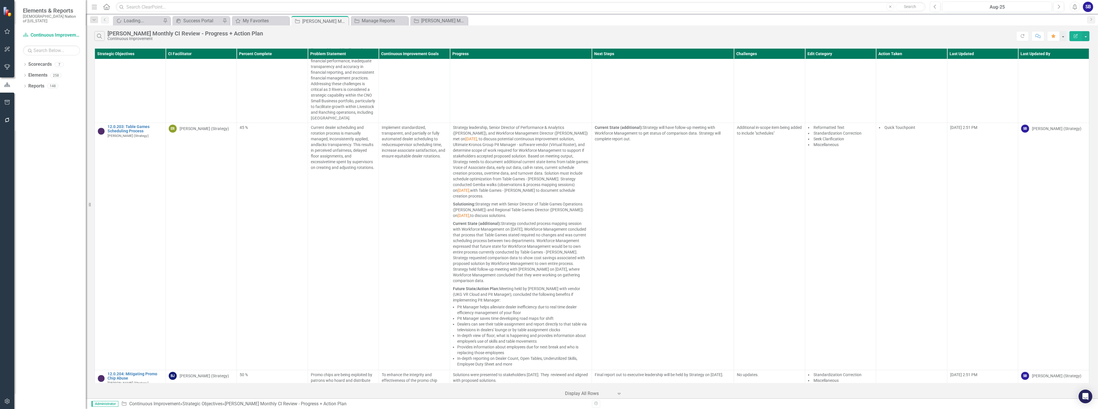
scroll to position [4271, 0]
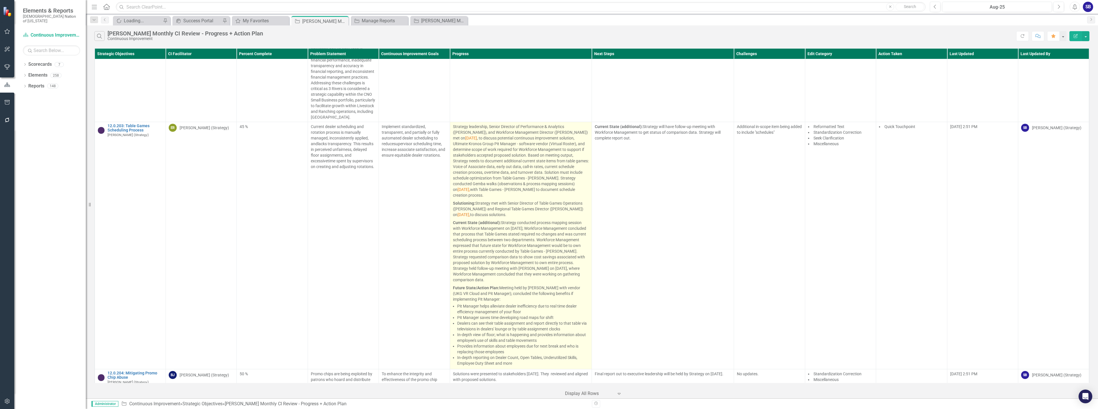
click at [559, 168] on p "Strategy leadership, Senior Director of Performance & Analytics ([PERSON_NAME])…" at bounding box center [521, 162] width 136 height 76
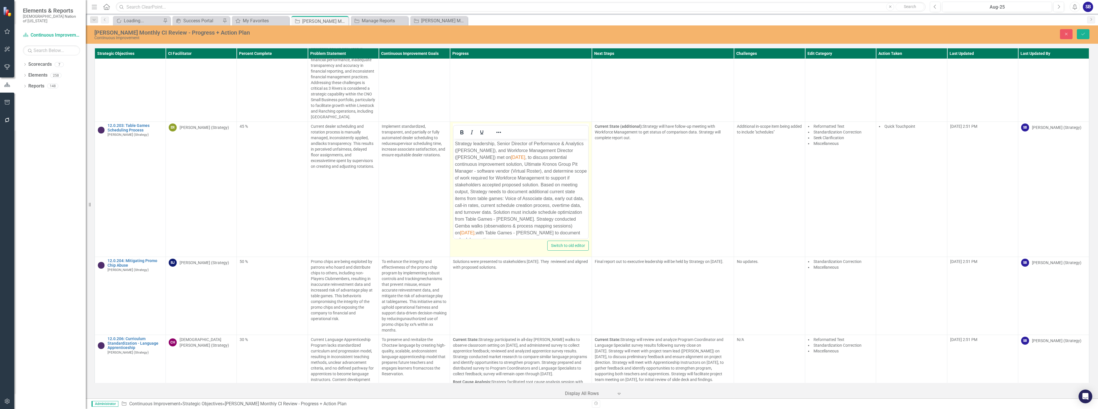
scroll to position [0, 0]
drag, startPoint x: 537, startPoint y: 158, endPoint x: 502, endPoint y: 158, distance: 34.3
click at [502, 158] on p "Strategy leadership, Senior Director of Performance & Analytics ([PERSON_NAME])…" at bounding box center [521, 191] width 132 height 103
drag, startPoint x: 581, startPoint y: 170, endPoint x: 551, endPoint y: 166, distance: 29.9
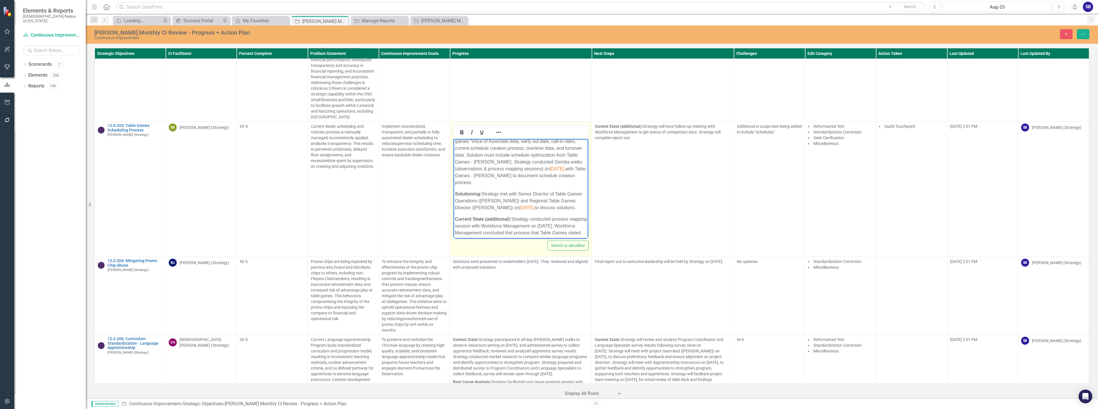
click at [551, 166] on p "Strategy leadership, Senior Director of Performance & Analytics ([PERSON_NAME])…" at bounding box center [521, 134] width 132 height 103
drag, startPoint x: 561, startPoint y: 202, endPoint x: 528, endPoint y: 199, distance: 33.5
click at [528, 199] on p "Solutioning: Strategy met with Senior Director of Table Games Operations ([PERS…" at bounding box center [521, 194] width 132 height 21
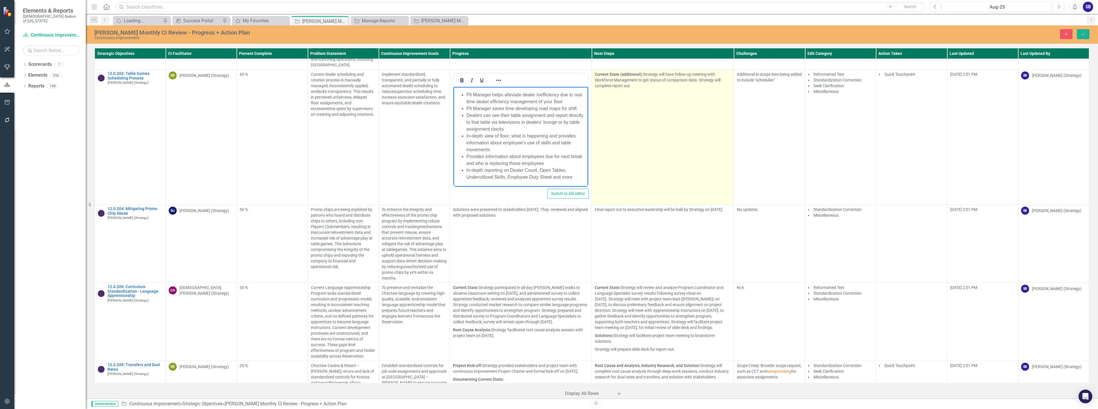
scroll to position [4328, 0]
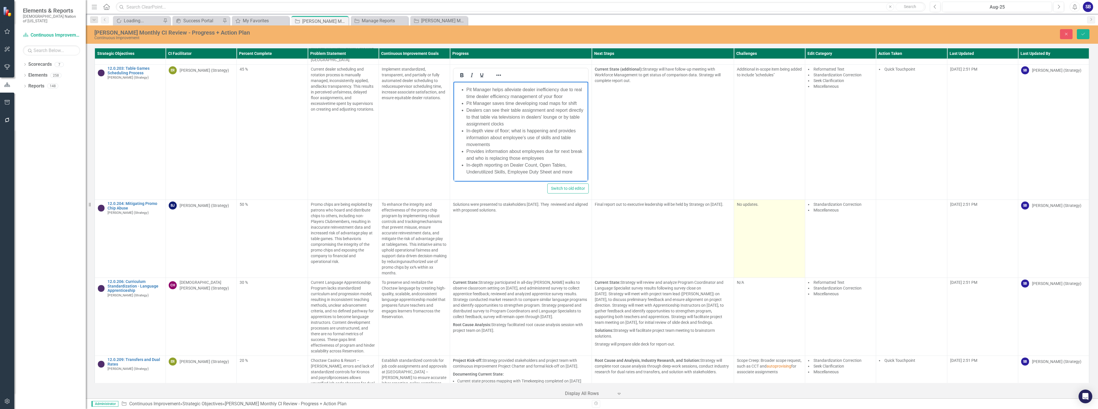
click at [759, 234] on td "No updates." at bounding box center [769, 239] width 71 height 78
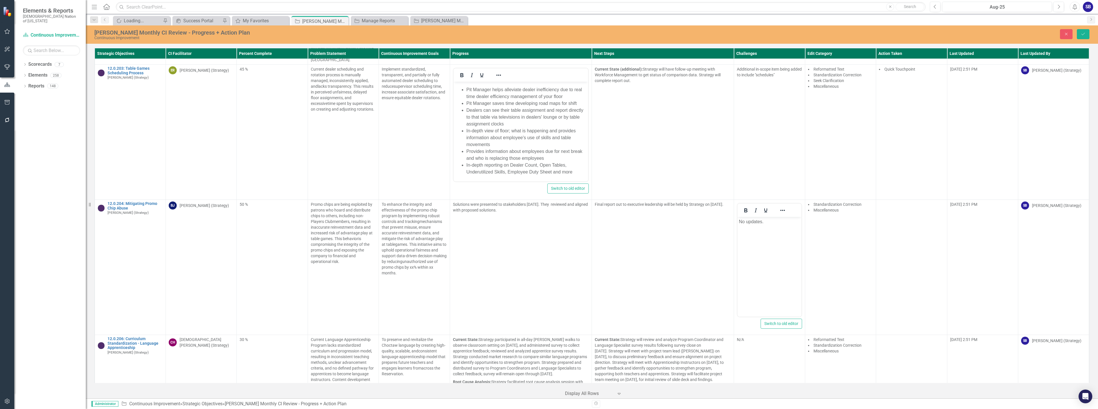
scroll to position [0, 0]
drag, startPoint x: 774, startPoint y: 221, endPoint x: 711, endPoint y: 218, distance: 62.7
click at [738, 218] on html "No updates." at bounding box center [770, 260] width 64 height 86
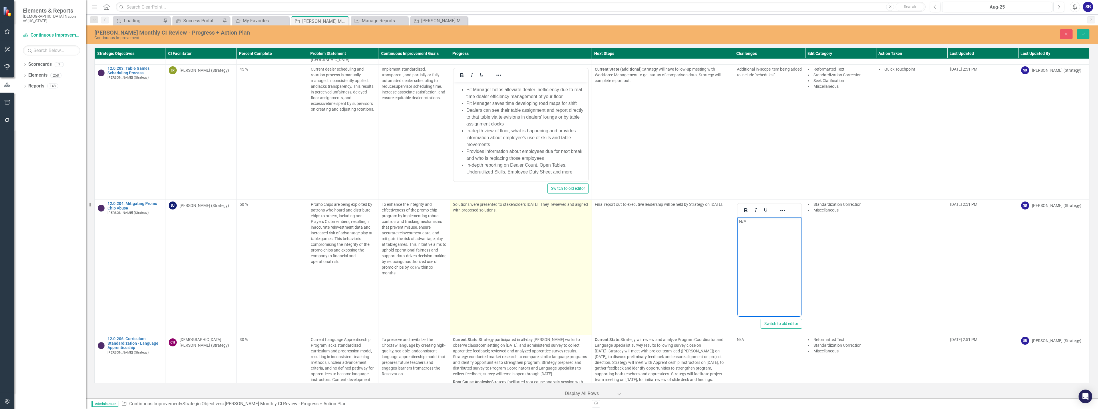
scroll to position [4435, 0]
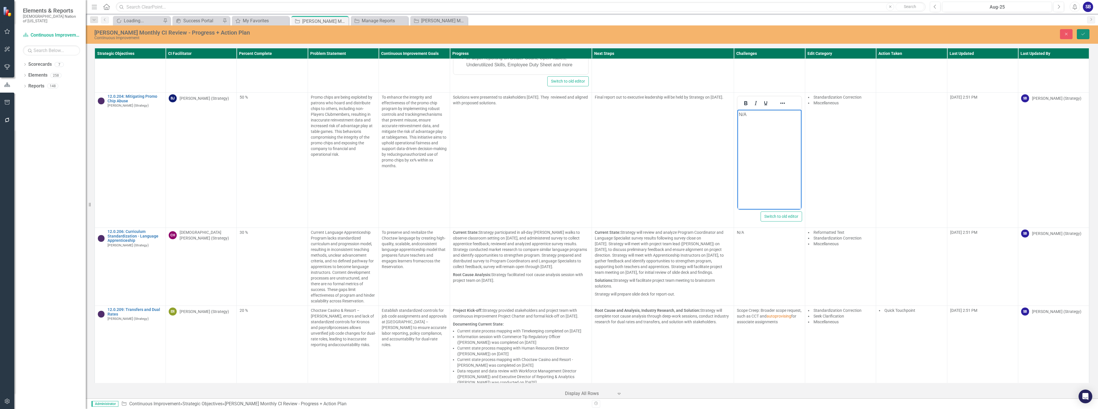
click at [1080, 30] on button "Save" at bounding box center [1083, 34] width 13 height 10
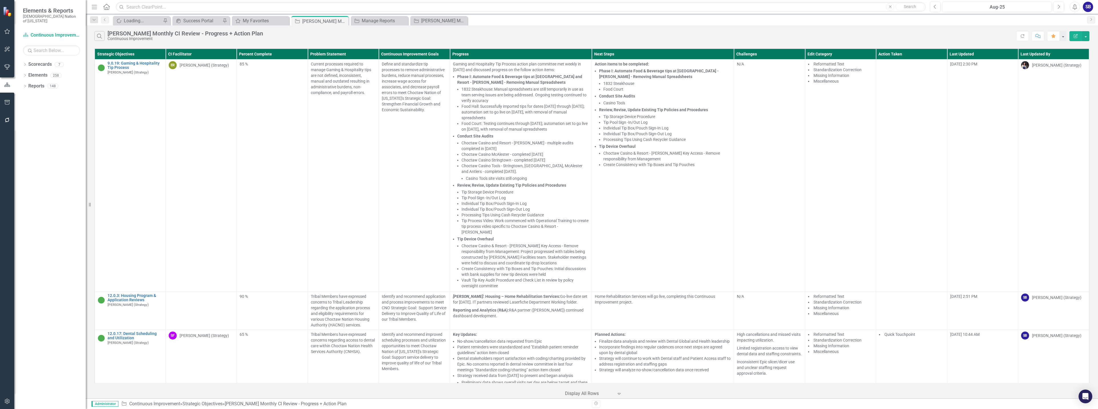
scroll to position [4485, 0]
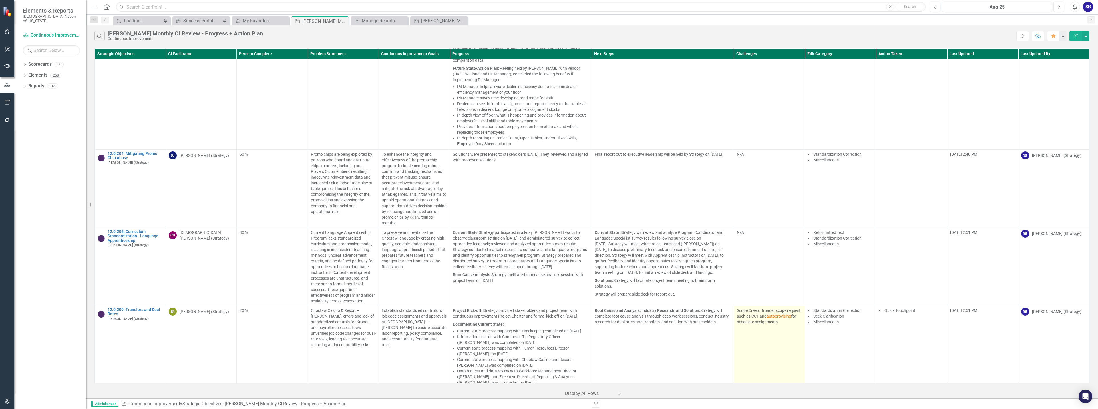
click at [741, 343] on td "Scope Creep: Broader scope request, such as CCT and autoprovising for associate…" at bounding box center [769, 347] width 71 height 83
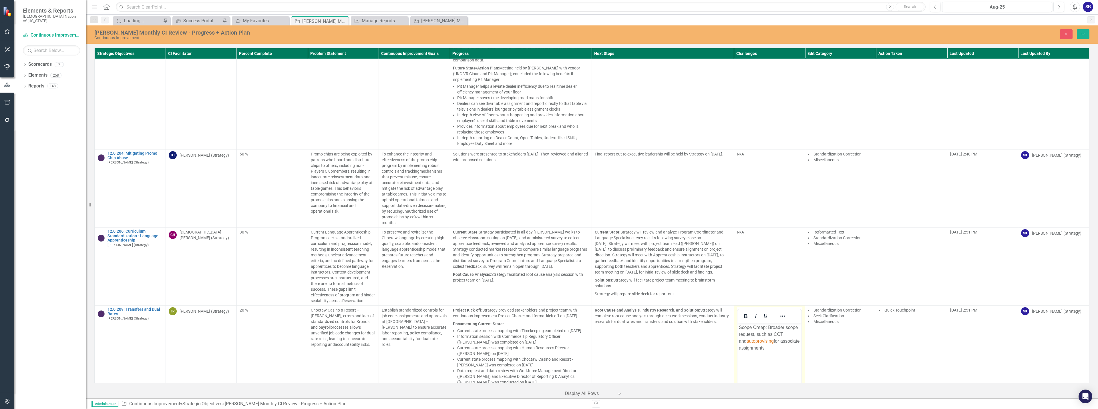
scroll to position [0, 0]
click at [756, 340] on span "autoprovising" at bounding box center [760, 341] width 27 height 5
click at [781, 368] on body "Scope Creep: Broader scope request, such as CCT and autoprovising for associate…" at bounding box center [770, 366] width 64 height 86
drag, startPoint x: 754, startPoint y: 341, endPoint x: 776, endPoint y: 389, distance: 53.1
click at [776, 389] on body "Scope Creep: Broader scope request, such as CCT and autoprovising for associate…" at bounding box center [770, 366] width 64 height 86
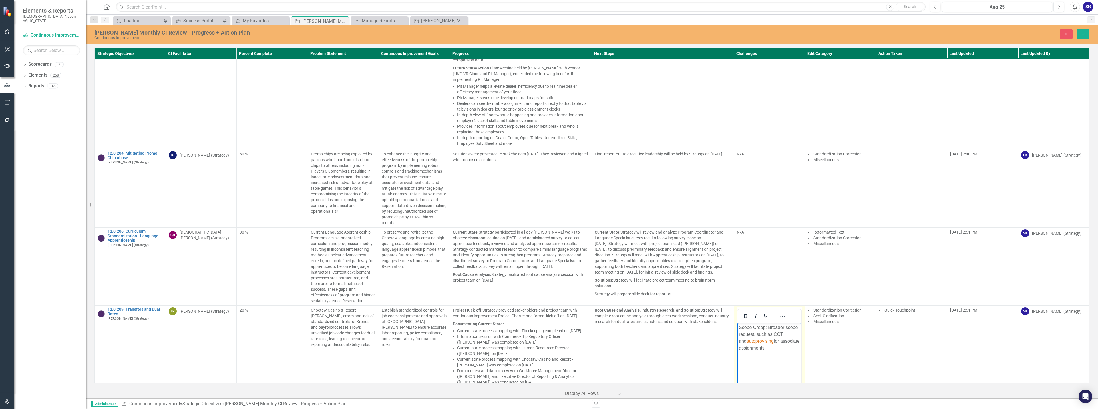
click at [751, 340] on span "autoprovising" at bounding box center [760, 341] width 27 height 5
click at [778, 312] on button "Reveal or hide additional toolbar items" at bounding box center [783, 316] width 10 height 8
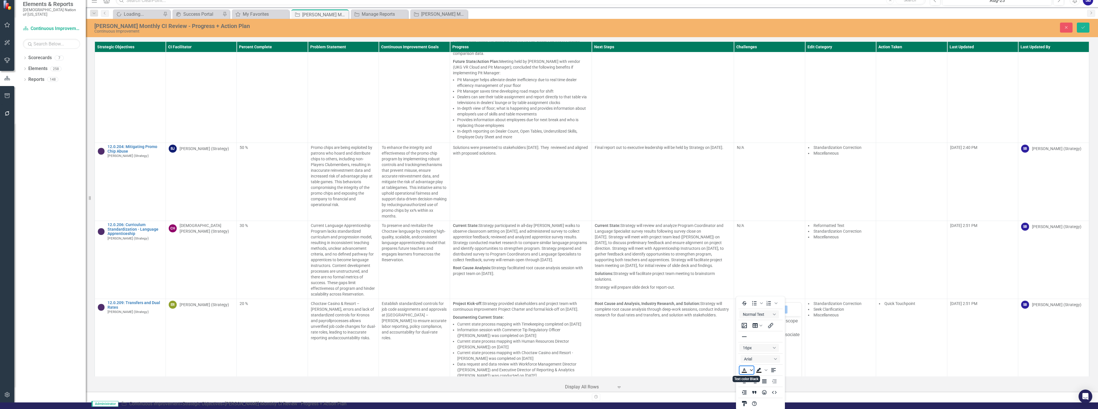
click at [751, 373] on span "Text color Black" at bounding box center [751, 370] width 5 height 8
click at [760, 361] on icon "Remove color" at bounding box center [760, 361] width 5 height 5
click at [781, 306] on icon "Reveal or hide additional toolbar items" at bounding box center [782, 309] width 7 height 7
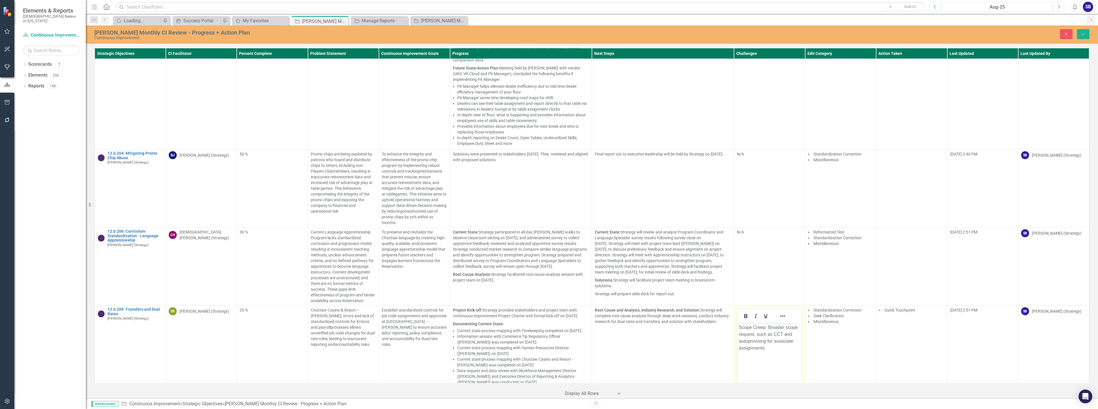
click at [785, 362] on body "Scope Creep: Broader scope request, such as CCT and autoprovising for associate…" at bounding box center [770, 366] width 64 height 86
click at [1082, 32] on icon "Save" at bounding box center [1083, 34] width 5 height 4
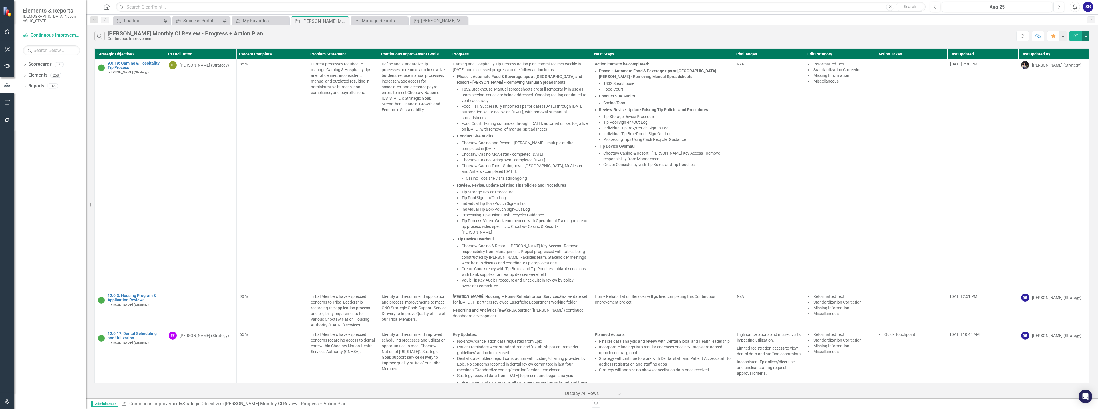
click at [1086, 38] on button "button" at bounding box center [1085, 36] width 7 height 10
click at [1072, 70] on link "Excel Export to Excel" at bounding box center [1066, 68] width 45 height 11
